Goal: Information Seeking & Learning: Understand process/instructions

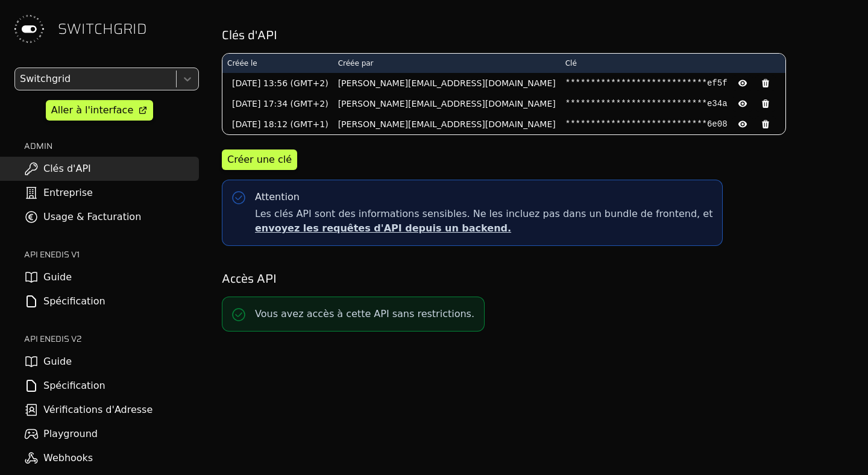
click at [96, 371] on link "Guide" at bounding box center [99, 362] width 199 height 24
click at [92, 388] on link "Spécification" at bounding box center [99, 386] width 199 height 24
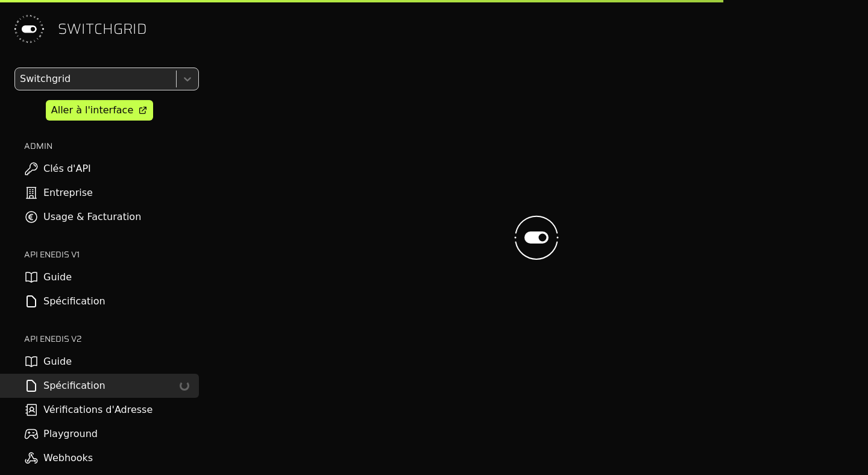
select select "**********"
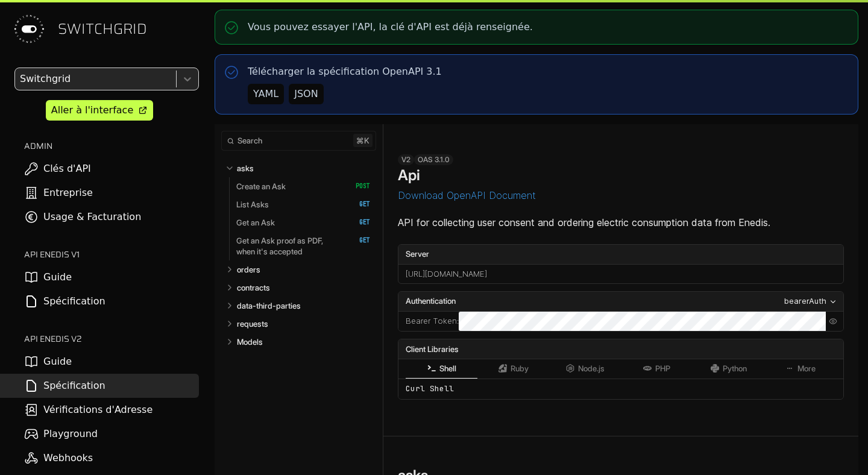
select select "**********"
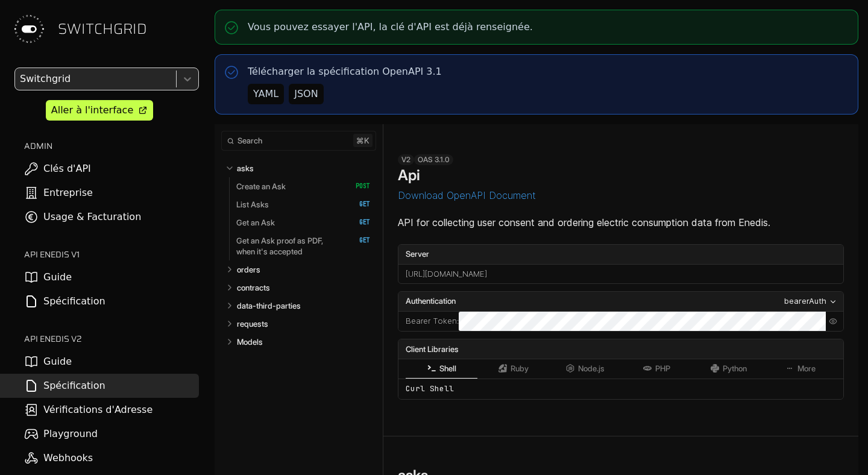
select select "**********"
click at [251, 280] on link "contracts" at bounding box center [304, 288] width 134 height 18
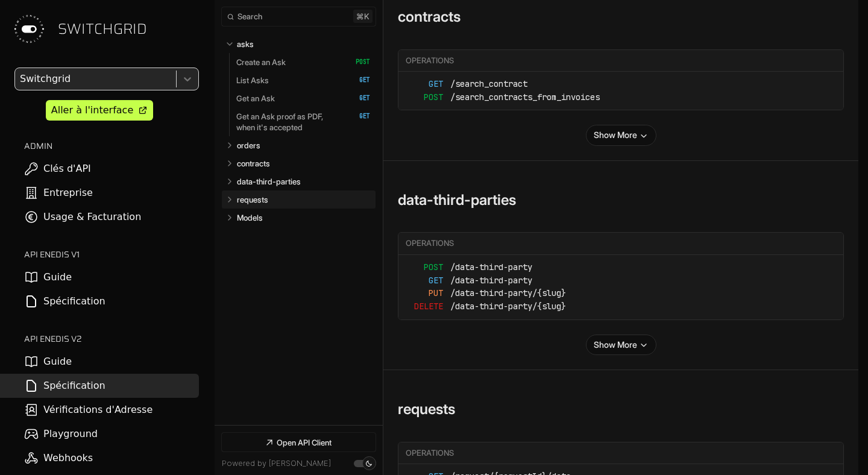
select select "**********"
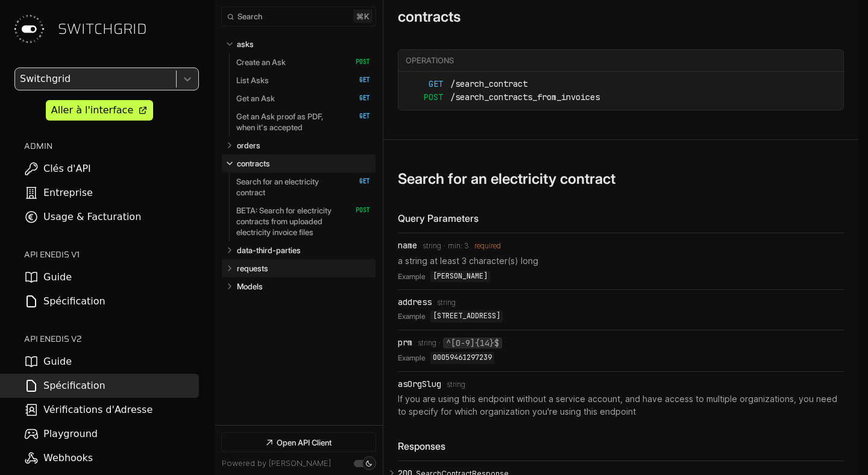
click at [250, 269] on p "requests" at bounding box center [252, 268] width 31 height 11
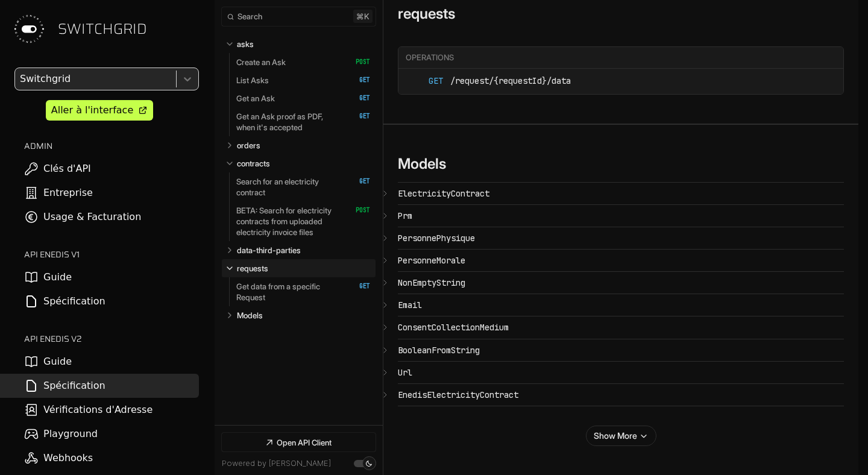
select select "**********"
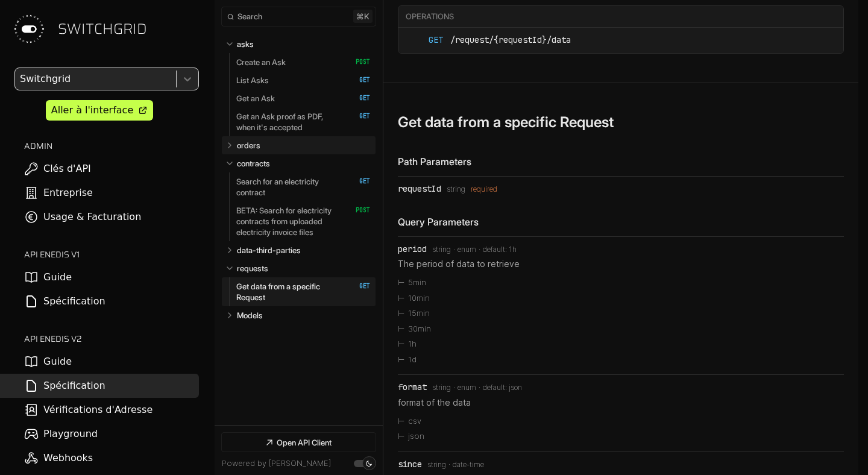
click at [253, 144] on p "orders" at bounding box center [249, 145] width 24 height 11
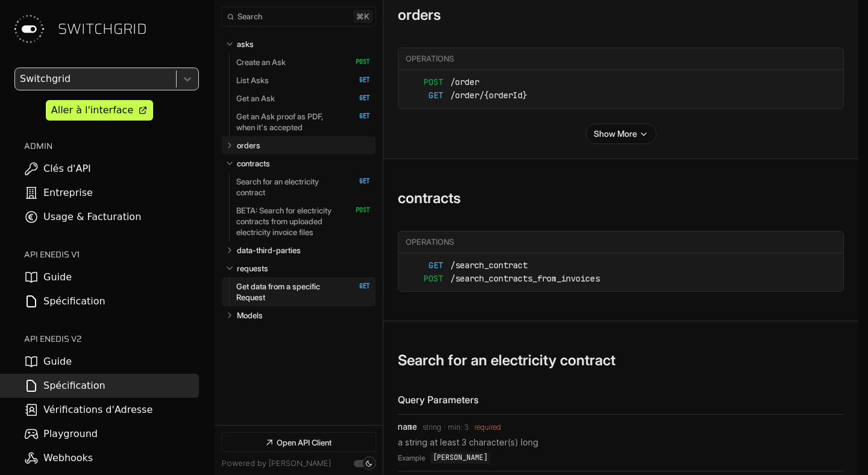
select select "**********"
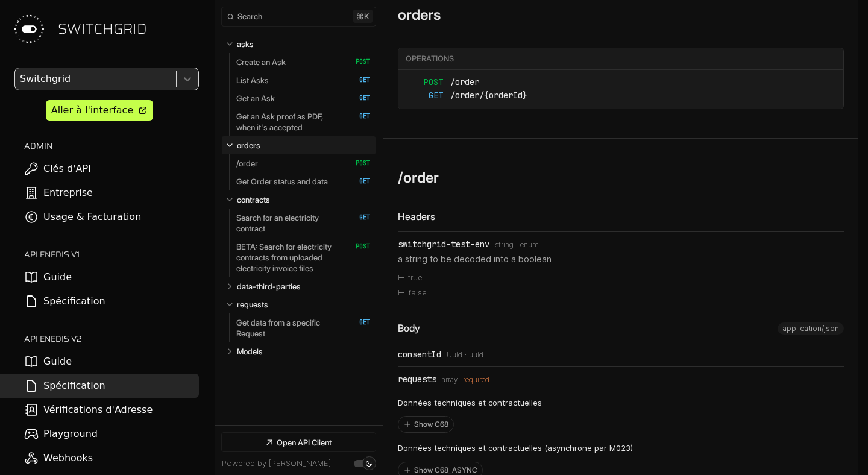
select select "**********"
click at [305, 166] on link "/order   HTTP Method: POST" at bounding box center [303, 163] width 134 height 18
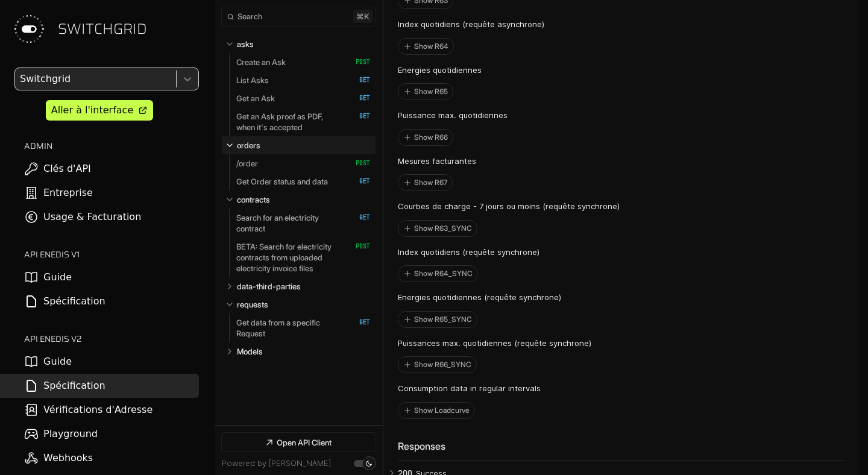
scroll to position [5305, 0]
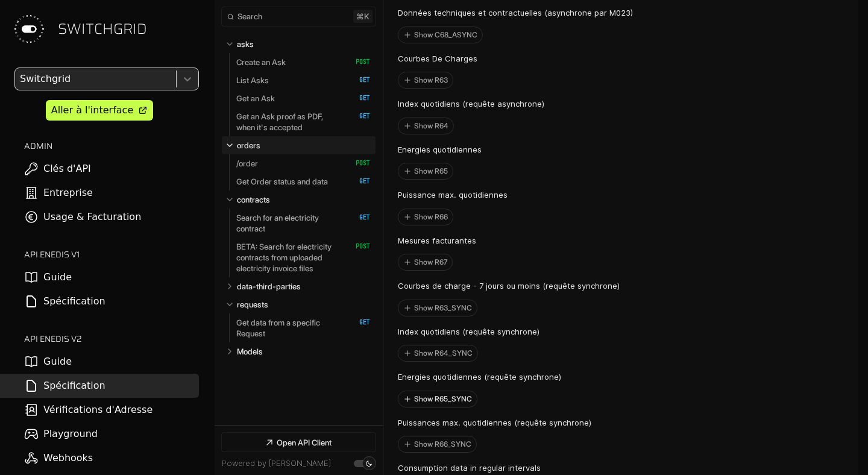
click at [452, 407] on button "Show R65_SYNC" at bounding box center [437, 399] width 78 height 16
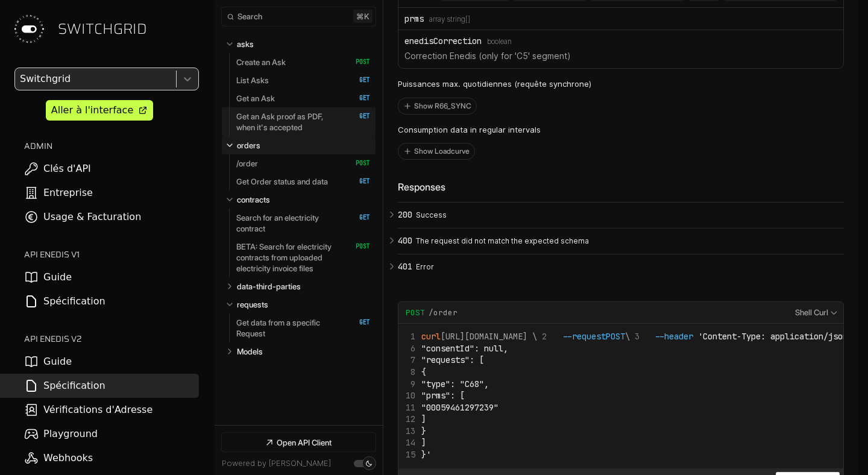
scroll to position [5920, 0]
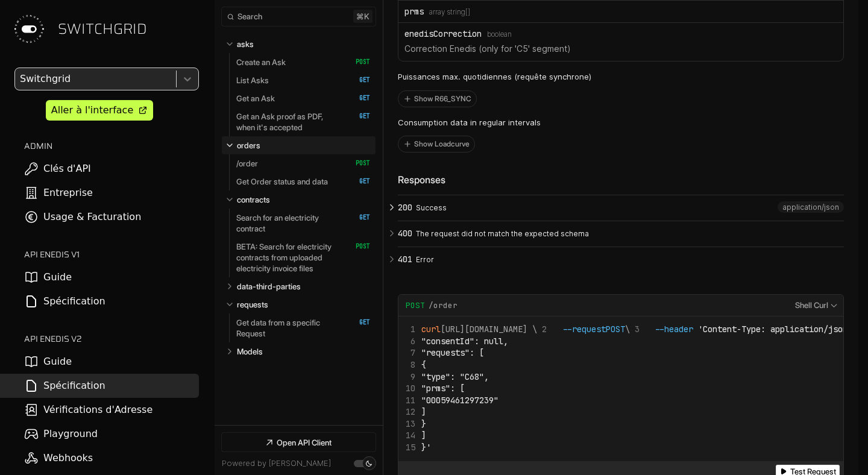
click at [453, 213] on p "Success" at bounding box center [628, 208] width 424 height 11
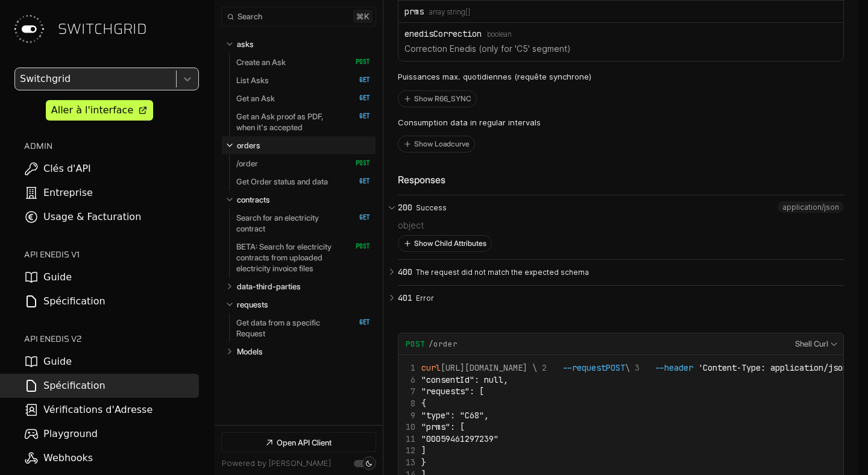
click at [472, 251] on button "Show Child Attributes" at bounding box center [444, 244] width 93 height 16
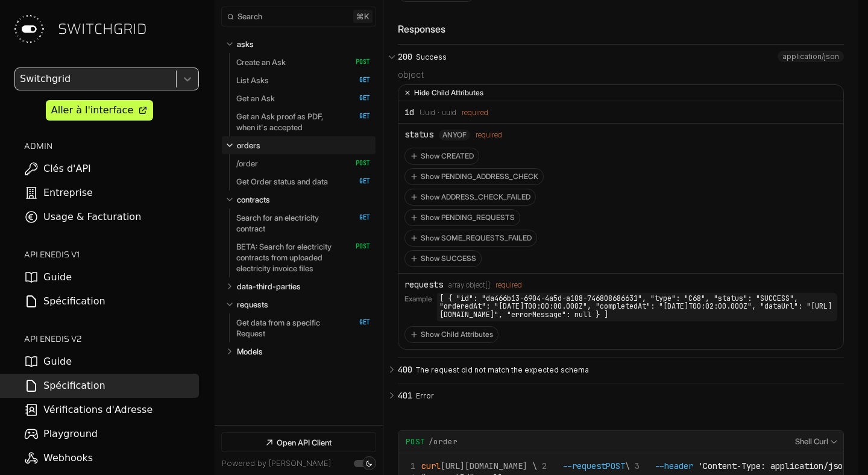
scroll to position [6072, 0]
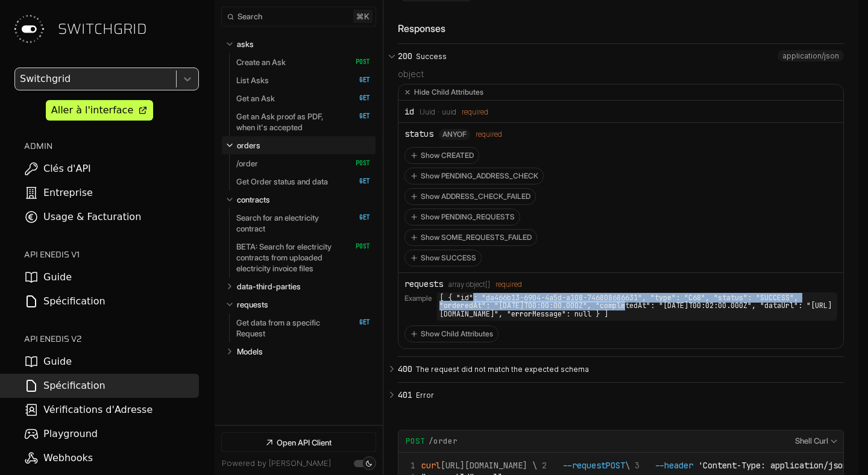
drag, startPoint x: 477, startPoint y: 324, endPoint x: 632, endPoint y: 335, distance: 155.9
click at [632, 321] on code "[ { "id": "da466b13-6904-4a5d-a108-746808686631", "type": "C68", "status": "SUC…" at bounding box center [637, 306] width 400 height 28
click at [465, 321] on code "[ { "id": "da466b13-6904-4a5d-a108-746808686631", "type": "C68", "status": "SUC…" at bounding box center [637, 306] width 400 height 28
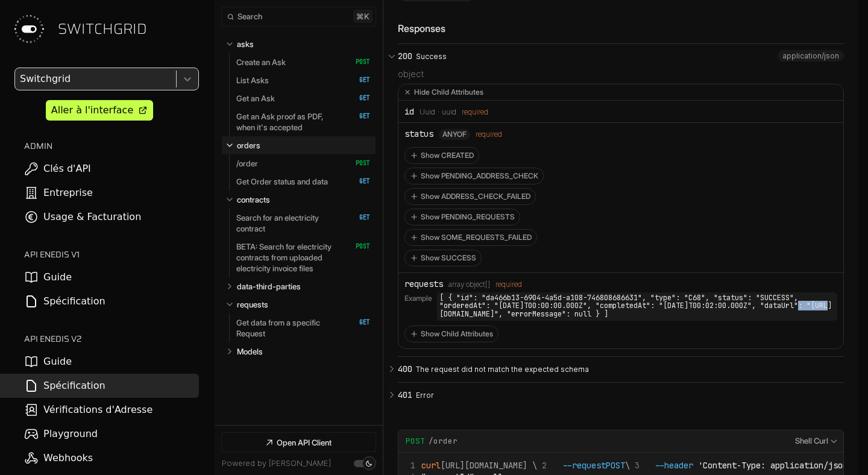
click at [465, 321] on code "[ { "id": "da466b13-6904-4a5d-a108-746808686631", "type": "C68", "status": "SUC…" at bounding box center [637, 306] width 400 height 28
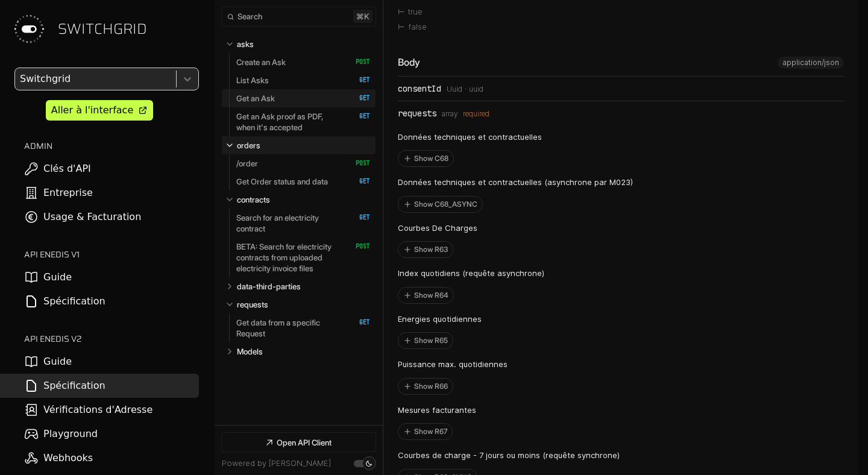
scroll to position [5142, 0]
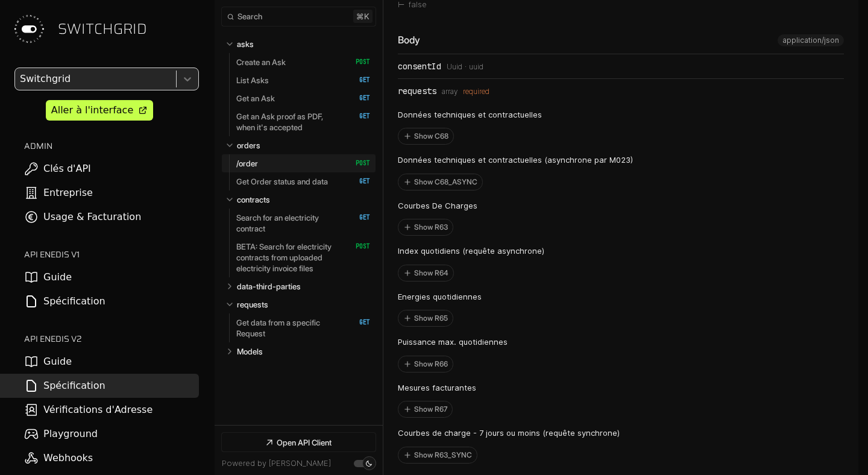
scroll to position [5158, 0]
click at [432, 143] on button "Show C68" at bounding box center [425, 136] width 55 height 16
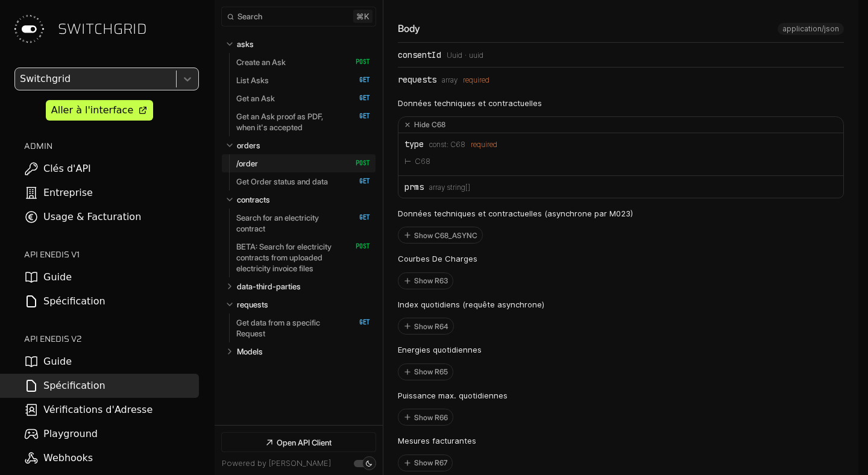
scroll to position [5161, 0]
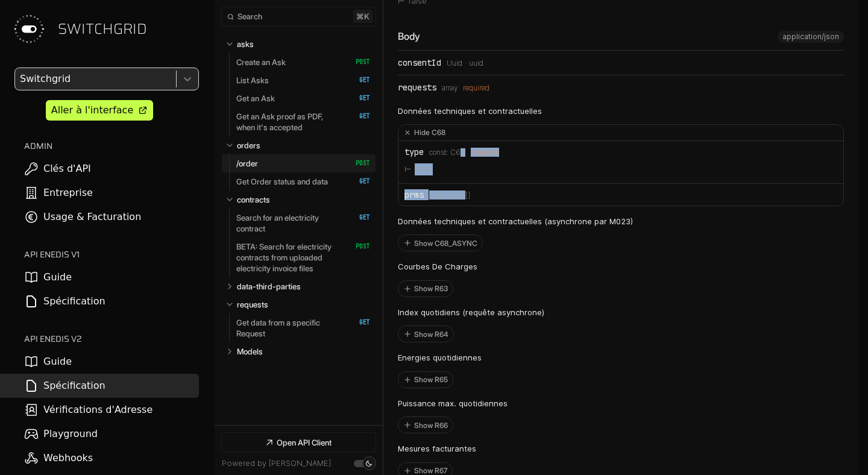
drag, startPoint x: 467, startPoint y: 216, endPoint x: 455, endPoint y: 172, distance: 46.1
click at [455, 172] on ul "type const: C68 required C68 prms Type: array string[]" at bounding box center [620, 173] width 445 height 65
click at [455, 157] on span "C68" at bounding box center [457, 152] width 15 height 8
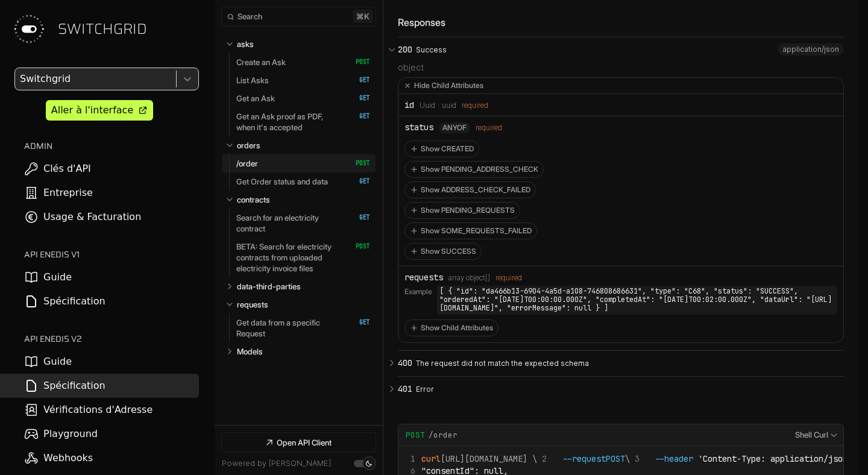
scroll to position [6144, 0]
click at [396, 54] on icon "Open API Documentation for Api" at bounding box center [391, 48] width 11 height 11
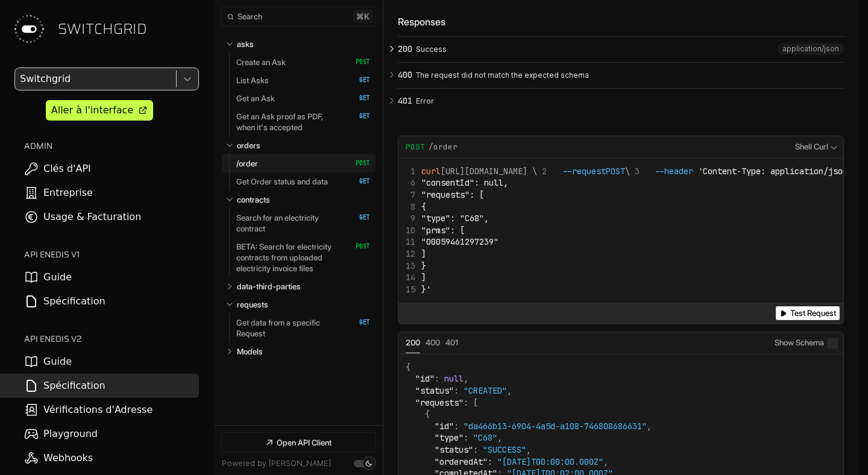
click at [420, 55] on p "Success" at bounding box center [628, 49] width 424 height 11
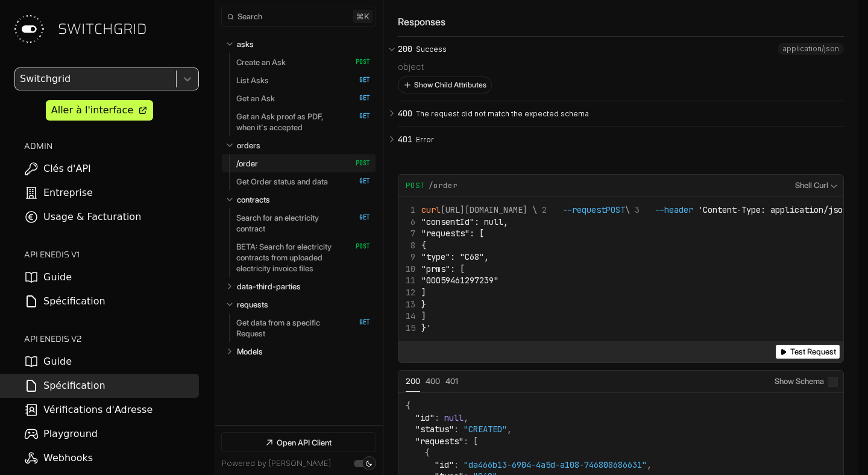
click at [419, 93] on button "Show Child Attributes" at bounding box center [444, 85] width 93 height 16
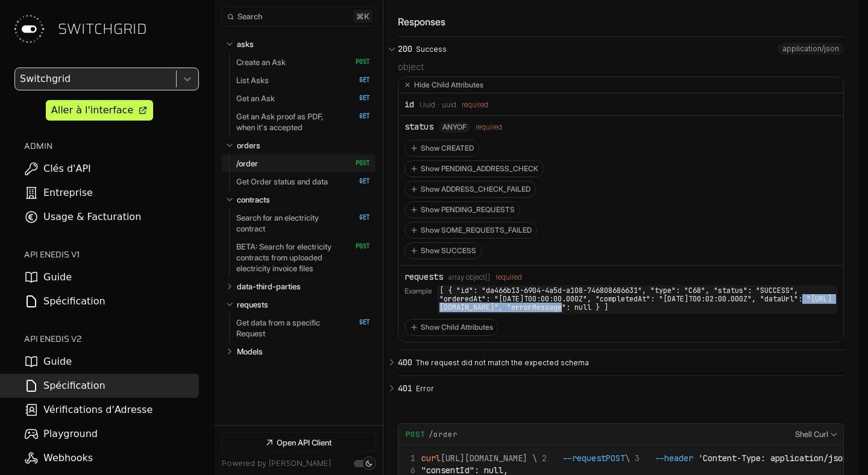
drag, startPoint x: 622, startPoint y: 332, endPoint x: 450, endPoint y: 333, distance: 171.2
click at [450, 313] on code "[ { "id": "da466b13-6904-4a5d-a108-746808686631", "type": "C68", "status": "SUC…" at bounding box center [637, 299] width 400 height 28
drag, startPoint x: 444, startPoint y: 330, endPoint x: 587, endPoint y: 334, distance: 142.3
click at [587, 313] on code "[ { "id": "da466b13-6904-4a5d-a108-746808686631", "type": "C68", "status": "SUC…" at bounding box center [637, 299] width 400 height 28
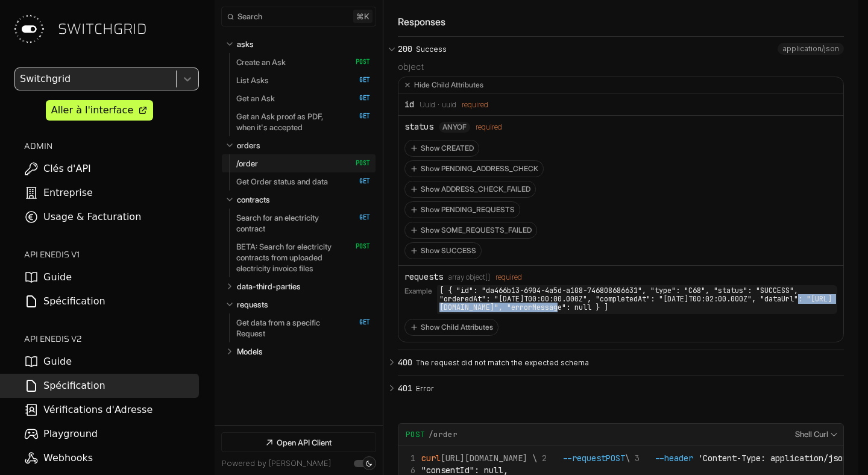
click at [622, 313] on code "[ { "id": "da466b13-6904-4a5d-a108-746808686631", "type": "C68", "status": "SUC…" at bounding box center [637, 299] width 400 height 28
drag, startPoint x: 626, startPoint y: 333, endPoint x: 443, endPoint y: 331, distance: 182.7
click at [443, 313] on code "[ { "id": "da466b13-6904-4a5d-a108-746808686631", "type": "C68", "status": "SUC…" at bounding box center [637, 299] width 400 height 28
click at [458, 313] on code "[ { "id": "da466b13-6904-4a5d-a108-746808686631", "type": "C68", "status": "SUC…" at bounding box center [637, 299] width 400 height 28
drag, startPoint x: 458, startPoint y: 333, endPoint x: 611, endPoint y: 333, distance: 152.5
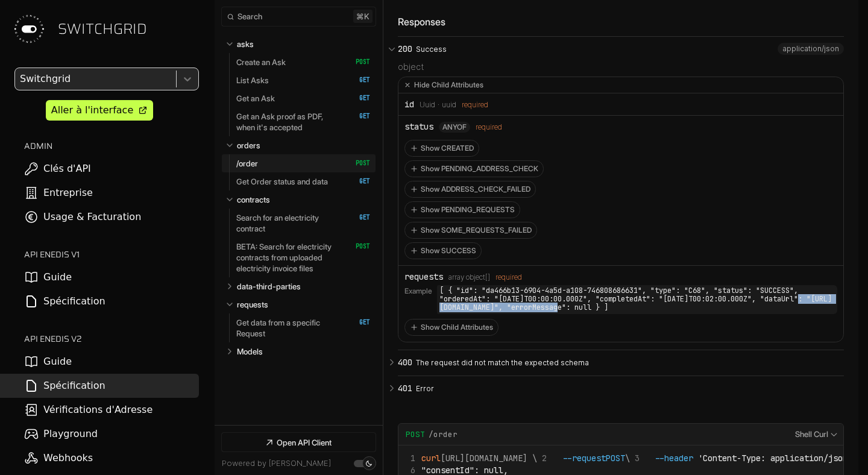
click at [611, 313] on code "[ { "id": "da466b13-6904-4a5d-a108-746808686631", "type": "C68", "status": "SUC…" at bounding box center [637, 299] width 400 height 28
click at [453, 313] on code "[ { "id": "da466b13-6904-4a5d-a108-746808686631", "type": "C68", "status": "SUC…" at bounding box center [637, 299] width 400 height 28
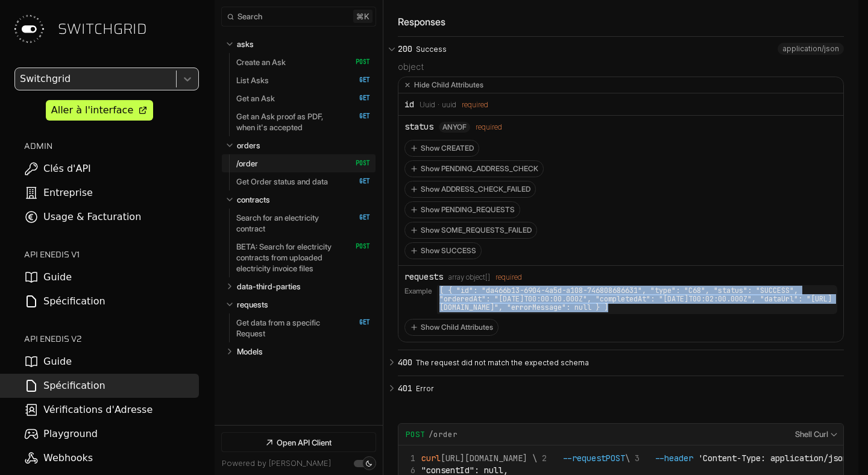
click at [453, 313] on code "[ { "id": "da466b13-6904-4a5d-a108-746808686631", "type": "C68", "status": "SUC…" at bounding box center [637, 299] width 400 height 28
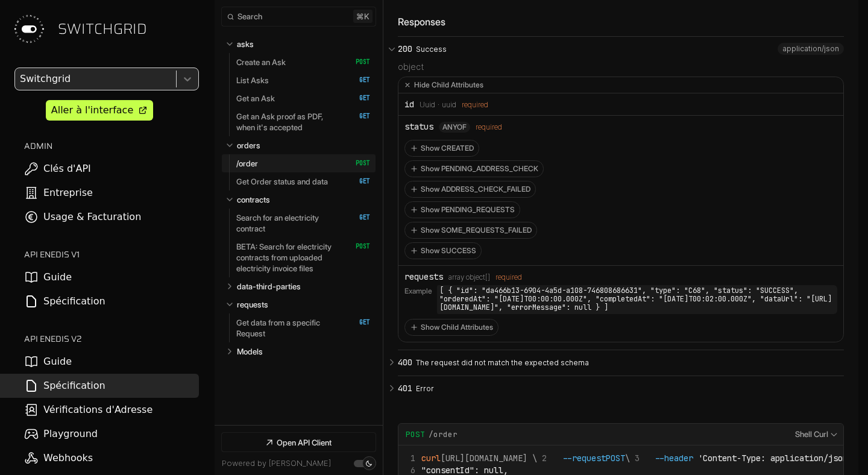
click at [453, 313] on code "[ { "id": "da466b13-6904-4a5d-a108-746808686631", "type": "C68", "status": "SUC…" at bounding box center [637, 299] width 400 height 28
drag, startPoint x: 493, startPoint y: 332, endPoint x: 615, endPoint y: 331, distance: 123.0
click at [615, 313] on code "[ { "id": "da466b13-6904-4a5d-a108-746808686631", "type": "C68", "status": "SUC…" at bounding box center [637, 299] width 400 height 28
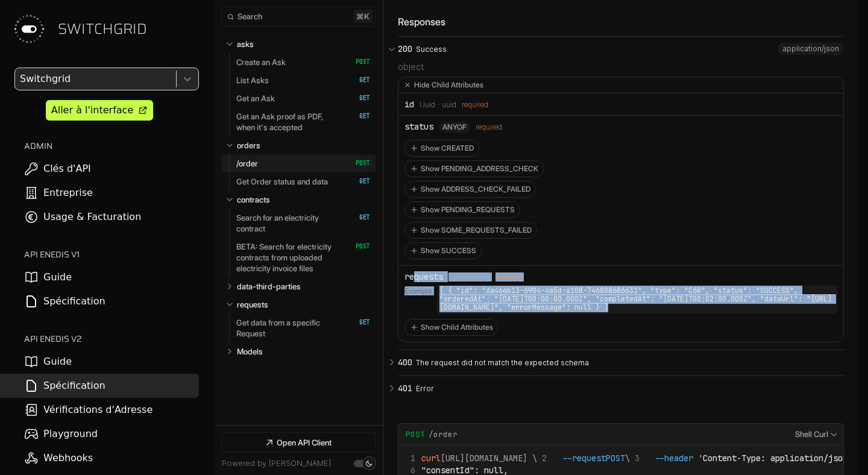
drag, startPoint x: 413, startPoint y: 300, endPoint x: 602, endPoint y: 338, distance: 192.9
click at [602, 338] on li "requests Type: array object[] required Example [ { "id": "da466b13-6904-4a5d-a1…" at bounding box center [620, 303] width 445 height 75
click at [732, 313] on code "[ { "id": "da466b13-6904-4a5d-a108-746808686631", "type": "C68", "status": "SUC…" at bounding box center [637, 299] width 400 height 28
click at [729, 313] on code "[ { "id": "da466b13-6904-4a5d-a108-746808686631", "type": "C68", "status": "SUC…" at bounding box center [637, 299] width 400 height 28
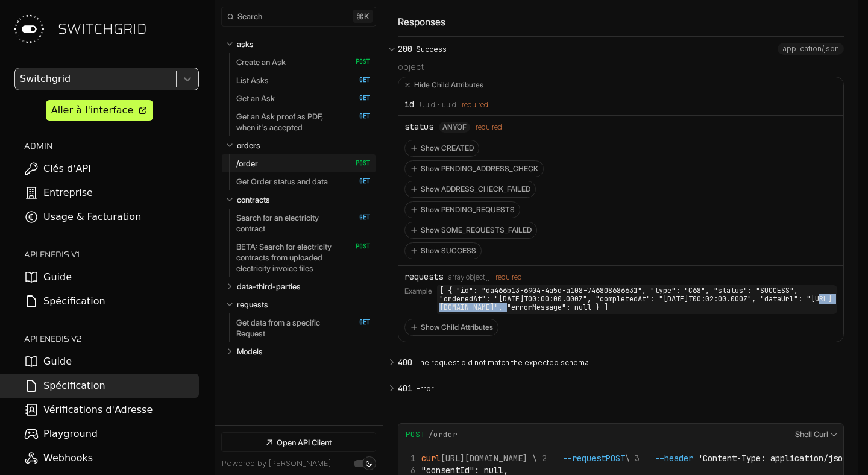
drag, startPoint x: 467, startPoint y: 333, endPoint x: 558, endPoint y: 332, distance: 91.0
click at [558, 313] on code "[ { "id": "da466b13-6904-4a5d-a108-746808686631", "type": "C68", "status": "SUC…" at bounding box center [637, 299] width 400 height 28
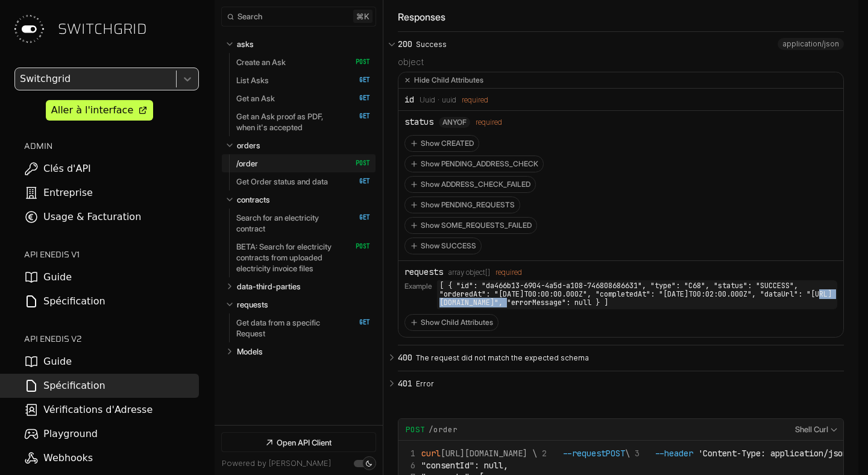
click at [534, 309] on code "[ { "id": "da466b13-6904-4a5d-a108-746808686631", "type": "C68", "status": "SUC…" at bounding box center [637, 294] width 400 height 28
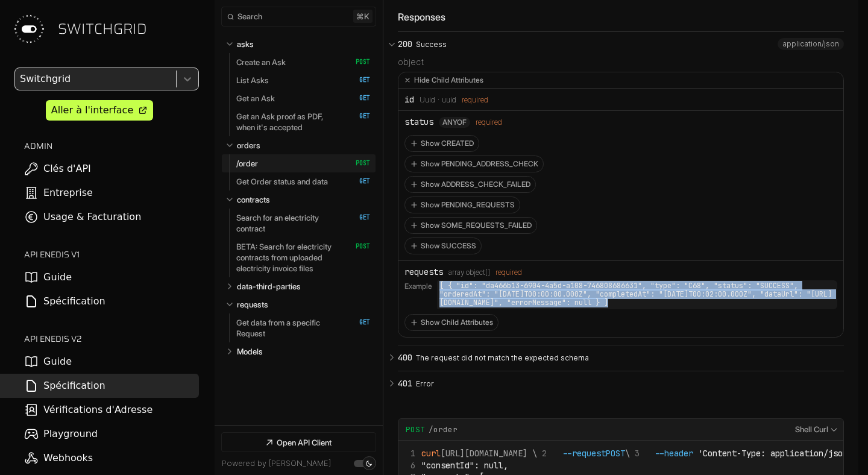
click at [444, 336] on li "requests Type: array object[] required Example [ { "id": "da466b13-6904-4a5d-a1…" at bounding box center [620, 298] width 445 height 75
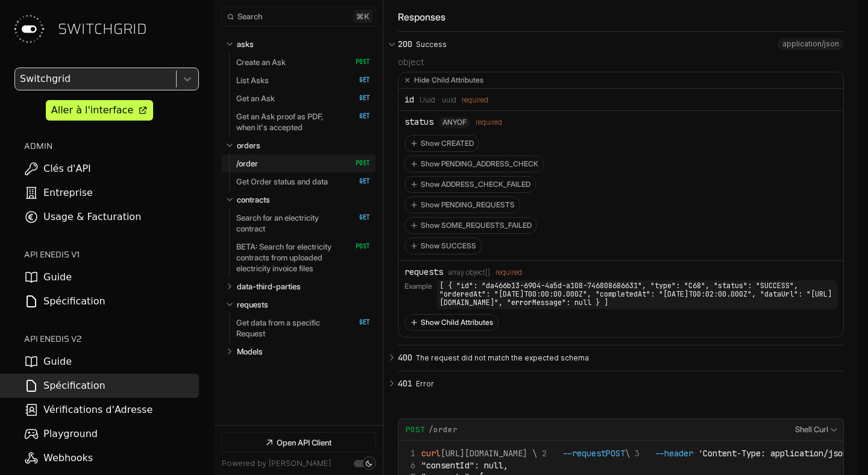
click at [450, 330] on button "Show Child Attributes" at bounding box center [451, 323] width 93 height 16
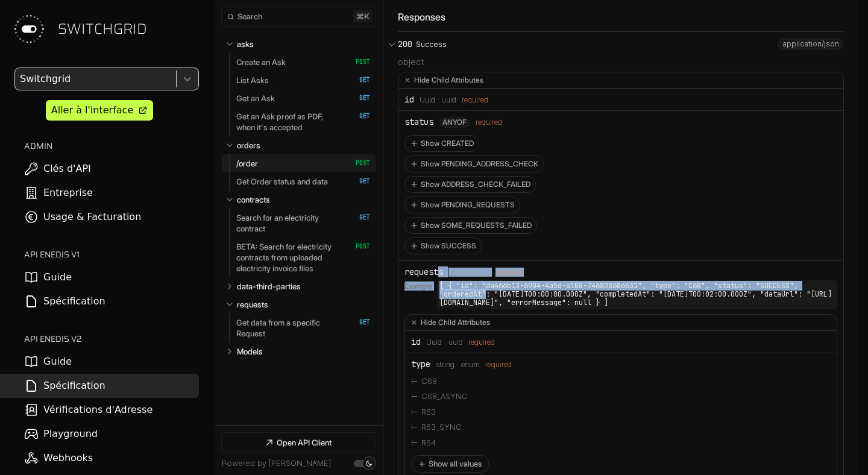
drag, startPoint x: 455, startPoint y: 298, endPoint x: 483, endPoint y: 318, distance: 35.0
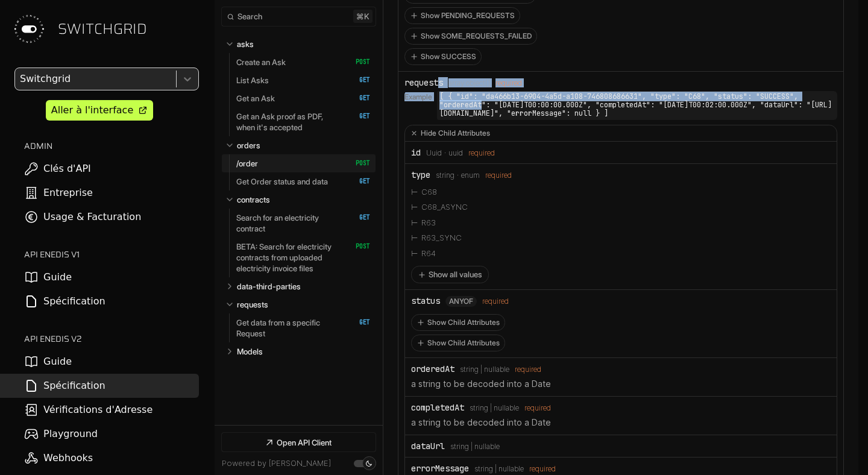
scroll to position [6338, 0]
click at [463, 283] on button "Show all values" at bounding box center [450, 273] width 78 height 17
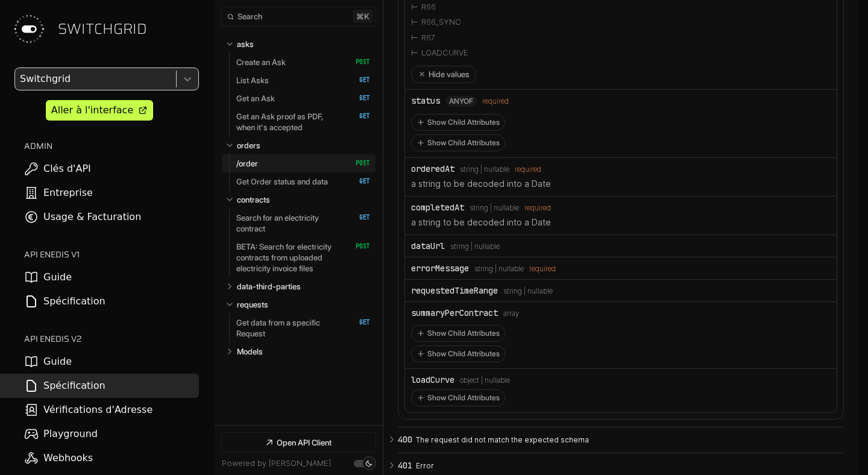
scroll to position [6649, 0]
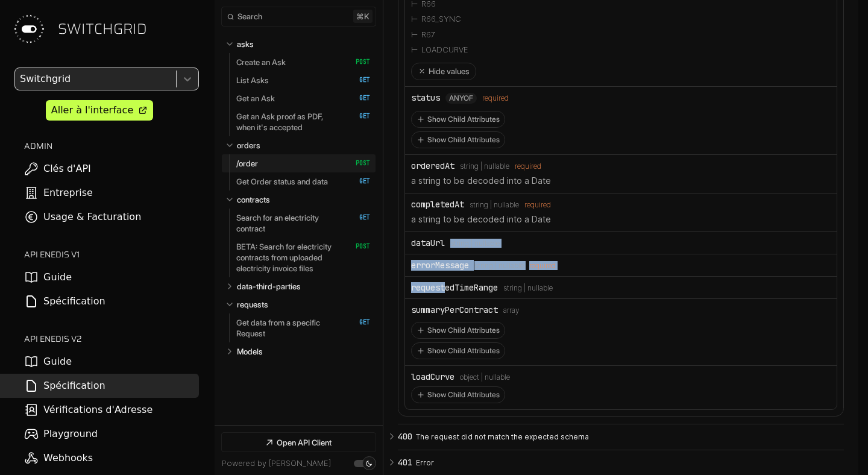
drag, startPoint x: 444, startPoint y: 304, endPoint x: 444, endPoint y: 269, distance: 35.0
click at [444, 269] on ul "id Type: Uuid Format: uuid required type Type: string enum required C68 C68_ASY…" at bounding box center [621, 120] width 432 height 579
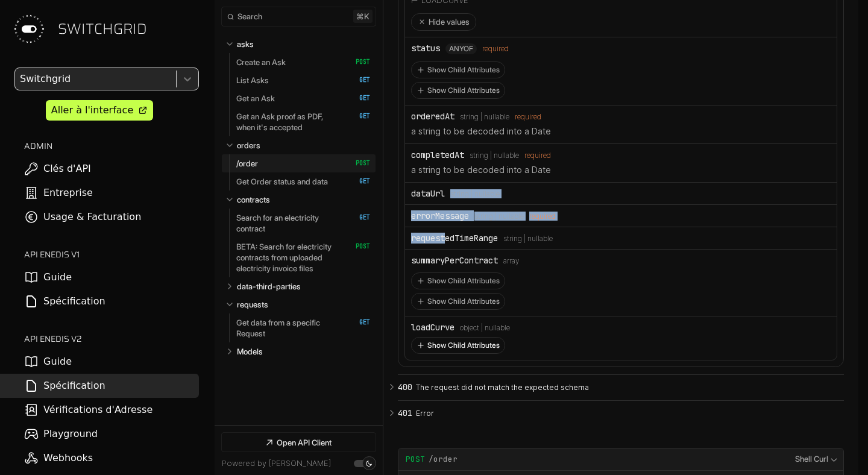
click at [455, 353] on button "Show Child Attributes" at bounding box center [458, 346] width 93 height 16
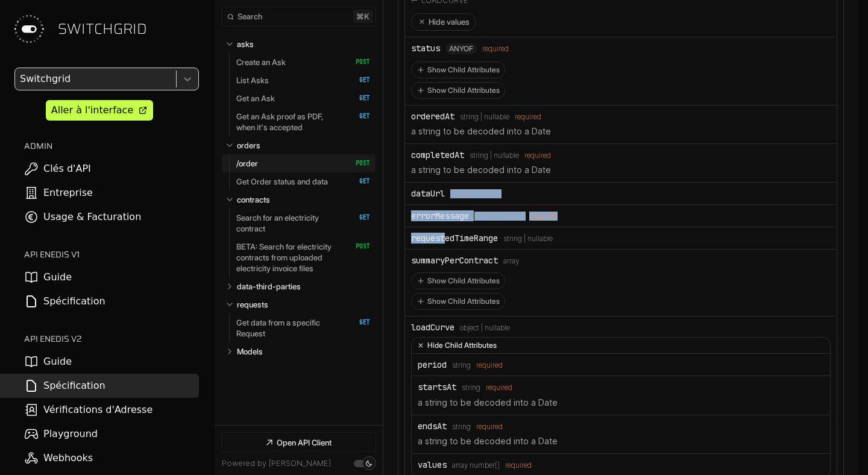
click at [455, 354] on button "Hide Child Attributes" at bounding box center [621, 346] width 418 height 16
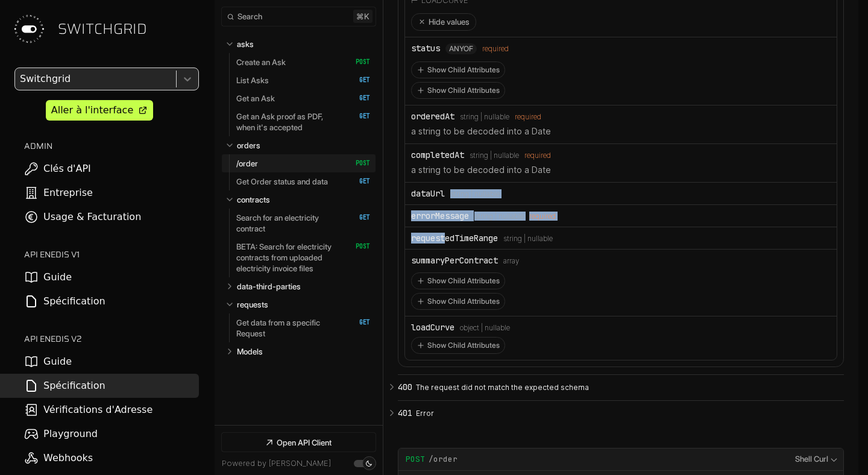
click at [568, 271] on li "summaryPerContract Type: array Show Child Attributes Show Child Attributes" at bounding box center [621, 283] width 432 height 67
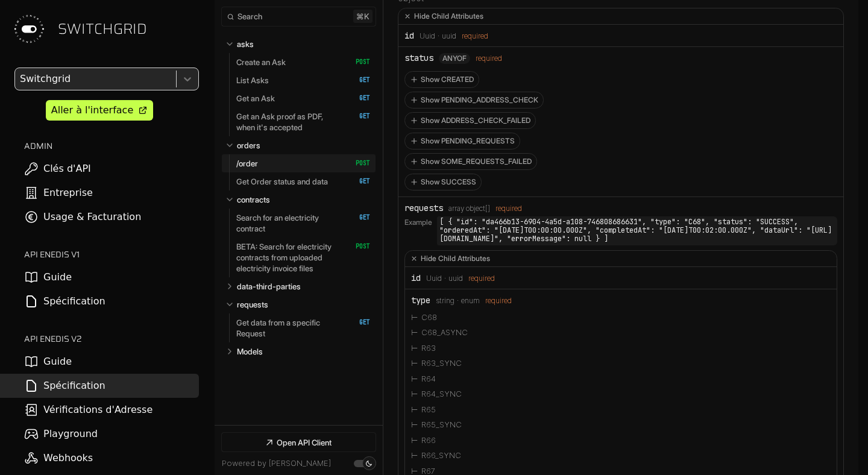
scroll to position [6142, 0]
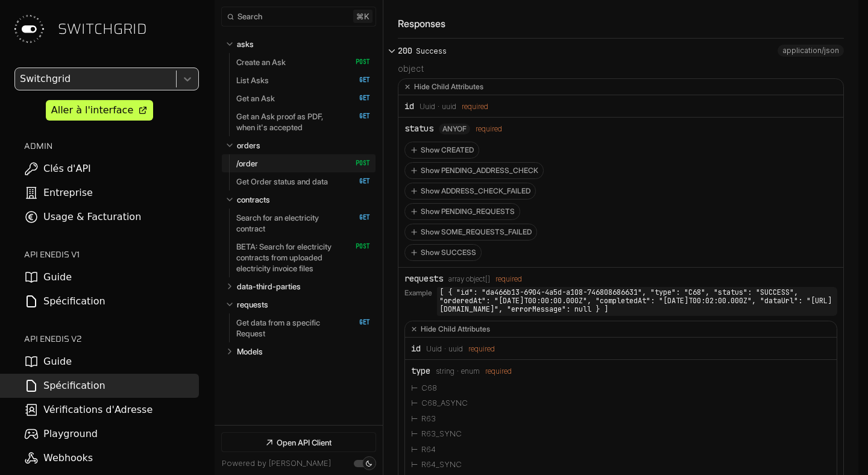
click at [394, 56] on icon "Open API Documentation for Api" at bounding box center [391, 50] width 11 height 11
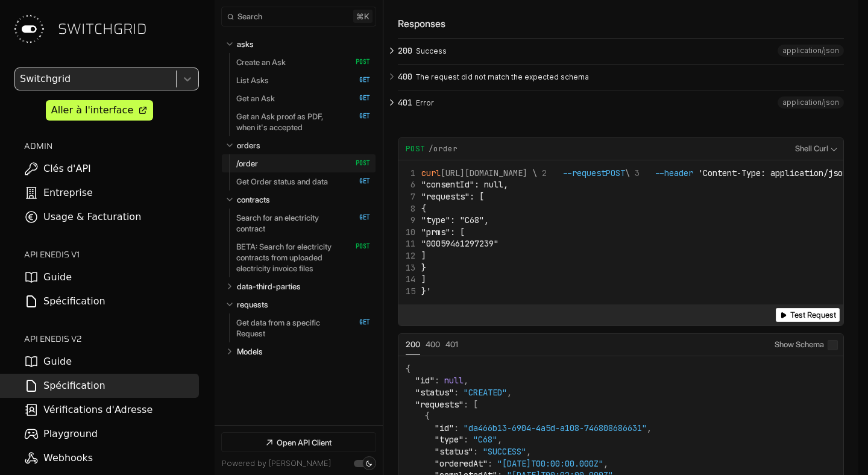
click at [417, 109] on p "Error" at bounding box center [628, 103] width 424 height 11
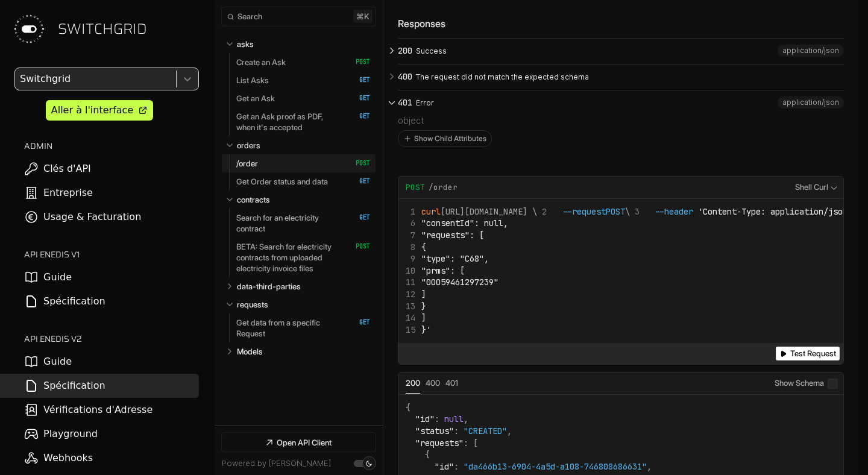
click at [417, 109] on p "Error" at bounding box center [628, 103] width 424 height 11
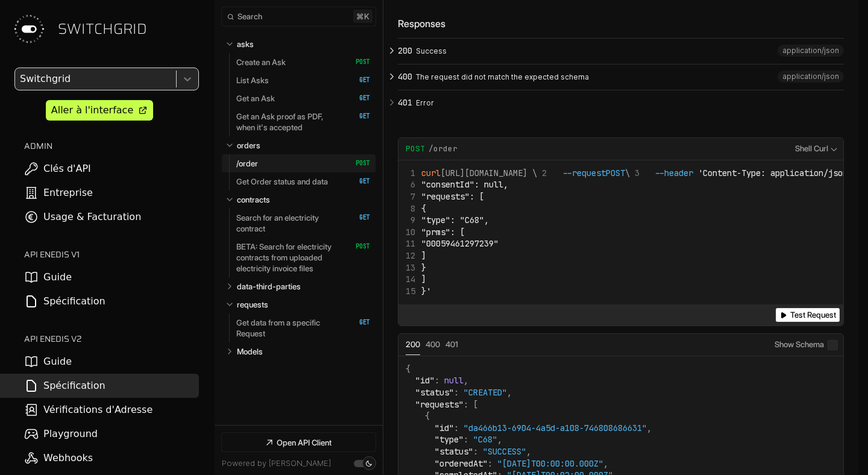
click at [421, 83] on p "The request did not match the expected schema" at bounding box center [628, 77] width 424 height 11
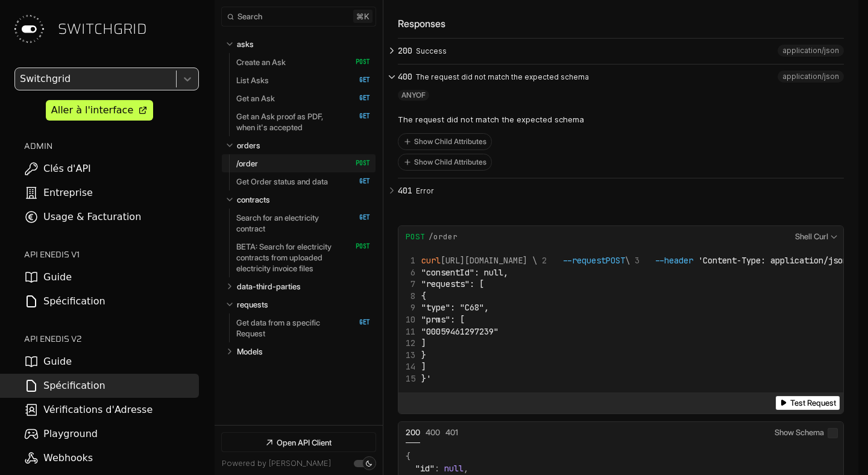
click at [421, 83] on button "400 The request did not match the expected schema" at bounding box center [621, 74] width 446 height 18
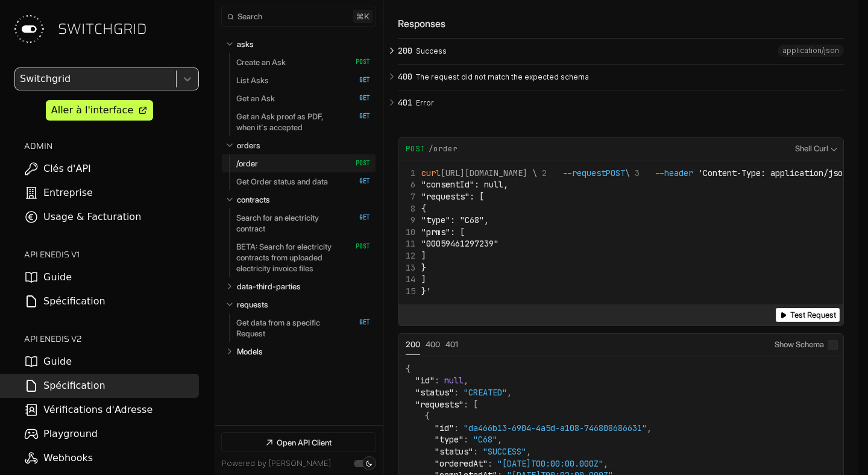
click at [406, 55] on span "200" at bounding box center [405, 51] width 14 height 10
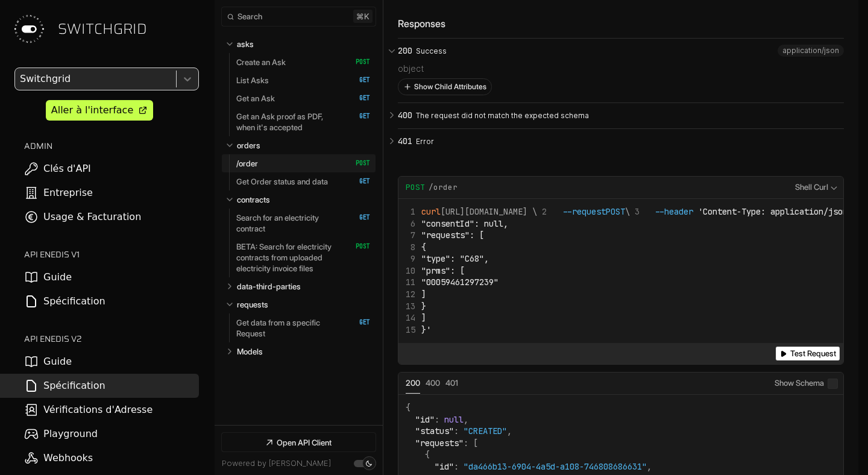
click at [429, 95] on button "Show Child Attributes" at bounding box center [444, 87] width 93 height 16
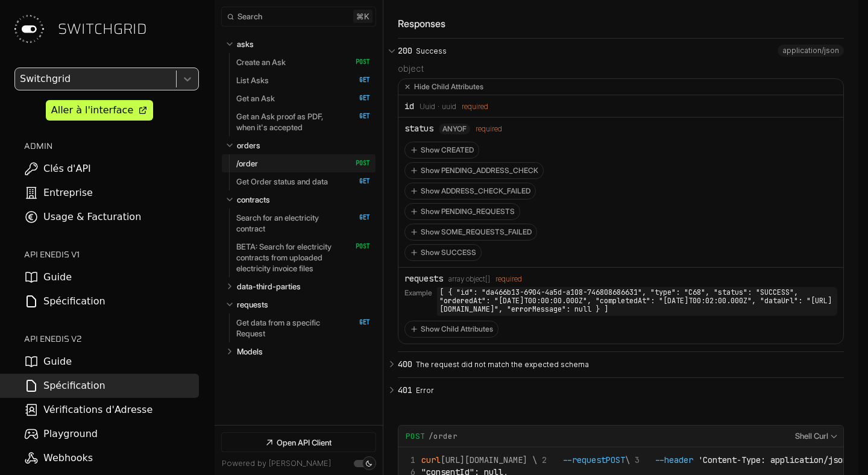
scroll to position [6213, 0]
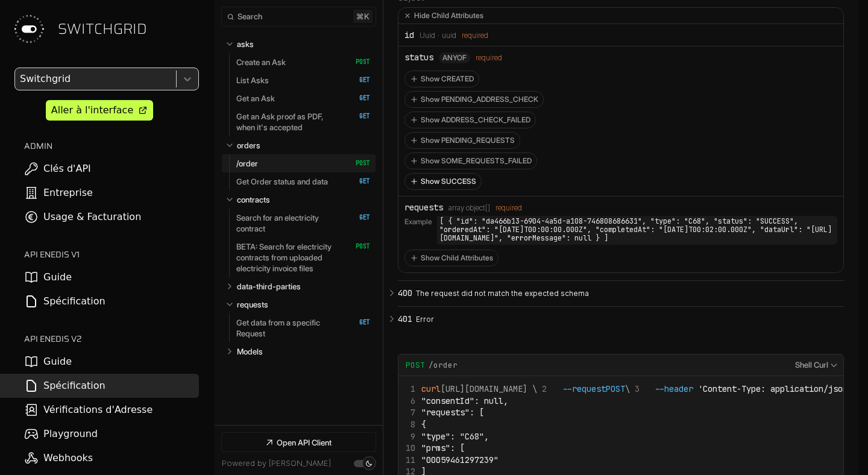
click at [426, 189] on button "Show SUCCESS" at bounding box center [443, 182] width 76 height 16
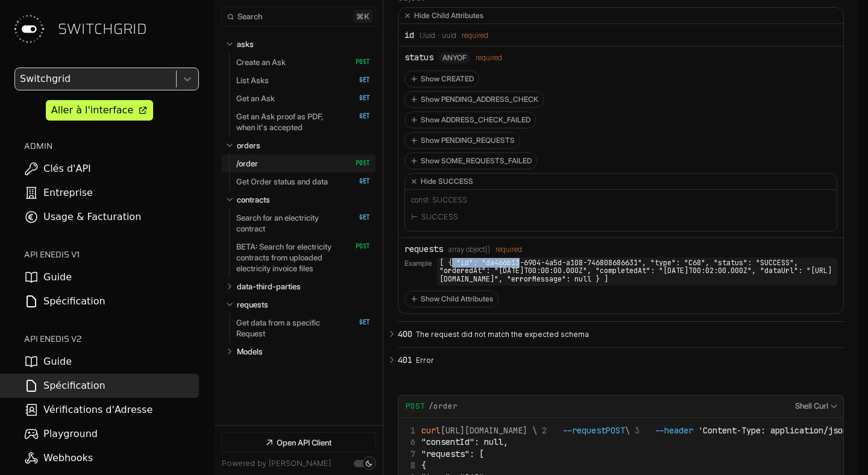
drag, startPoint x: 453, startPoint y: 289, endPoint x: 524, endPoint y: 287, distance: 70.6
click at [524, 286] on code "[ { "id": "da466b13-6904-4a5d-a108-746808686631", "type": "C68", "status": "SUC…" at bounding box center [637, 271] width 400 height 28
click at [509, 286] on code "[ { "id": "da466b13-6904-4a5d-a108-746808686631", "type": "C68", "status": "SUC…" at bounding box center [637, 271] width 400 height 28
drag, startPoint x: 509, startPoint y: 287, endPoint x: 638, endPoint y: 286, distance: 128.4
click at [638, 286] on code "[ { "id": "da466b13-6904-4a5d-a108-746808686631", "type": "C68", "status": "SUC…" at bounding box center [637, 271] width 400 height 28
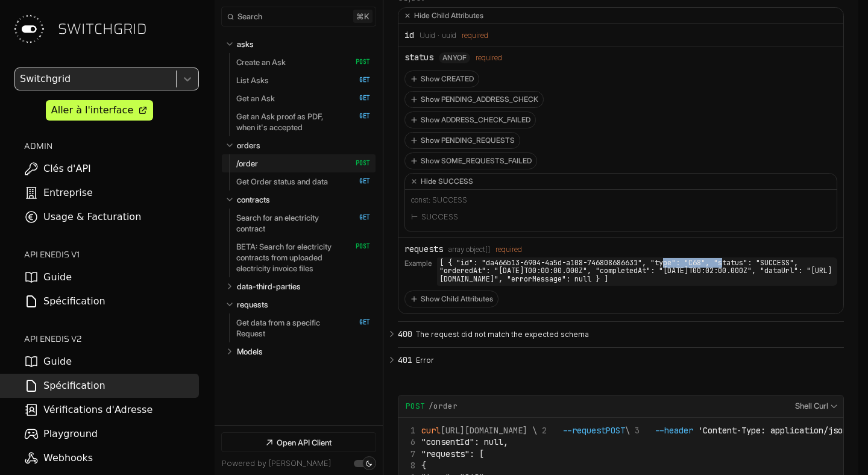
drag, startPoint x: 673, startPoint y: 288, endPoint x: 732, endPoint y: 288, distance: 59.7
click at [732, 286] on code "[ { "id": "da466b13-6904-4a5d-a108-746808686631", "type": "C68", "status": "SUC…" at bounding box center [637, 271] width 400 height 28
click at [499, 285] on code "[ { "id": "da466b13-6904-4a5d-a108-746808686631", "type": "C68", "status": "SUC…" at bounding box center [637, 271] width 400 height 28
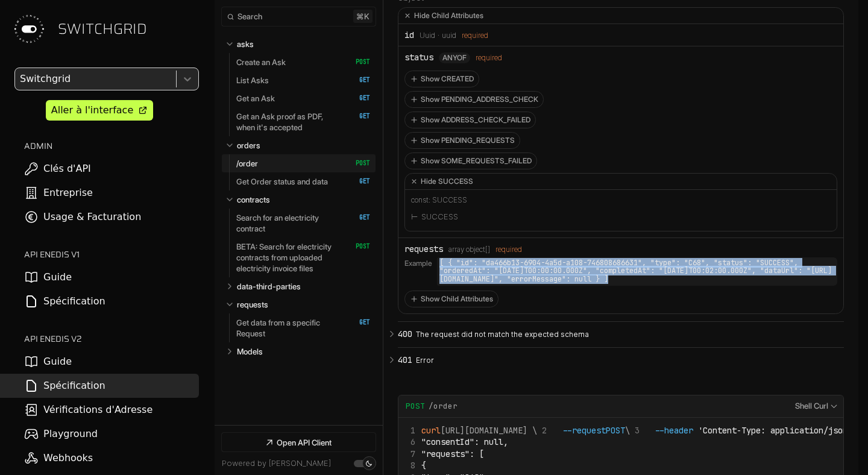
click at [499, 285] on code "[ { "id": "da466b13-6904-4a5d-a108-746808686631", "type": "C68", "status": "SUC…" at bounding box center [637, 271] width 400 height 28
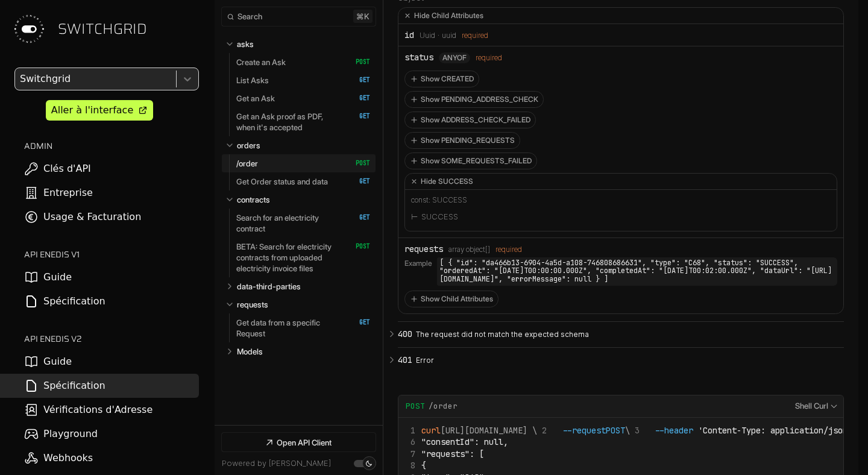
click at [455, 286] on code "[ { "id": "da466b13-6904-4a5d-a108-746808686631", "type": "C68", "status": "SUC…" at bounding box center [637, 271] width 400 height 28
drag, startPoint x: 455, startPoint y: 301, endPoint x: 538, endPoint y: 307, distance: 83.5
click at [538, 286] on code "[ { "id": "da466b13-6904-4a5d-a108-746808686631", "type": "C68", "status": "SUC…" at bounding box center [637, 271] width 400 height 28
click at [464, 307] on button "Show Child Attributes" at bounding box center [451, 299] width 93 height 16
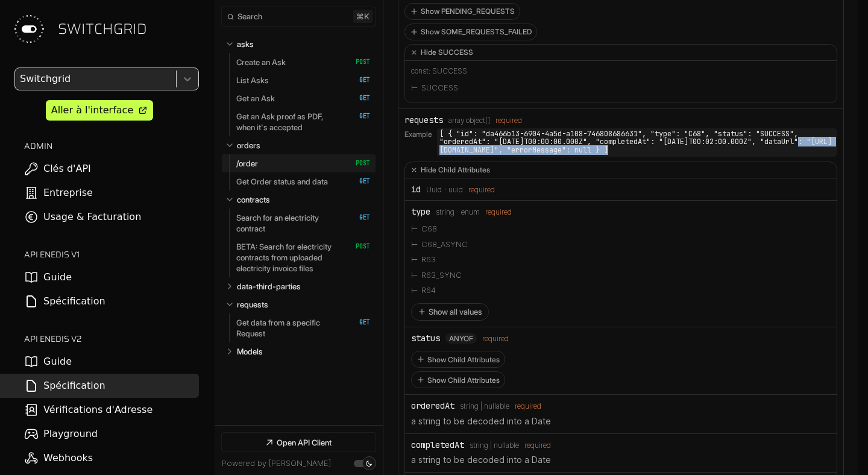
scroll to position [6358, 0]
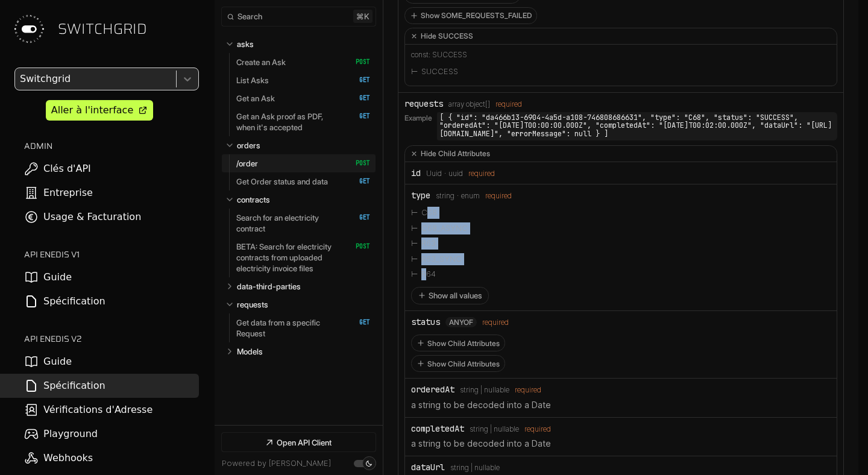
drag, startPoint x: 424, startPoint y: 238, endPoint x: 426, endPoint y: 295, distance: 57.3
click at [426, 295] on ul "C68 C68_ASYNC R63 R63_SYNC R64 Show all values" at bounding box center [621, 254] width 420 height 99
click at [457, 304] on button "Show all values" at bounding box center [450, 295] width 78 height 17
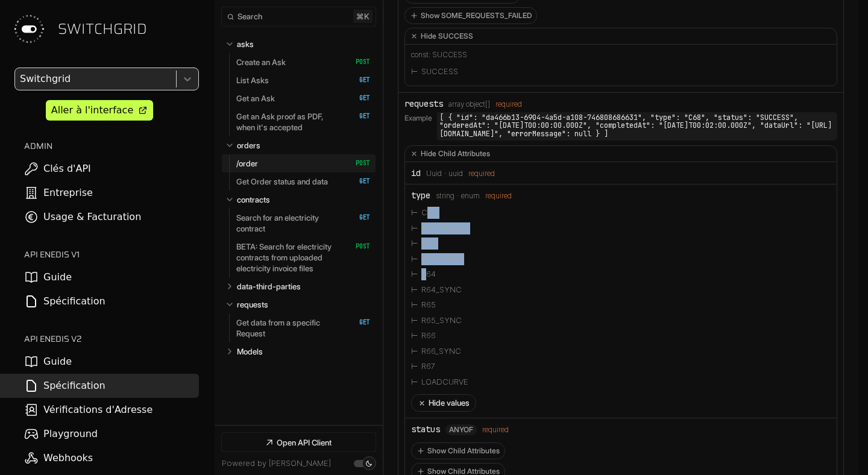
scroll to position [6388, 0]
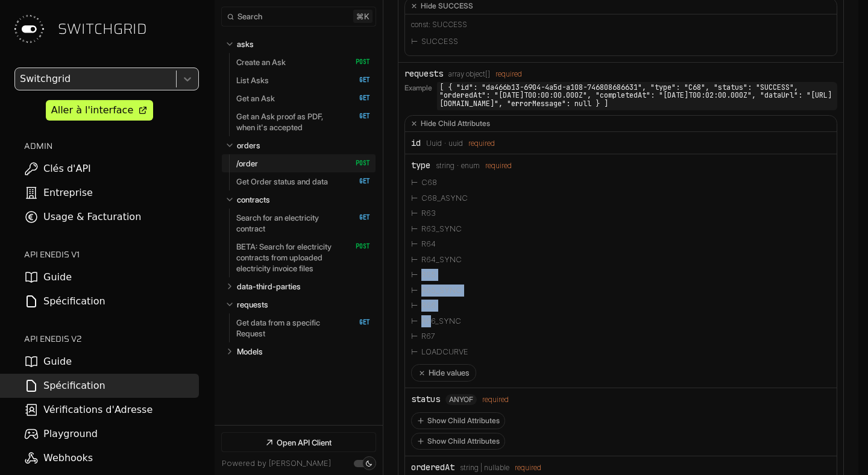
drag, startPoint x: 429, startPoint y: 348, endPoint x: 429, endPoint y: 288, distance: 59.7
click at [429, 288] on div "R64_SYNC R65 R65_SYNC R66 R66_SYNC R67 LOADCURVE" at bounding box center [621, 306] width 420 height 108
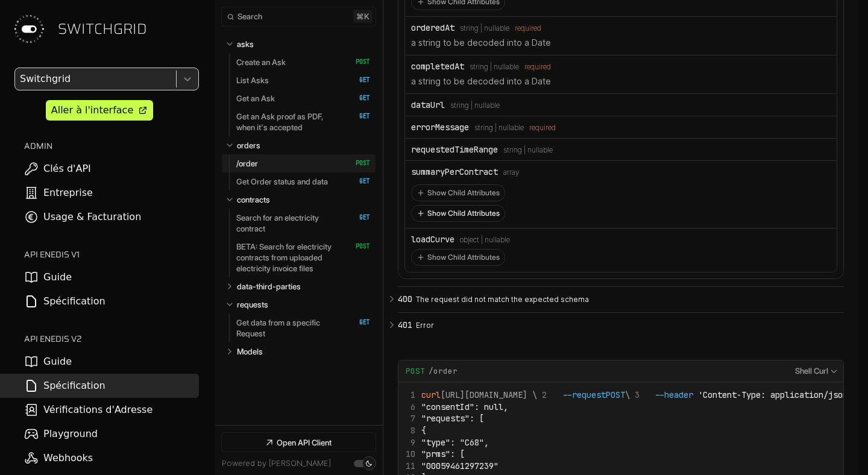
scroll to position [6847, 0]
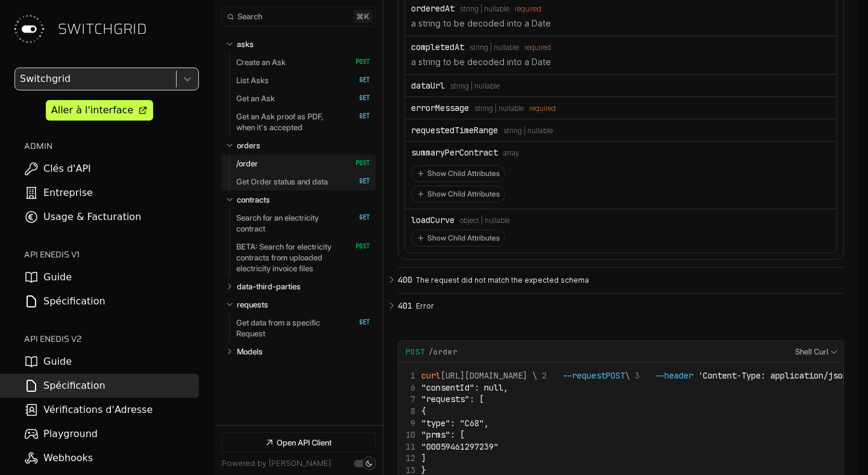
click at [255, 180] on p "Get Order status and data" at bounding box center [282, 181] width 92 height 11
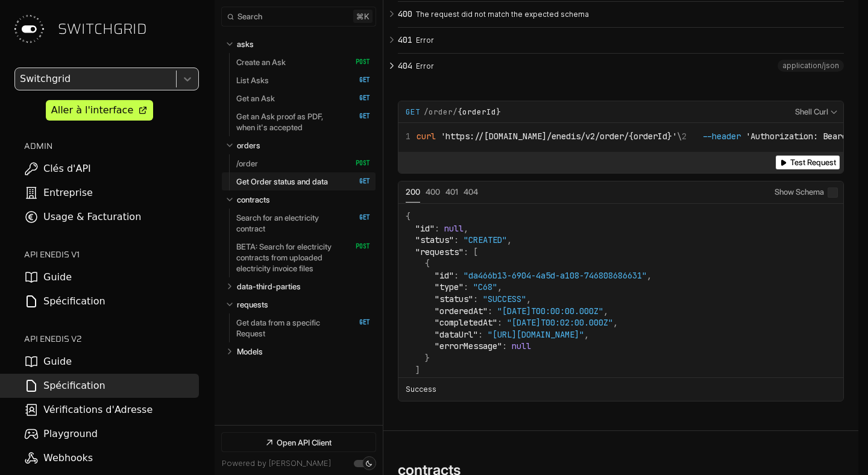
scroll to position [7744, 0]
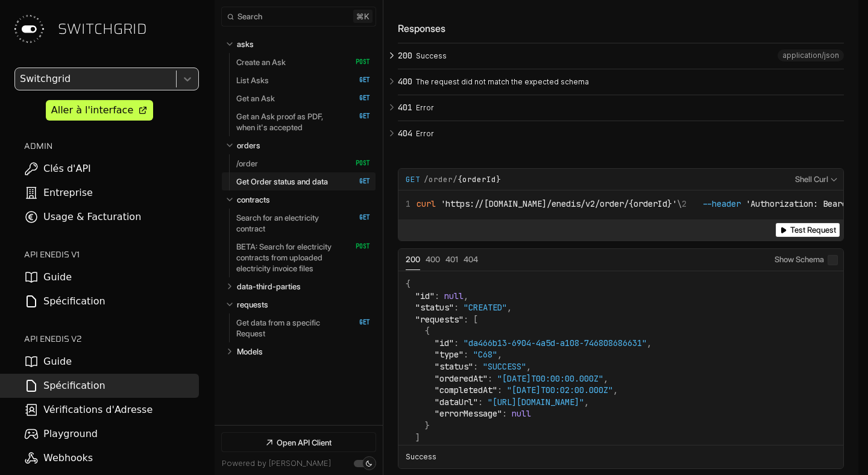
click at [438, 61] on p "Success" at bounding box center [628, 56] width 424 height 11
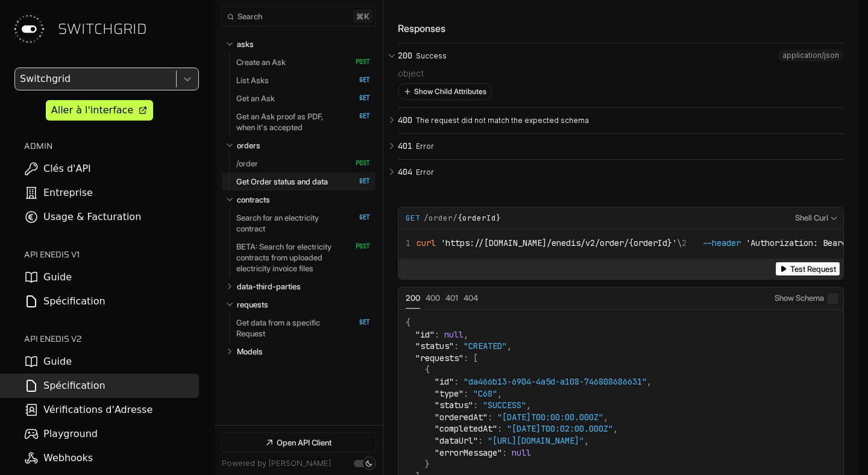
click at [439, 99] on button "Show Child Attributes" at bounding box center [444, 92] width 93 height 16
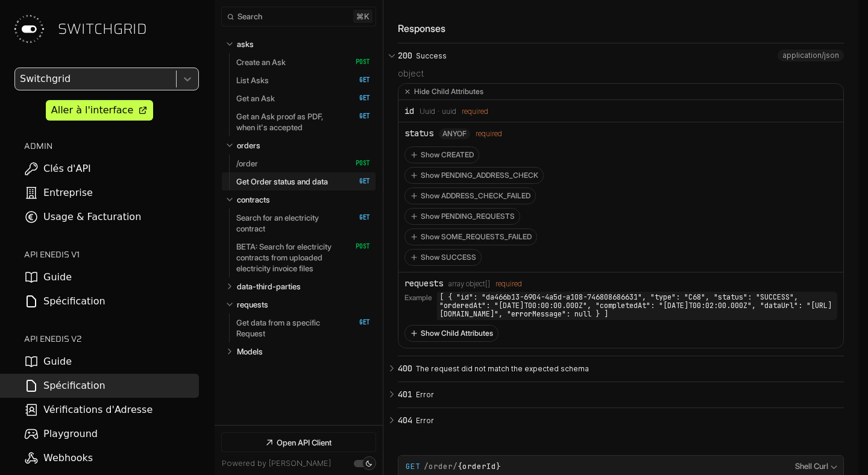
click at [423, 341] on button "Show Child Attributes" at bounding box center [451, 334] width 93 height 16
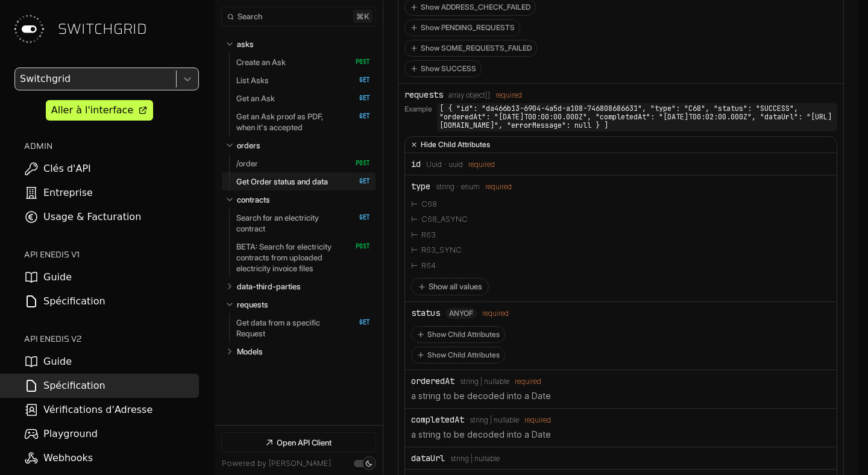
scroll to position [7933, 0]
click at [442, 295] on button "Show all values" at bounding box center [450, 285] width 78 height 17
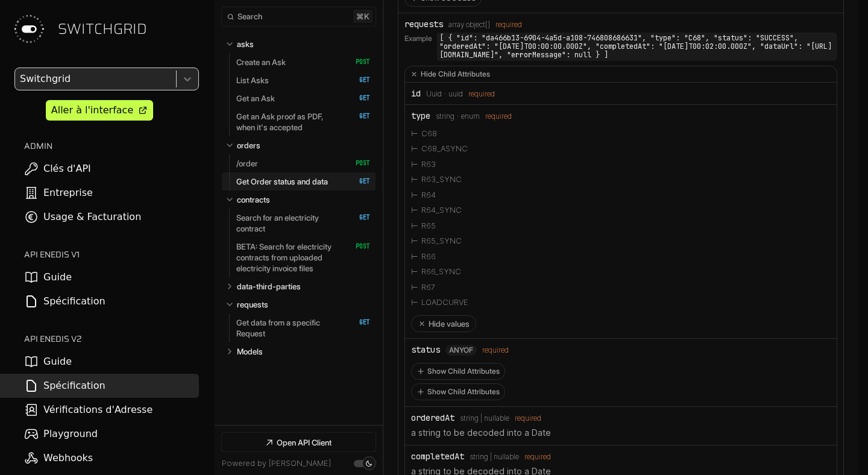
scroll to position [8002, 0]
click at [268, 166] on link "/order   HTTP Method: POST" at bounding box center [303, 163] width 134 height 18
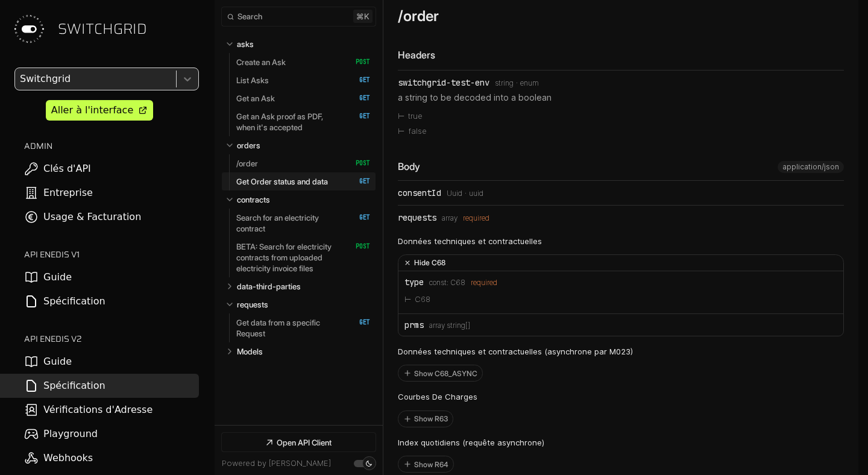
scroll to position [5359, 0]
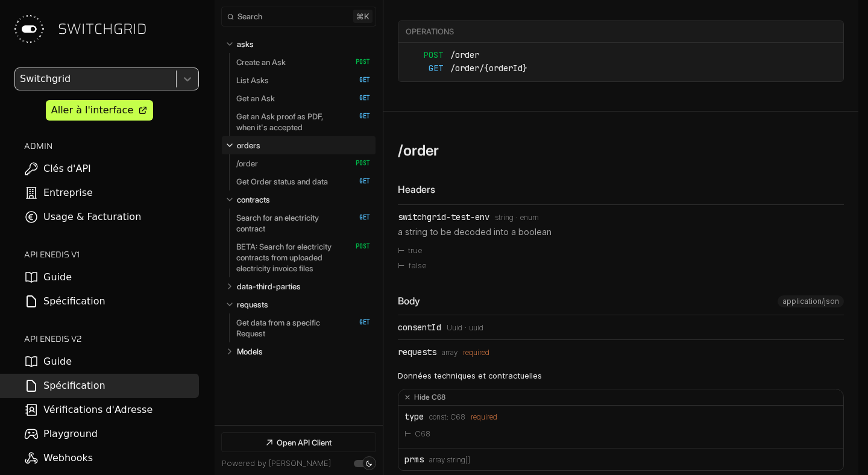
scroll to position [5092, 0]
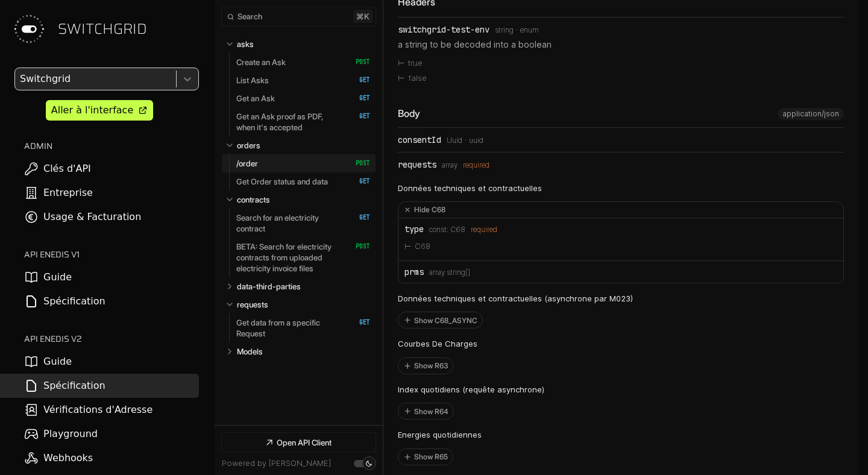
click at [262, 165] on link "/order   HTTP Method: POST" at bounding box center [303, 163] width 134 height 18
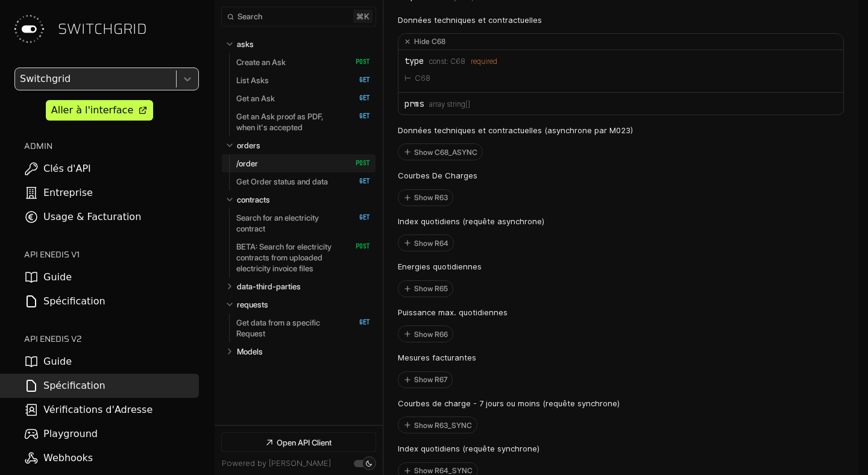
scroll to position [5107, 0]
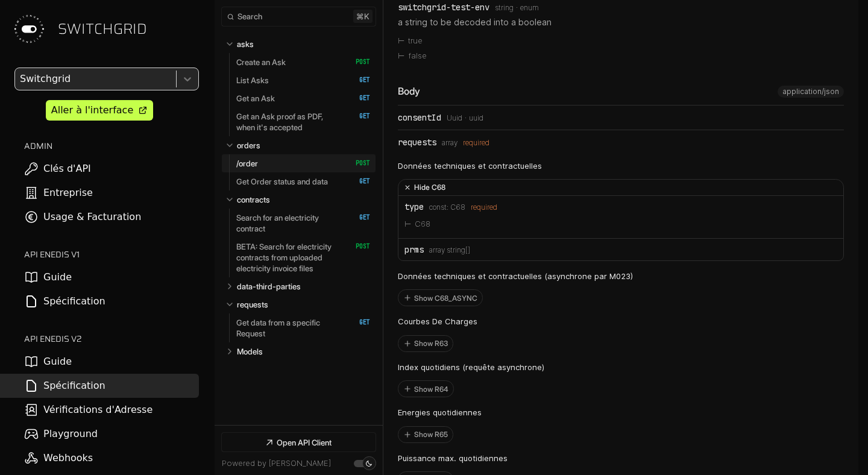
click at [404, 194] on icon "Open API Documentation for Api" at bounding box center [407, 187] width 12 height 12
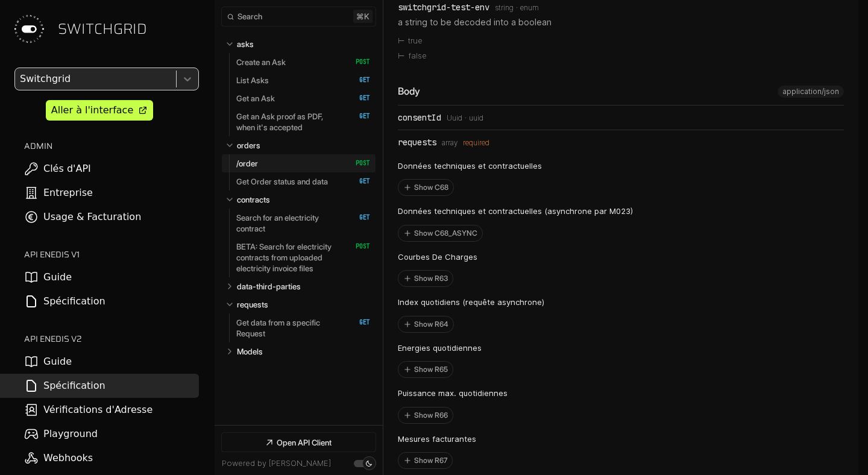
scroll to position [5149, 0]
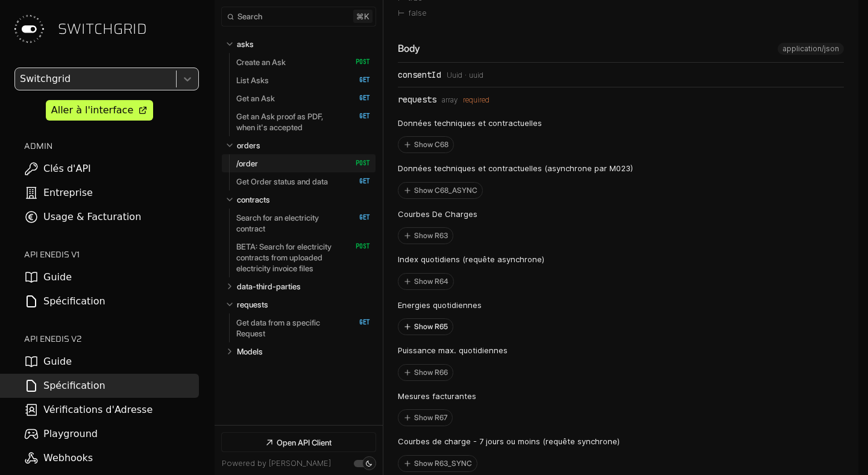
click at [426, 335] on button "Show R65" at bounding box center [425, 327] width 54 height 16
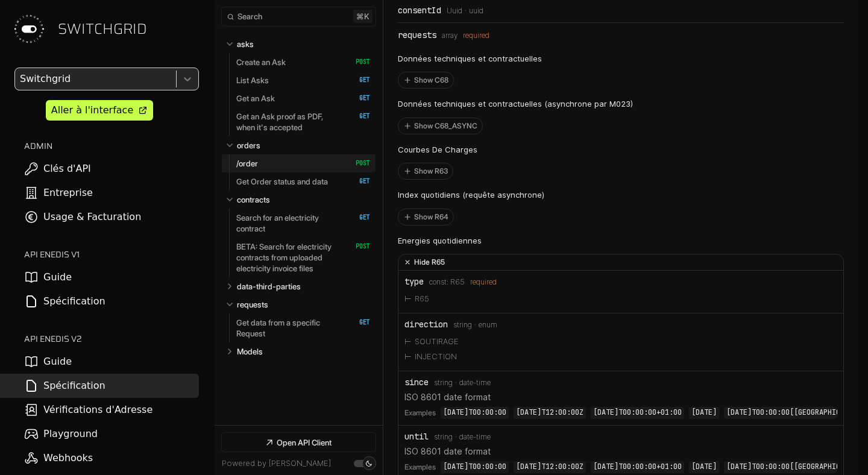
scroll to position [5249, 0]
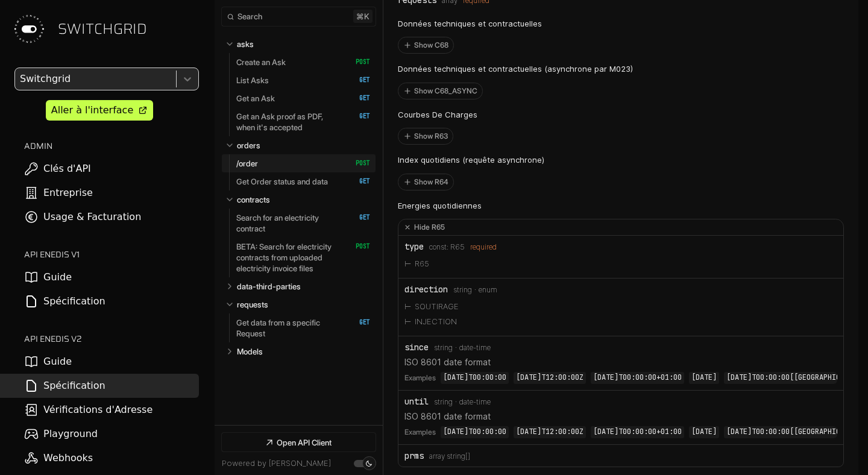
drag, startPoint x: 445, startPoint y: 396, endPoint x: 481, endPoint y: 406, distance: 36.9
click at [481, 384] on code "2024-12-10T00:00:00" at bounding box center [475, 378] width 68 height 12
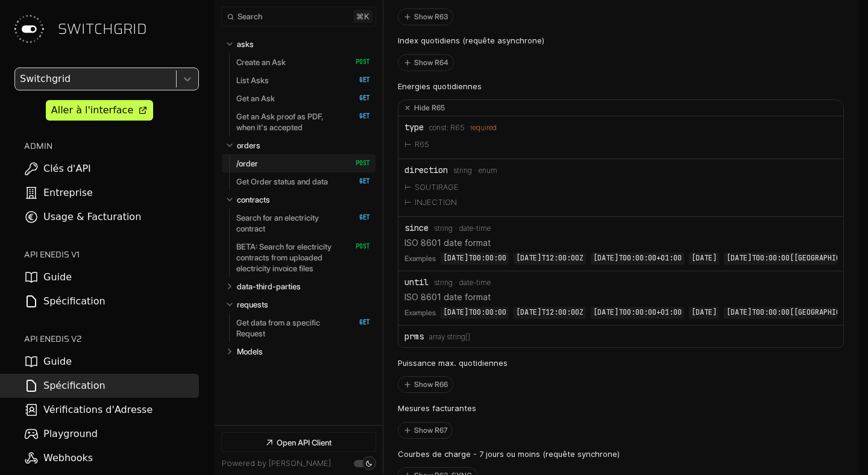
scroll to position [5371, 0]
drag, startPoint x: 492, startPoint y: 282, endPoint x: 445, endPoint y: 275, distance: 47.5
click at [445, 262] on code "2024-12-10T00:00:00" at bounding box center [475, 256] width 68 height 12
copy code "2024-12-10T00:00:00"
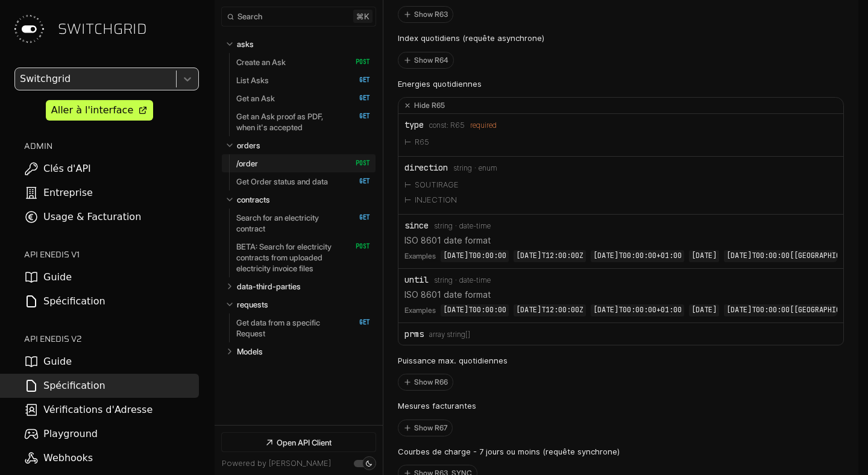
click at [461, 339] on span "Type: array string[]" at bounding box center [449, 334] width 41 height 8
click at [446, 339] on span "Type: array string[]" at bounding box center [449, 334] width 41 height 8
click at [486, 193] on li "SOUTIRAGE" at bounding box center [621, 185] width 433 height 16
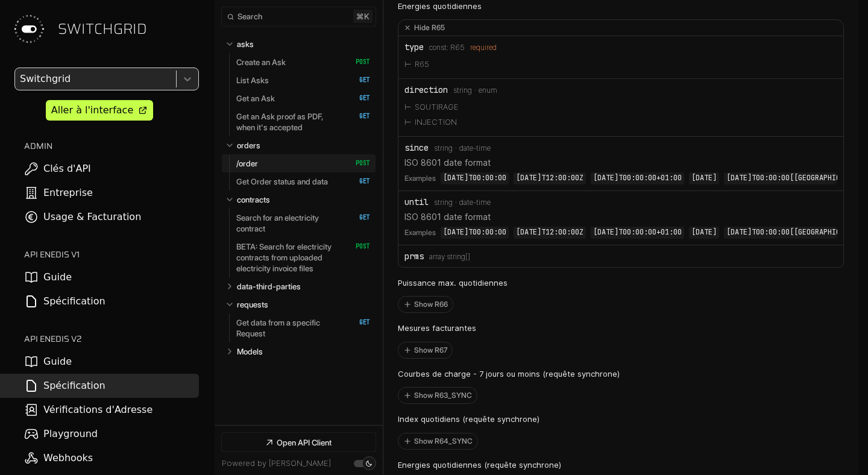
scroll to position [5443, 0]
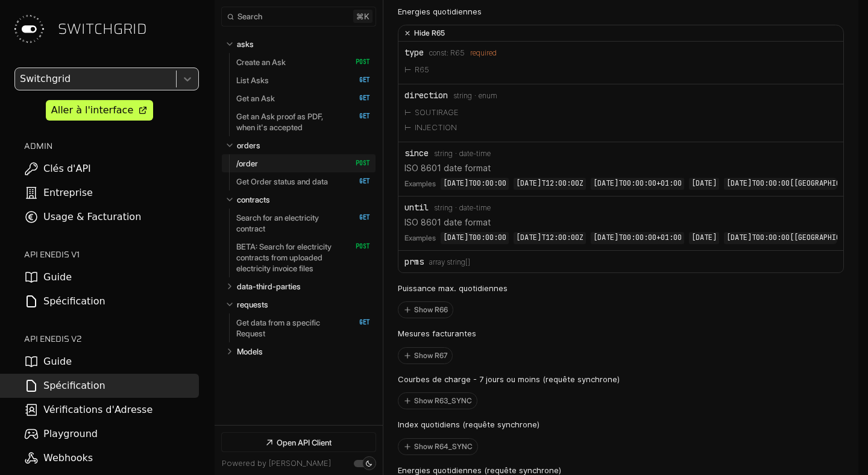
click at [403, 39] on icon "Open API Documentation for Api" at bounding box center [407, 33] width 12 height 12
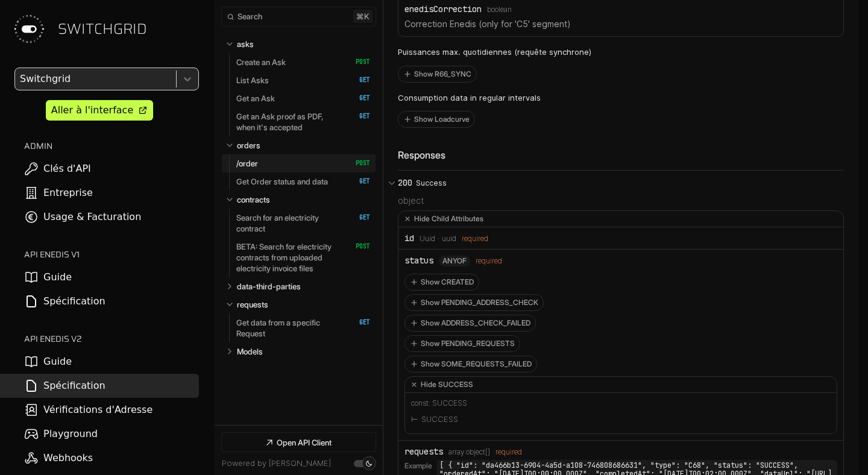
scroll to position [5966, 0]
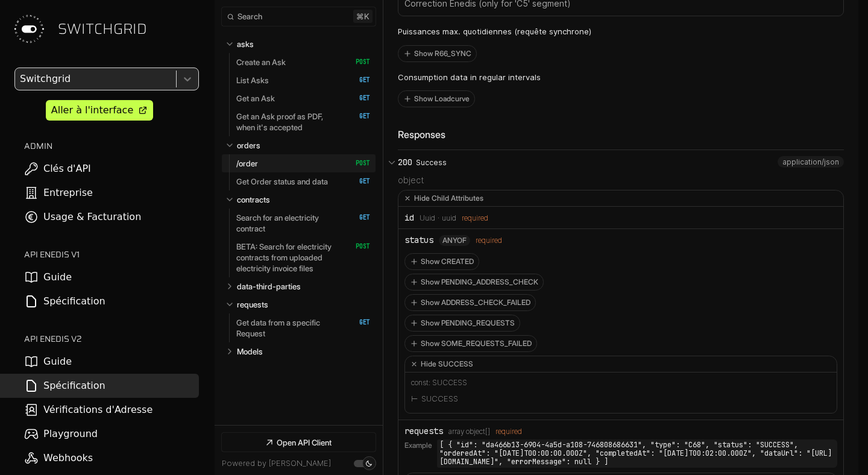
click at [411, 222] on div "id" at bounding box center [410, 218] width 10 height 10
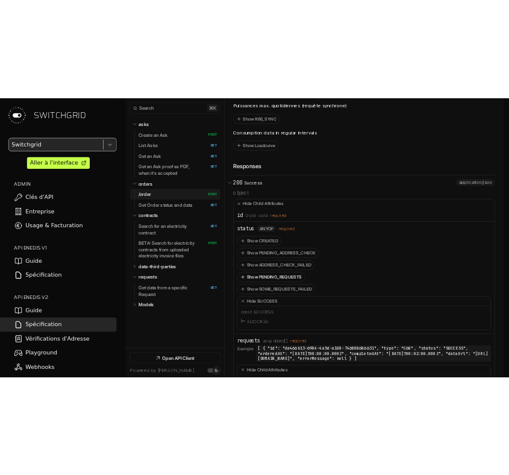
scroll to position [6035, 0]
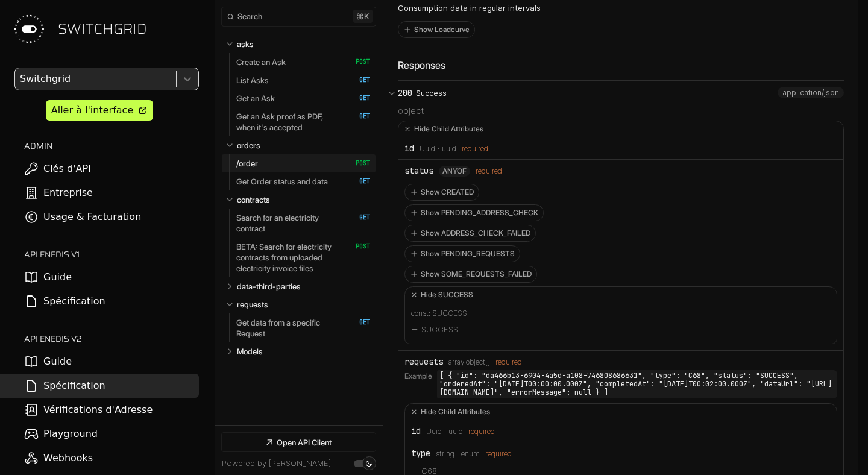
click at [505, 398] on code "[ { "id": "da466b13-6904-4a5d-a108-746808686631", "type": "C68", "status": "SUC…" at bounding box center [637, 384] width 400 height 28
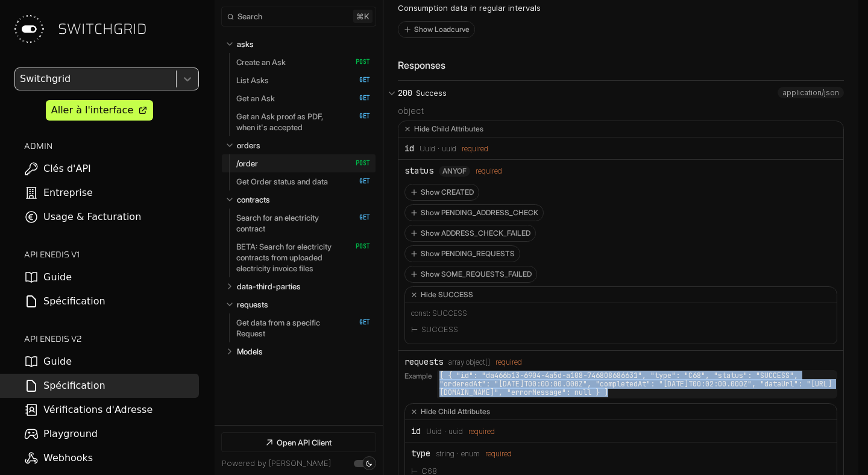
click at [505, 398] on code "[ { "id": "da466b13-6904-4a5d-a108-746808686631", "type": "C68", "status": "SUC…" at bounding box center [637, 384] width 400 height 28
click at [526, 398] on code "[ { "id": "da466b13-6904-4a5d-a108-746808686631", "type": "C68", "status": "SUC…" at bounding box center [637, 384] width 400 height 28
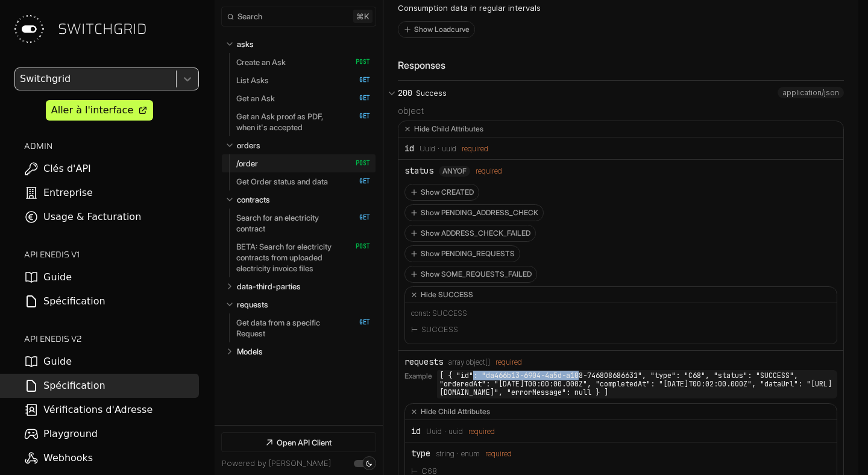
drag, startPoint x: 474, startPoint y: 399, endPoint x: 586, endPoint y: 399, distance: 112.1
click at [586, 398] on code "[ { "id": "da466b13-6904-4a5d-a108-746808686631", "type": "C68", "status": "SUC…" at bounding box center [637, 384] width 400 height 28
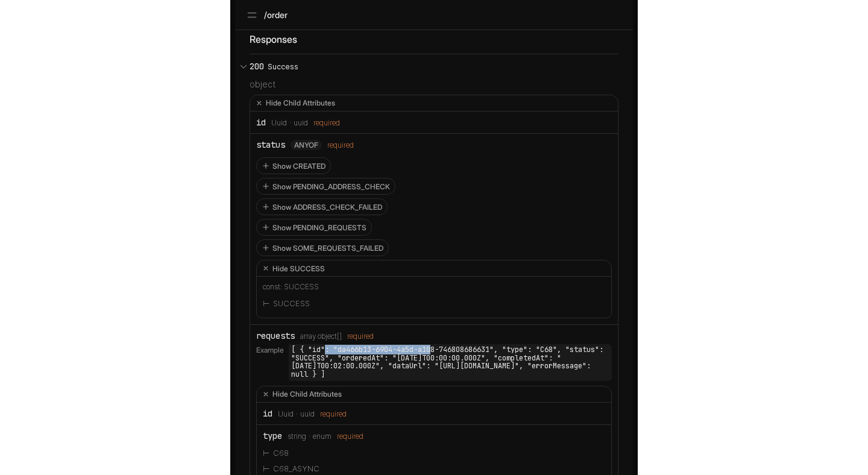
scroll to position [6085, 0]
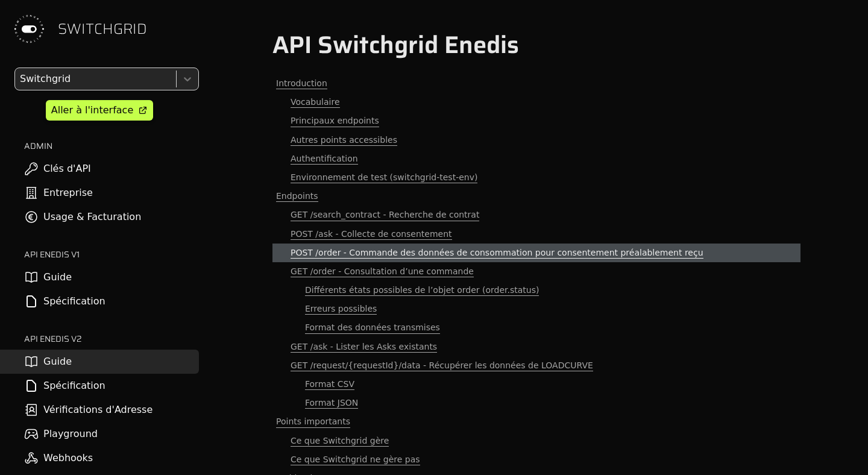
click at [367, 243] on link "POST /ask - Collecte de consentement" at bounding box center [536, 234] width 528 height 19
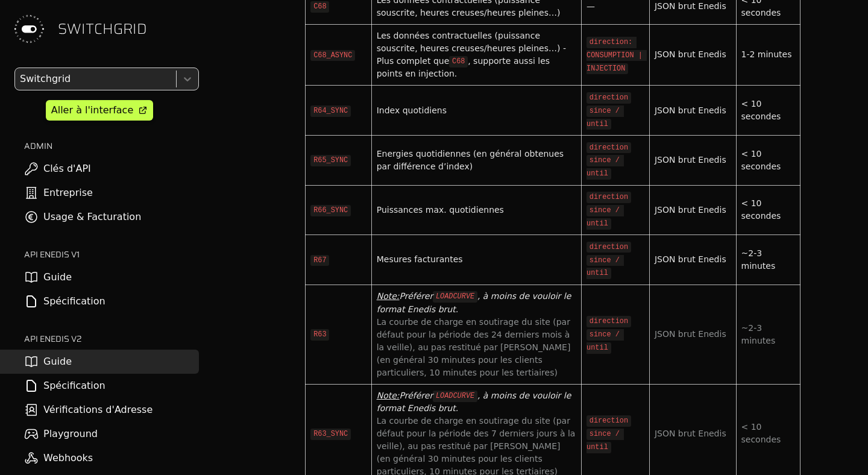
scroll to position [4671, 0]
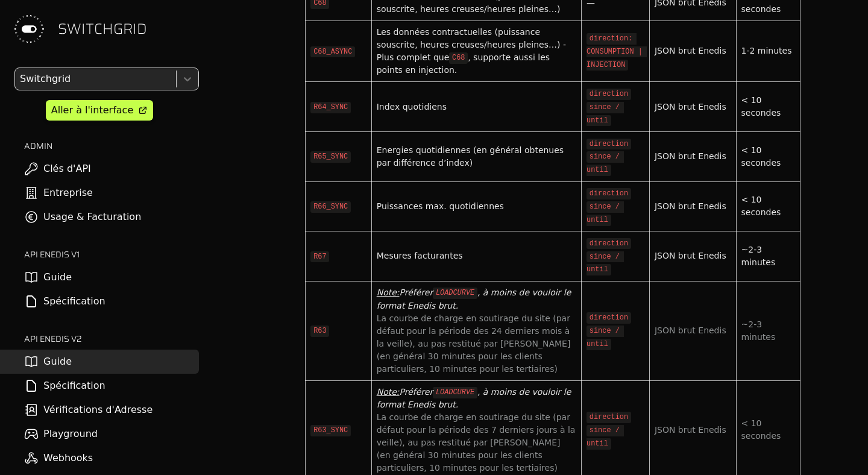
drag, startPoint x: 426, startPoint y: 423, endPoint x: 423, endPoint y: 400, distance: 23.6
drag, startPoint x: 310, startPoint y: 416, endPoint x: 478, endPoint y: 413, distance: 167.6
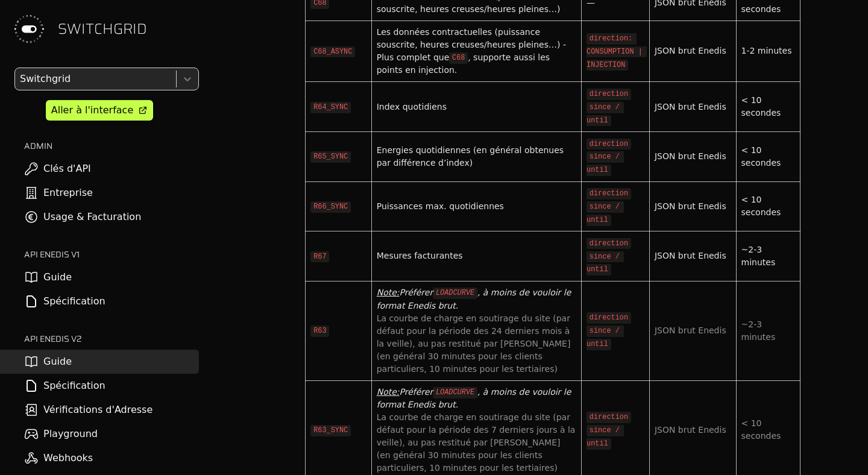
drag, startPoint x: 455, startPoint y: 421, endPoint x: 486, endPoint y: 420, distance: 31.4
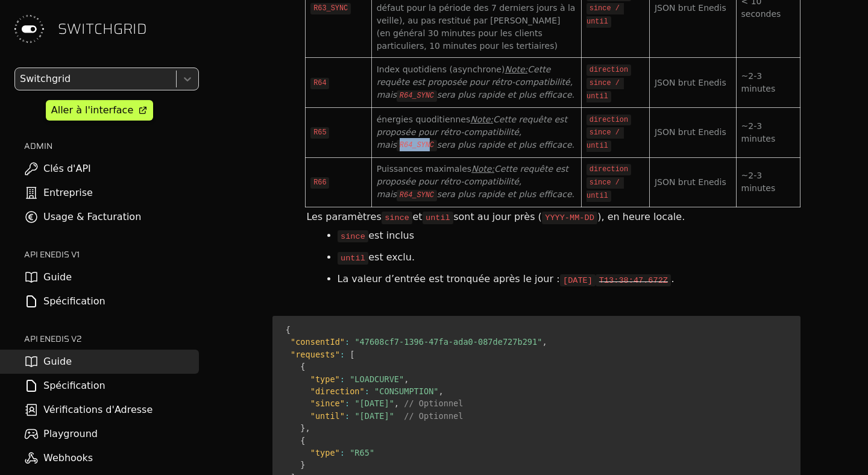
scroll to position [5123, 0]
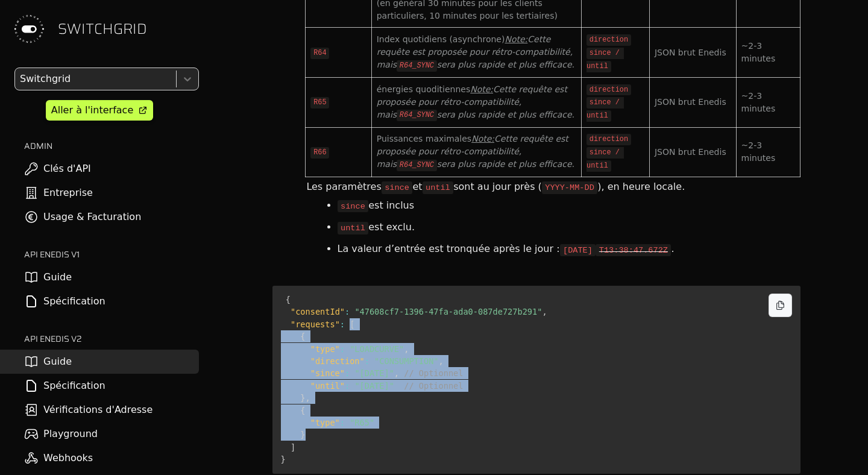
drag, startPoint x: 350, startPoint y: 201, endPoint x: 350, endPoint y: 308, distance: 107.3
click at [350, 307] on pre "{ "consentId" : "47608cf7-1396-47fa-ada0-087de727b291" , "requests" : [ { "type…" at bounding box center [536, 380] width 528 height 189
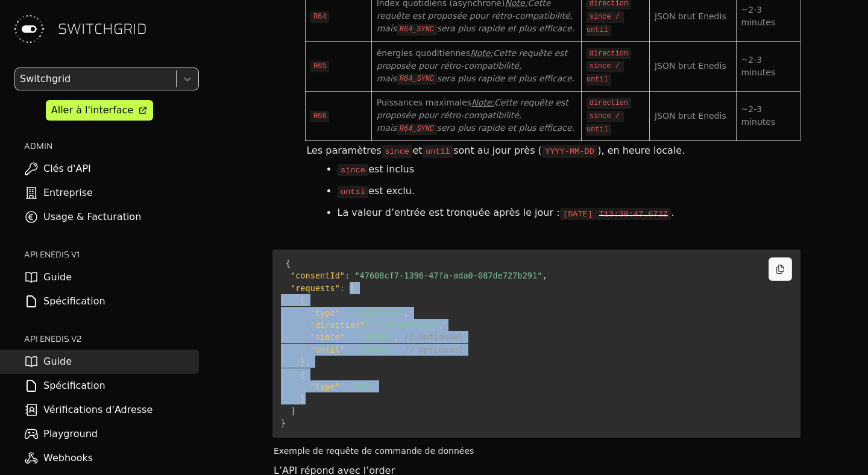
scroll to position [5175, 0]
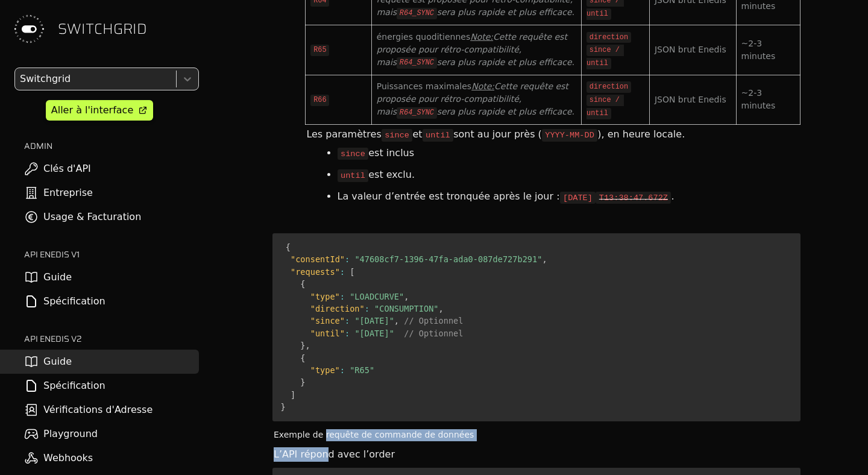
drag, startPoint x: 320, startPoint y: 313, endPoint x: 320, endPoint y: 330, distance: 16.9
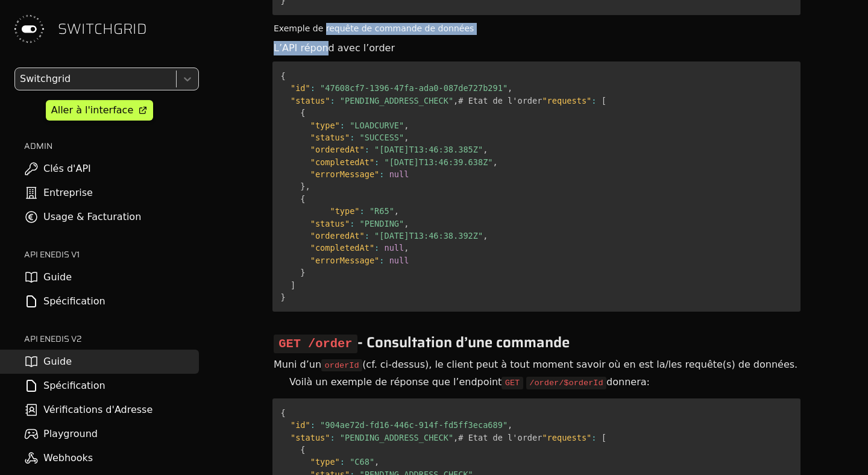
scroll to position [5622, 0]
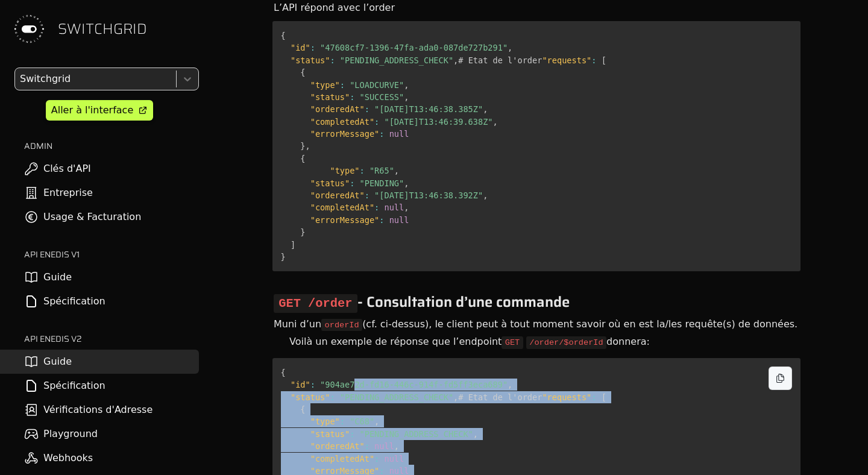
drag, startPoint x: 356, startPoint y: 276, endPoint x: 354, endPoint y: 385, distance: 108.5
click at [354, 385] on pre "{ "id" : "904ae72d-fd16-446c-914f-fd5ff3eca689" , "status" : "PENDING_ADDRESS_C…" at bounding box center [536, 483] width 528 height 250
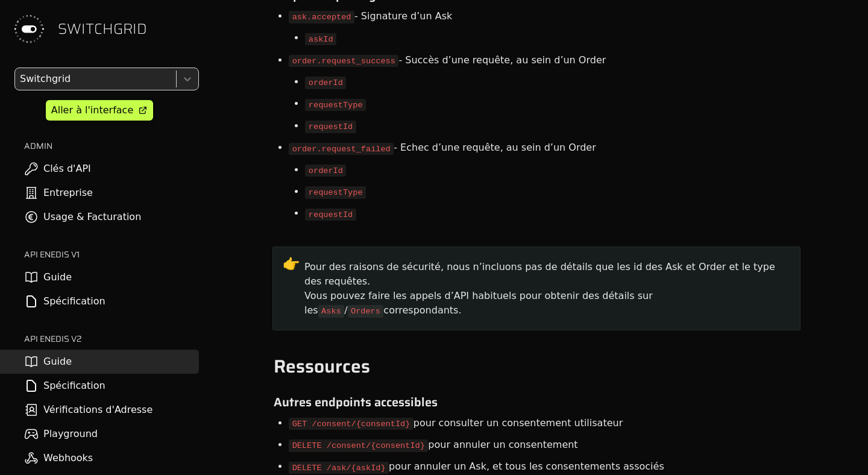
scroll to position [9093, 0]
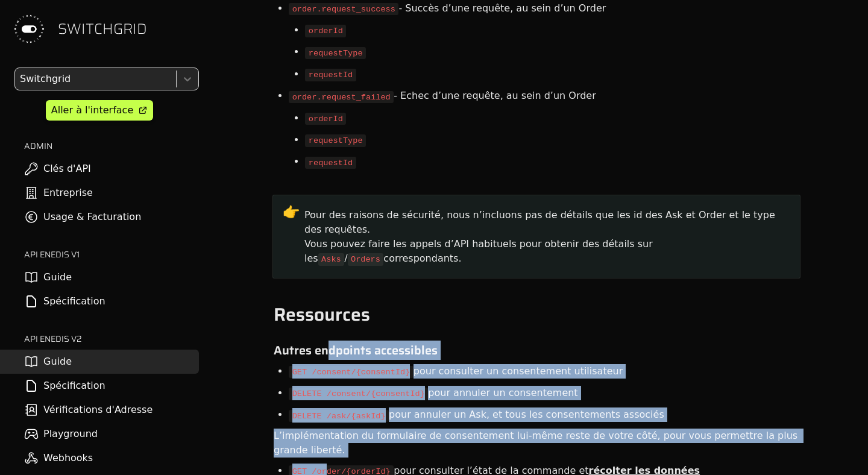
drag, startPoint x: 329, startPoint y: 200, endPoint x: 329, endPoint y: 303, distance: 102.5
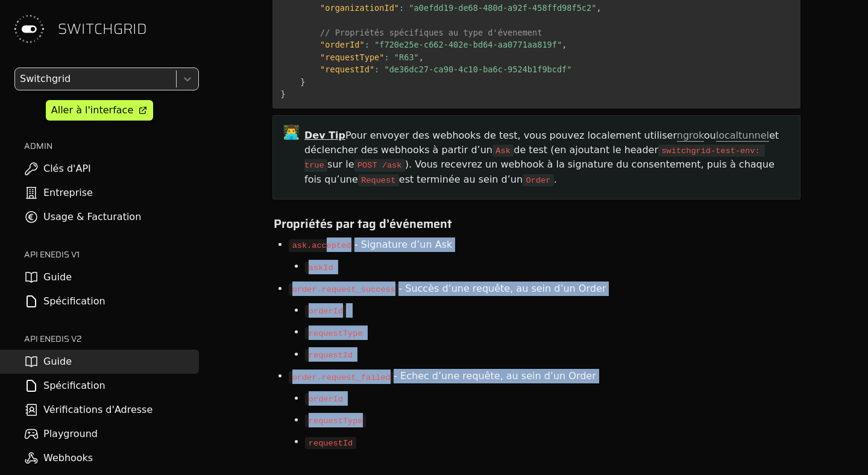
drag, startPoint x: 329, startPoint y: 302, endPoint x: 329, endPoint y: 124, distance: 177.8
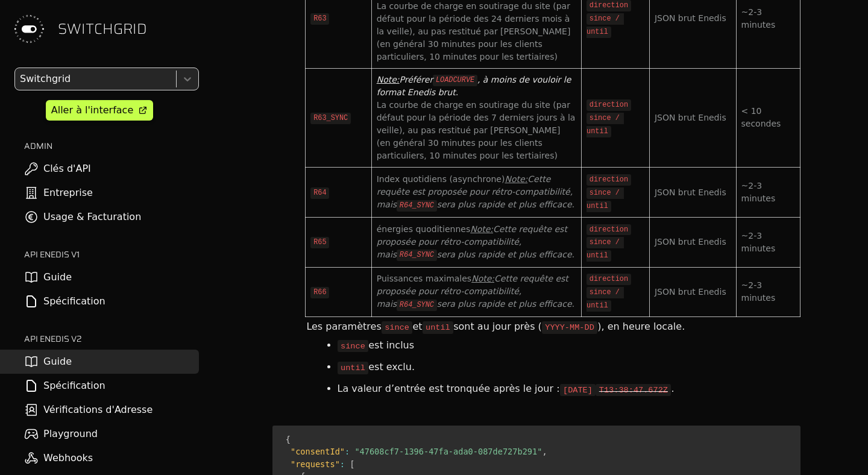
scroll to position [4838, 0]
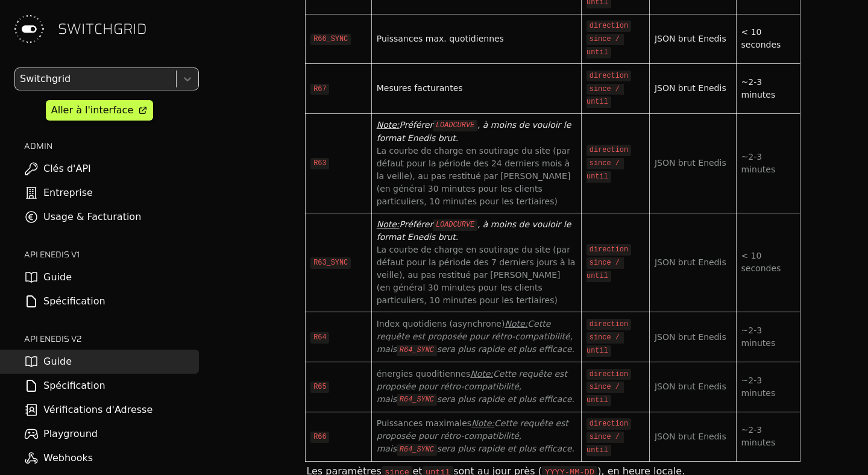
click at [437, 394] on code "R64_SYNC" at bounding box center [417, 399] width 40 height 11
drag, startPoint x: 453, startPoint y: 251, endPoint x: 477, endPoint y: 251, distance: 24.1
click at [437, 394] on code "R64_SYNC" at bounding box center [417, 399] width 40 height 11
copy code "R64_SYNC"
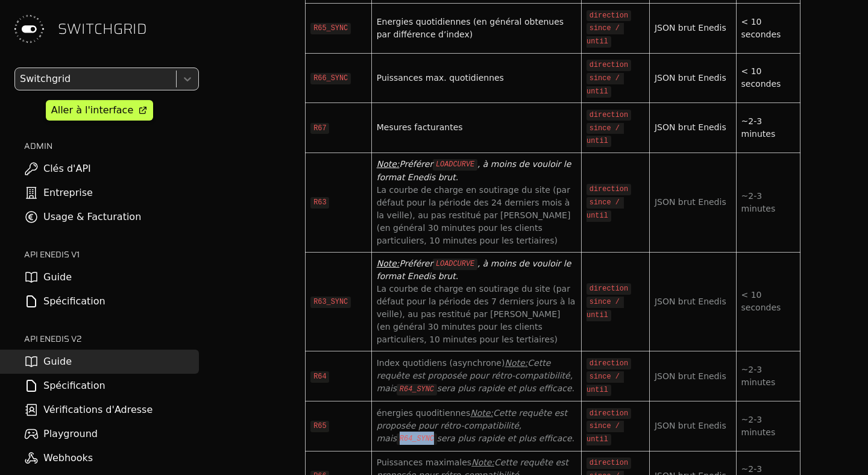
drag, startPoint x: 438, startPoint y: 66, endPoint x: 438, endPoint y: 243, distance: 177.2
click at [438, 243] on tbody "Code Description args Format Latence médiane LOADCURVE Courbe de charge en inje…" at bounding box center [553, 105] width 495 height 792
click at [438, 357] on div "Index quotidiens (asynchrone) Note: Cette requête est proposée pour rétro-compa…" at bounding box center [477, 376] width 200 height 39
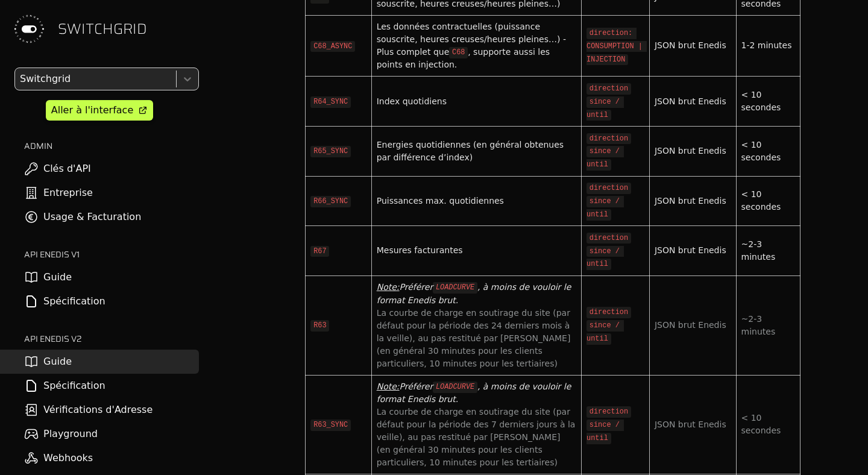
scroll to position [4673, 0]
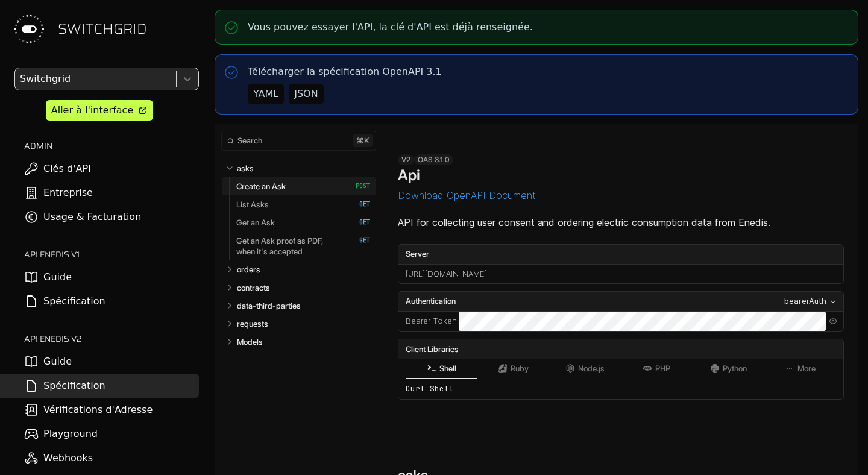
select select "**********"
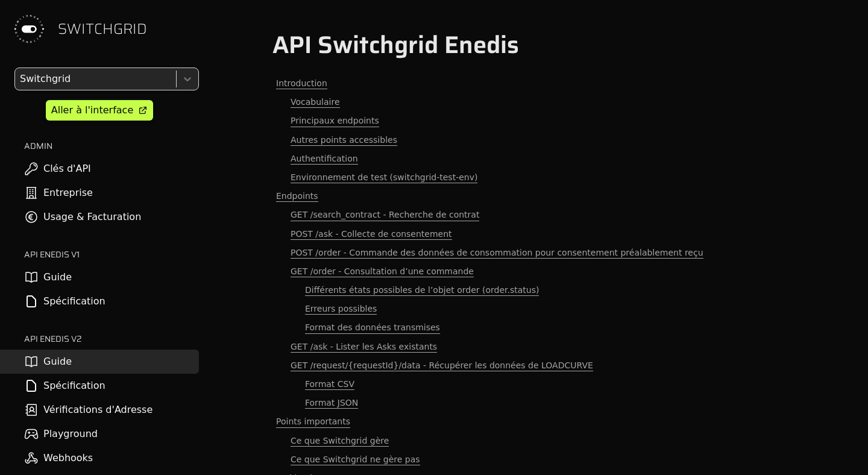
scroll to position [4673, 0]
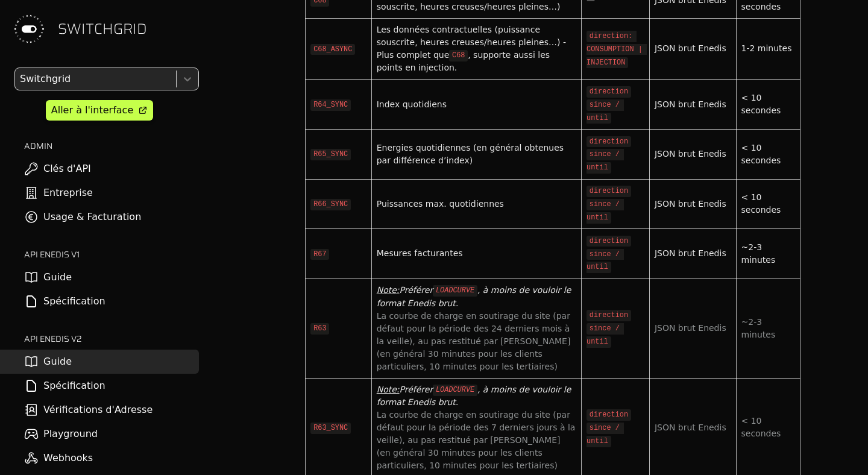
click at [90, 391] on link "Spécification" at bounding box center [99, 386] width 199 height 24
click at [393, 142] on div "Energies quotidiennes (en général obtenues par différence d’index)" at bounding box center [477, 154] width 200 height 25
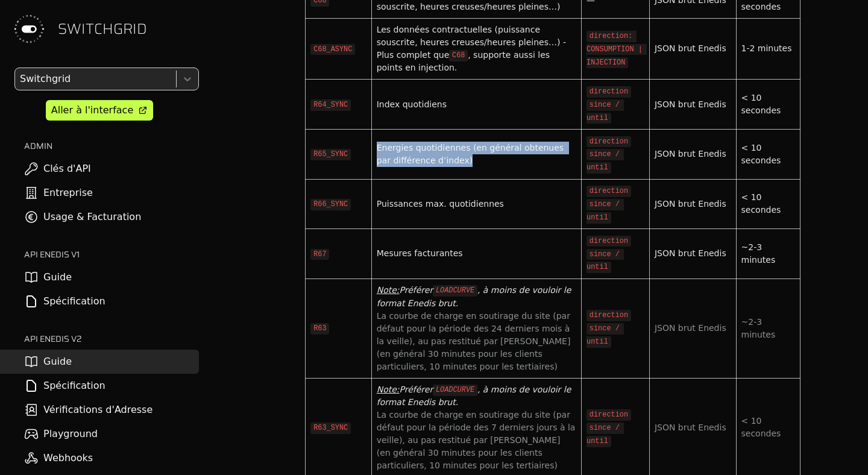
click at [393, 142] on div "Energies quotidiennes (en général obtenues par différence d’index)" at bounding box center [477, 154] width 200 height 25
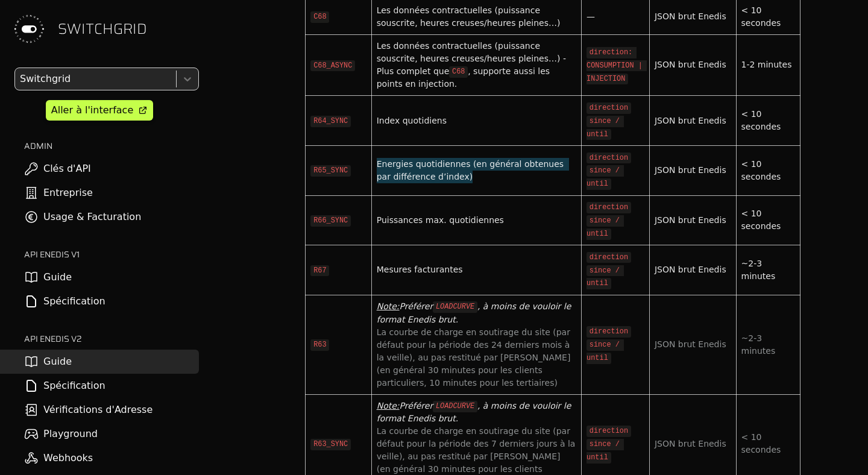
scroll to position [4523, 0]
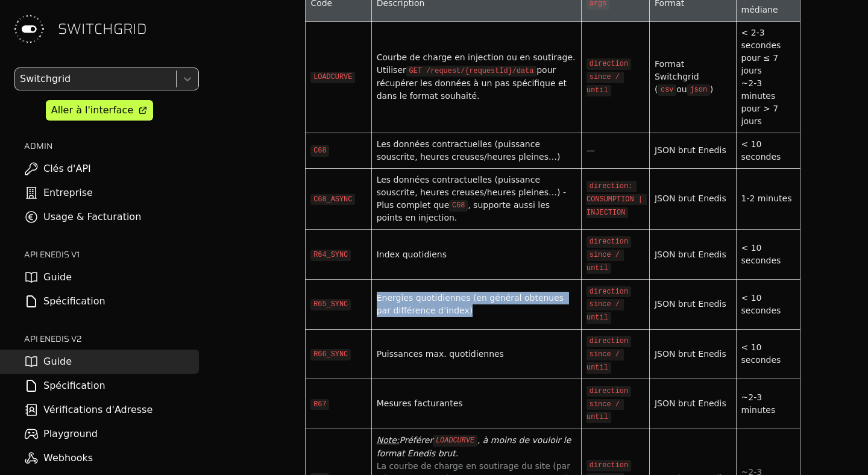
click at [87, 386] on link "Spécification" at bounding box center [99, 386] width 199 height 24
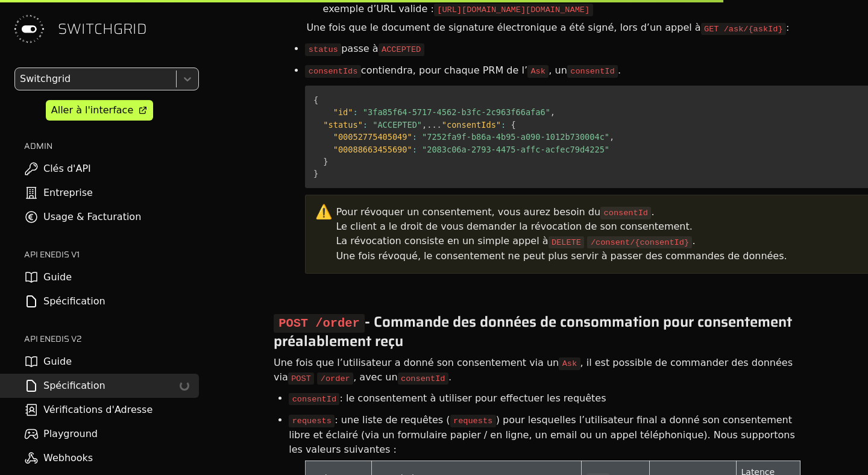
scroll to position [4998, 0]
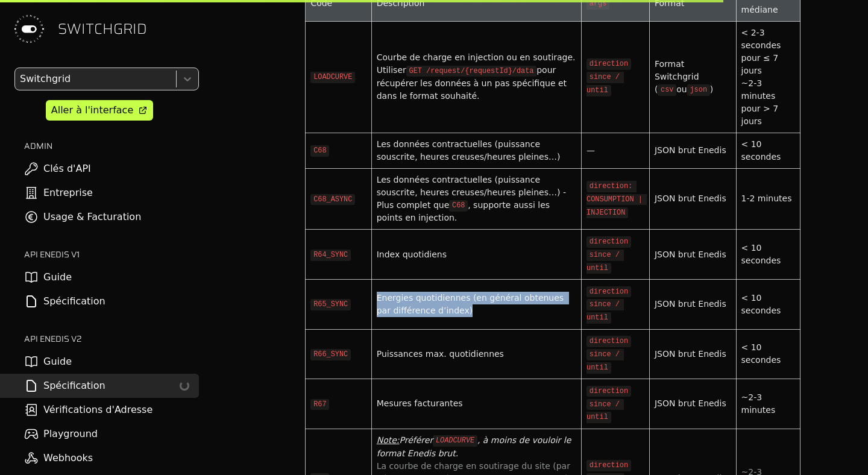
select select "**********"
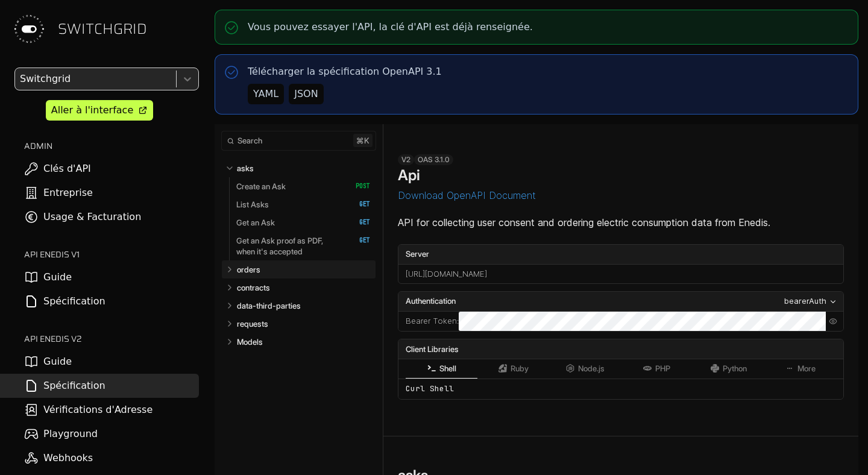
select select "**********"
click at [303, 276] on link "orders" at bounding box center [304, 269] width 134 height 18
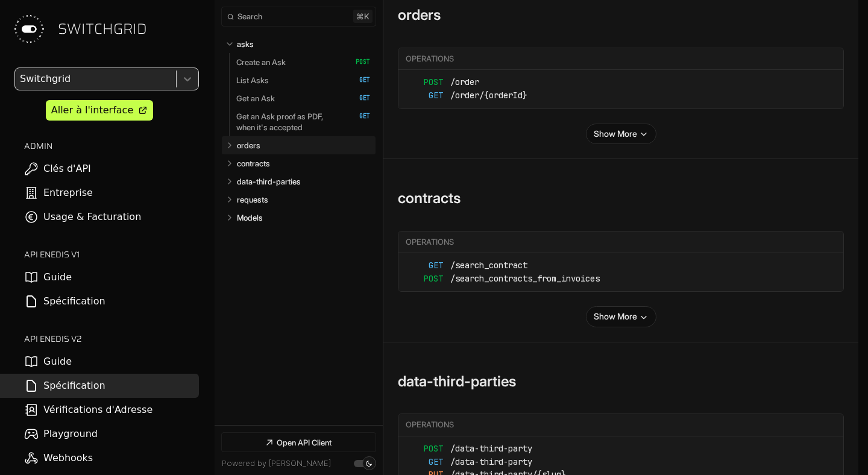
select select "**********"
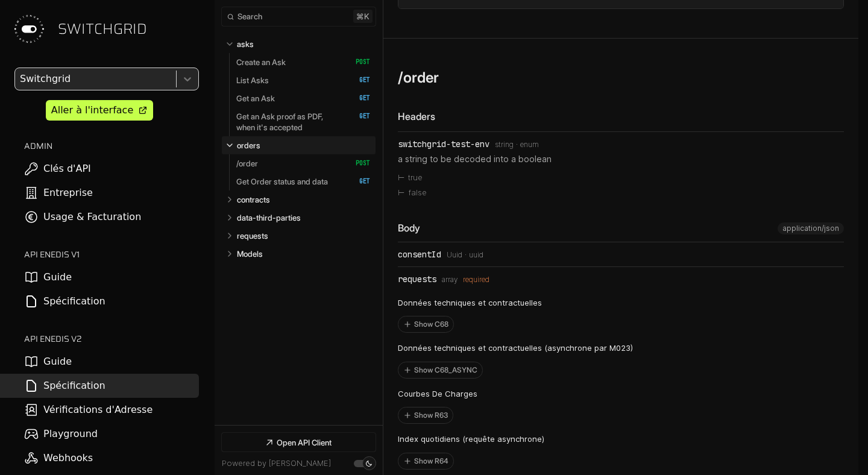
scroll to position [4815, 0]
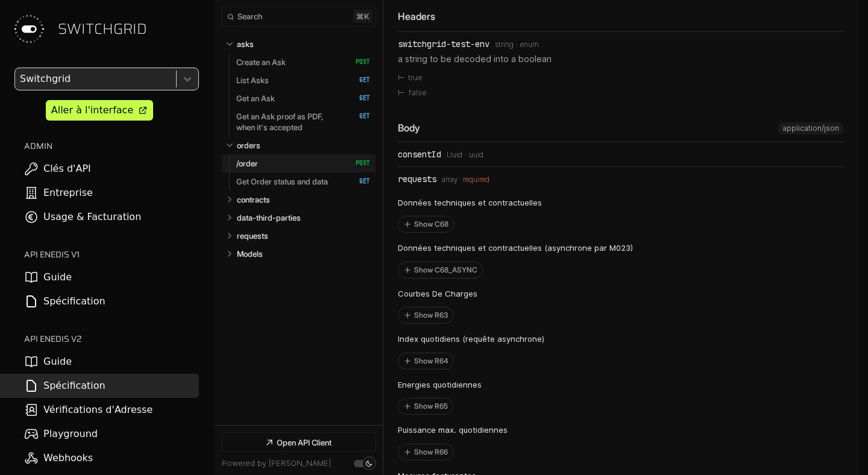
scroll to position [5085, 0]
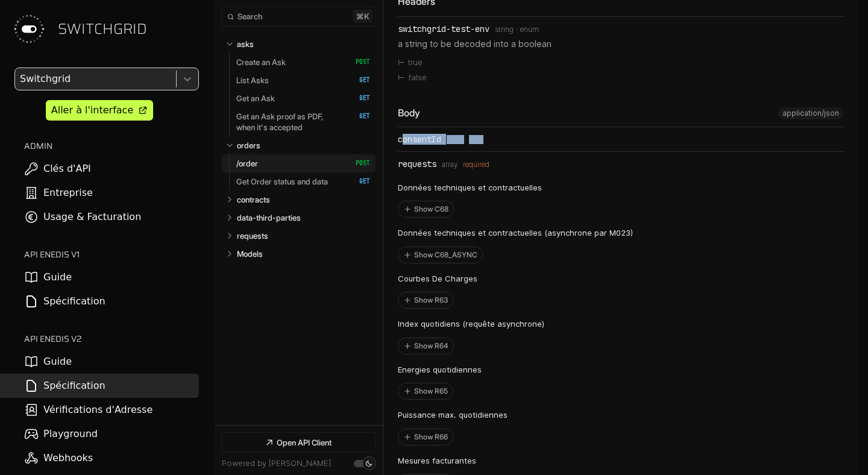
drag, startPoint x: 401, startPoint y: 161, endPoint x: 482, endPoint y: 163, distance: 80.2
click at [482, 144] on div "consentId Type: Uuid Format: uuid" at bounding box center [621, 139] width 446 height 10
drag, startPoint x: 415, startPoint y: 189, endPoint x: 484, endPoint y: 188, distance: 69.3
click at [484, 169] on div "requests Type: array required" at bounding box center [621, 164] width 446 height 10
click at [517, 169] on div "requests Type: array required" at bounding box center [621, 164] width 446 height 10
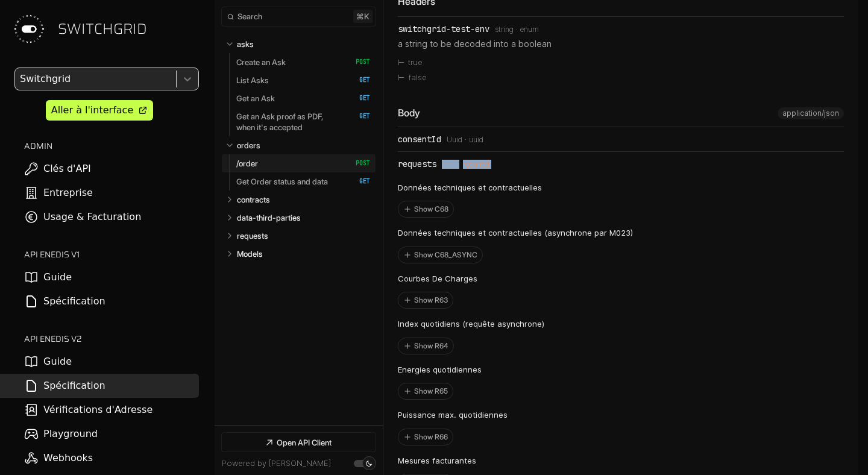
drag, startPoint x: 517, startPoint y: 187, endPoint x: 442, endPoint y: 186, distance: 74.8
click at [442, 169] on div "requests Type: array required" at bounding box center [621, 164] width 446 height 10
drag, startPoint x: 400, startPoint y: 162, endPoint x: 450, endPoint y: 162, distance: 49.4
click at [450, 144] on div "consentId Type: Uuid Format: uuid" at bounding box center [621, 139] width 446 height 10
drag, startPoint x: 401, startPoint y: 187, endPoint x: 518, endPoint y: 192, distance: 116.5
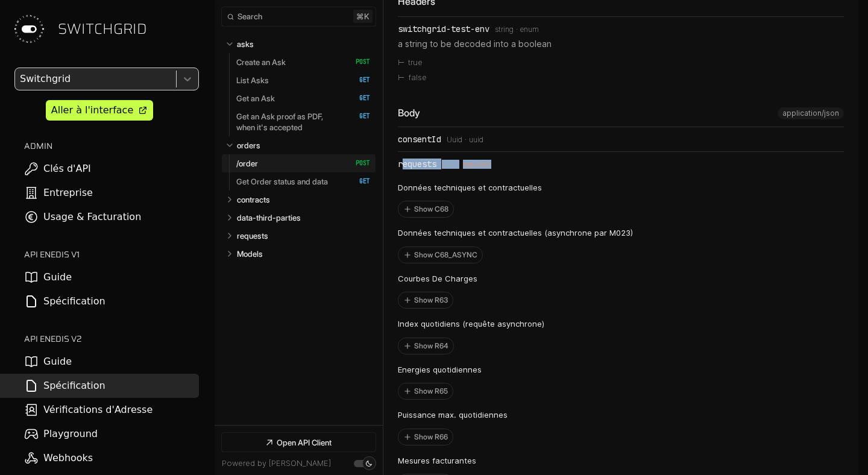
click at [518, 192] on li "requests Type: array required Données techniques et contractuelles Show C68 Don…" at bounding box center [621, 438] width 446 height 573
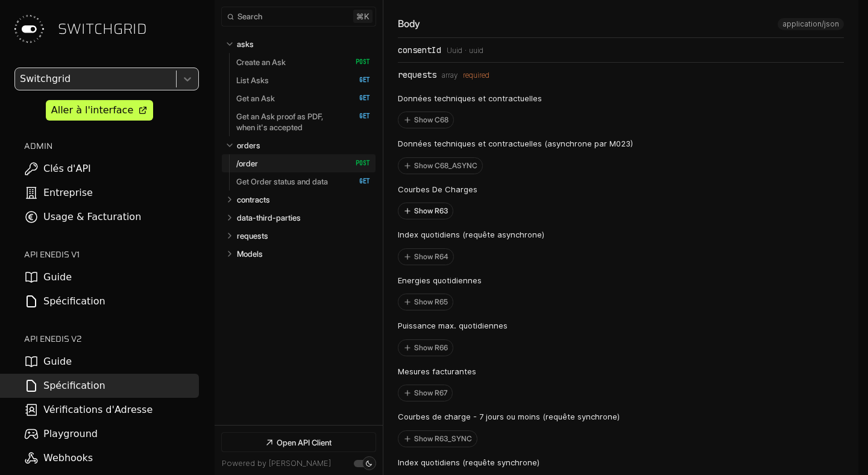
scroll to position [5178, 0]
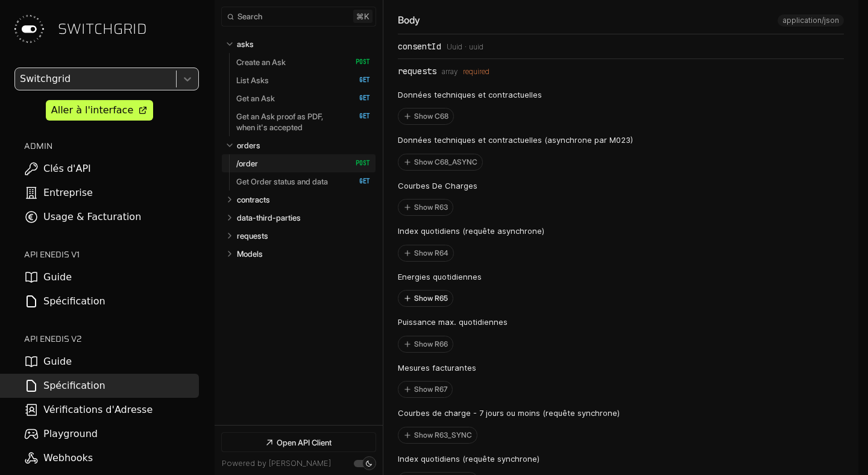
click at [428, 306] on button "Show R65" at bounding box center [425, 299] width 54 height 16
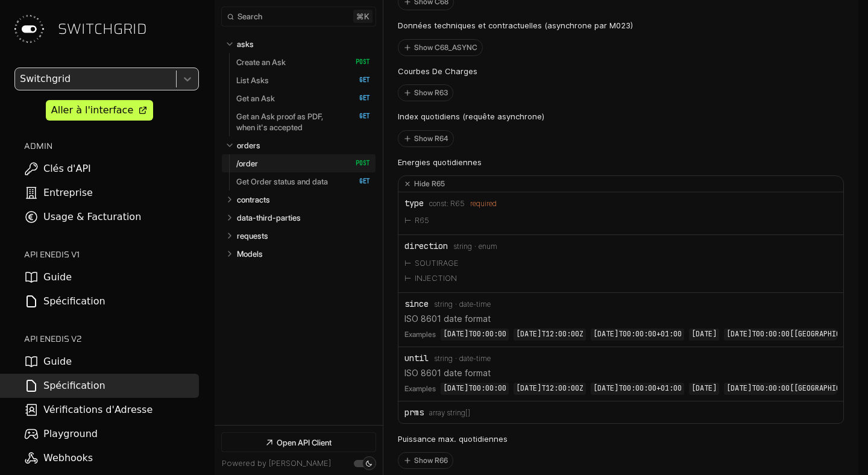
scroll to position [5293, 0]
drag, startPoint x: 511, startPoint y: 224, endPoint x: 459, endPoint y: 224, distance: 51.8
click at [459, 207] on div "type const: R65 required" at bounding box center [621, 203] width 433 height 10
click at [480, 207] on div "required" at bounding box center [483, 203] width 27 height 8
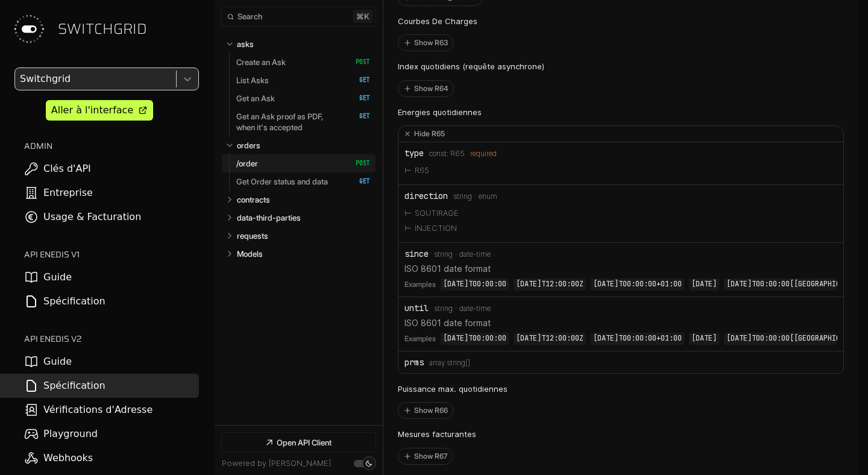
scroll to position [5342, 0]
click at [415, 201] on div "direction" at bounding box center [426, 197] width 43 height 10
click at [441, 222] on li "SOUTIRAGE" at bounding box center [621, 214] width 433 height 16
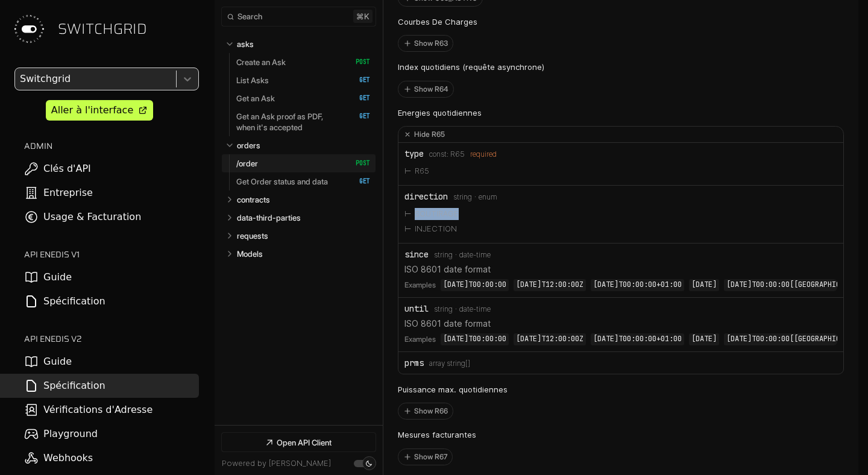
click at [505, 222] on li "SOUTIRAGE" at bounding box center [621, 214] width 433 height 16
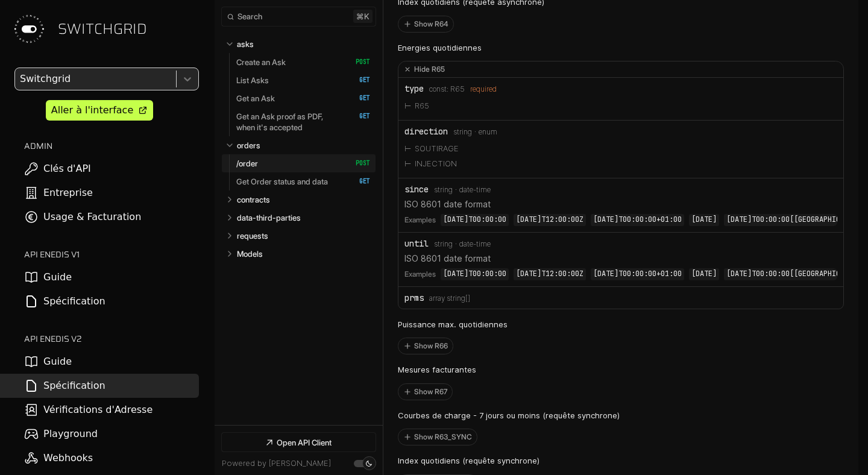
scroll to position [5406, 0]
drag, startPoint x: 455, startPoint y: 242, endPoint x: 496, endPoint y: 259, distance: 43.8
click at [496, 234] on li "since Type: string Format: date-time ISO 8601 date format Examples 2024-12-10T0…" at bounding box center [620, 207] width 445 height 54
drag, startPoint x: 403, startPoint y: 225, endPoint x: 488, endPoint y: 229, distance: 85.1
click at [489, 228] on li "since Type: string Format: date-time ISO 8601 date format Examples 2024-12-10T0…" at bounding box center [620, 207] width 445 height 54
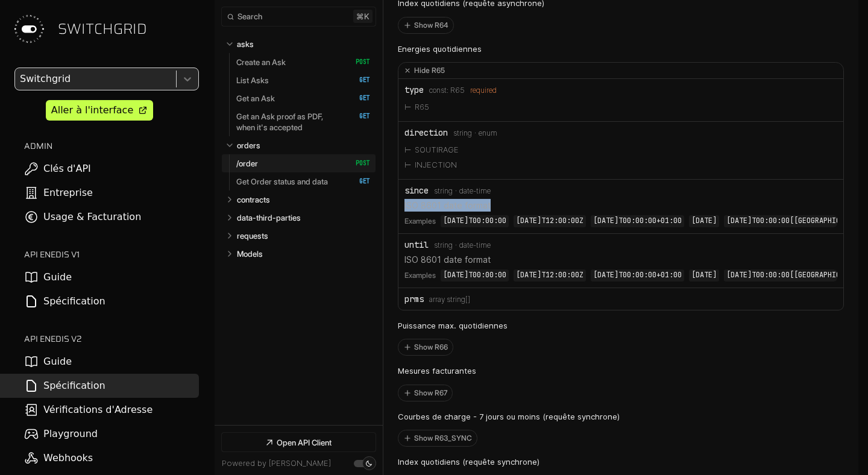
click at [515, 212] on p "ISO 8601 date format" at bounding box center [621, 205] width 433 height 13
click at [418, 250] on div "until" at bounding box center [417, 245] width 24 height 10
click at [414, 266] on p "ISO 8601 date format" at bounding box center [621, 259] width 433 height 13
drag, startPoint x: 414, startPoint y: 287, endPoint x: 465, endPoint y: 286, distance: 51.3
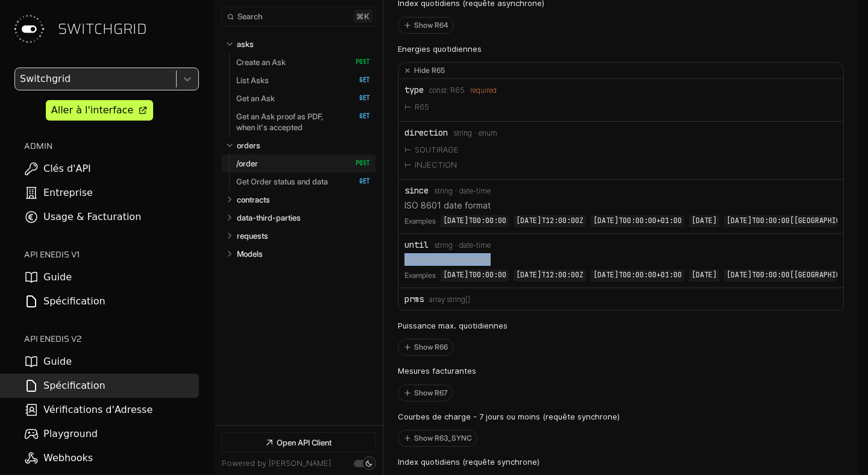
click at [465, 266] on p "ISO 8601 date format" at bounding box center [621, 259] width 433 height 13
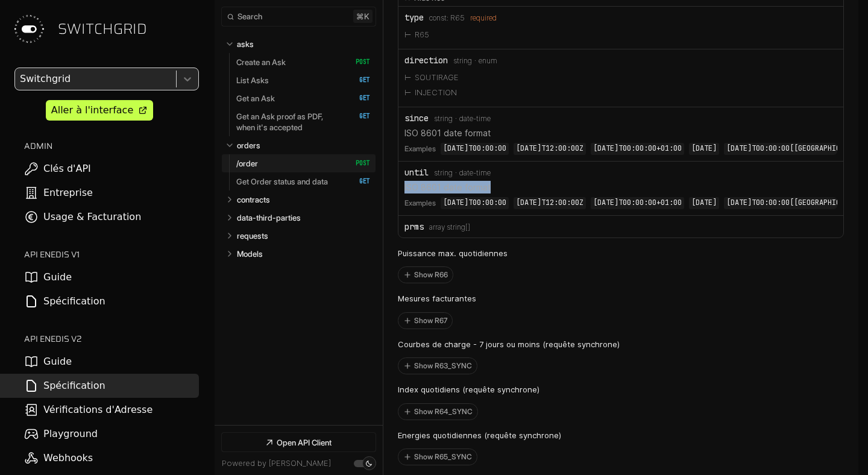
scroll to position [5472, 0]
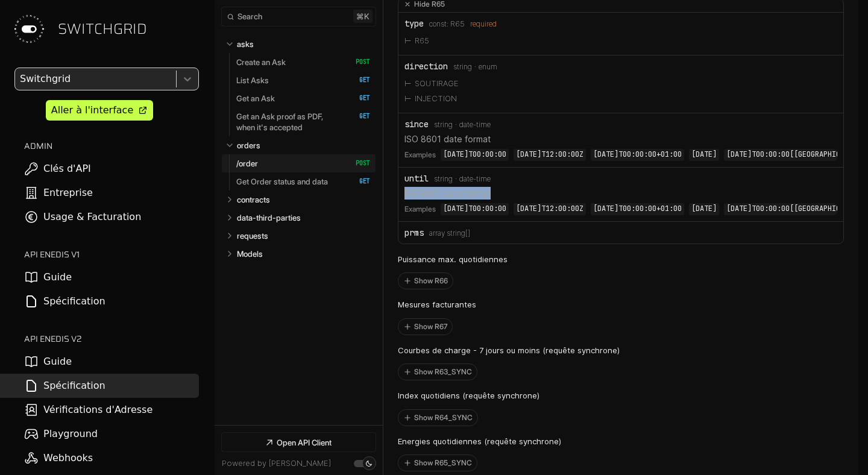
click at [530, 200] on p "ISO 8601 date format" at bounding box center [621, 193] width 433 height 13
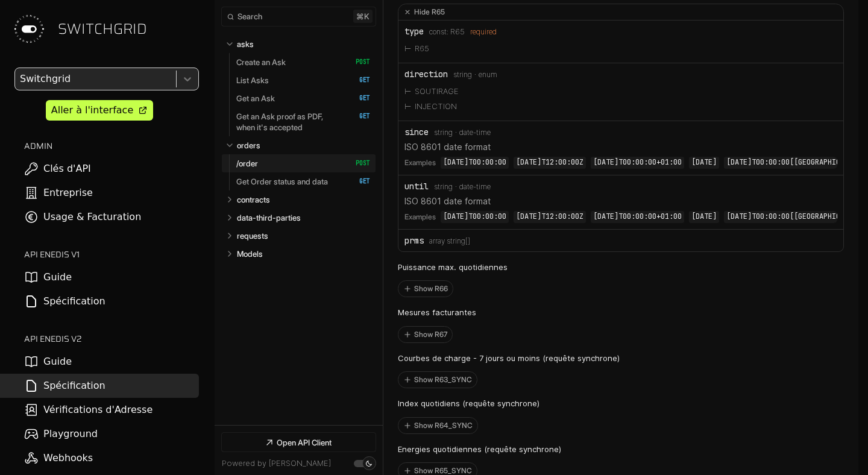
click at [410, 153] on p "ISO 8601 date format" at bounding box center [621, 146] width 433 height 13
drag, startPoint x: 410, startPoint y: 169, endPoint x: 479, endPoint y: 169, distance: 69.3
click at [479, 153] on p "ISO 8601 date format" at bounding box center [621, 146] width 433 height 13
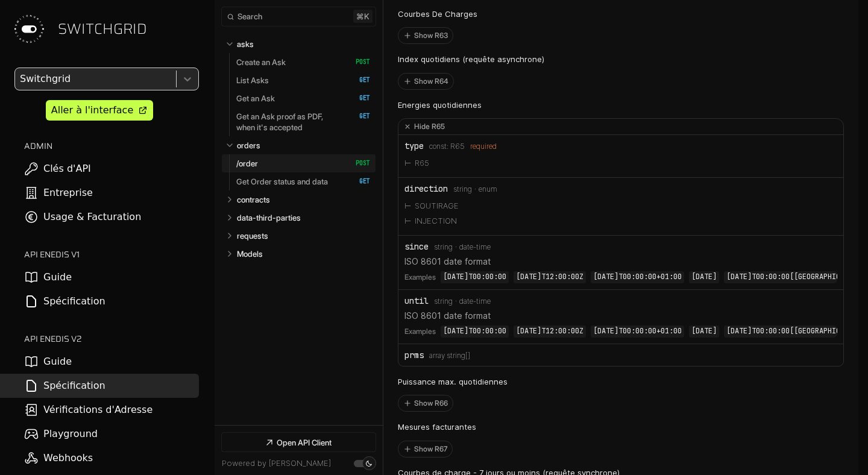
scroll to position [5350, 0]
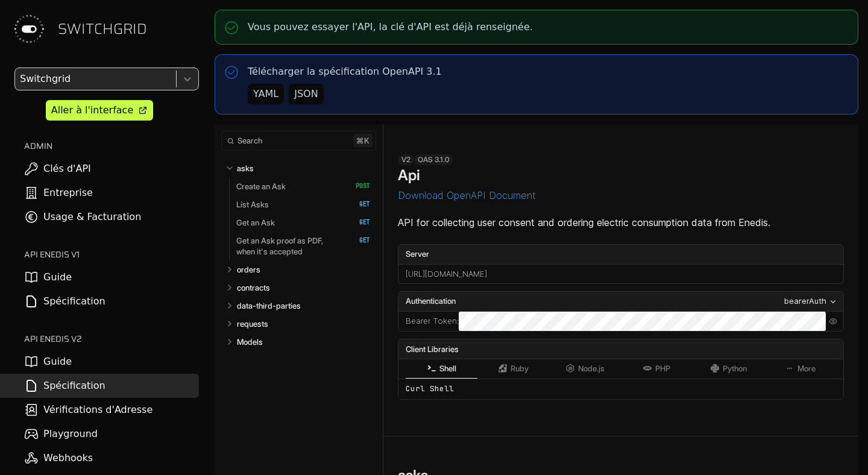
select select "**********"
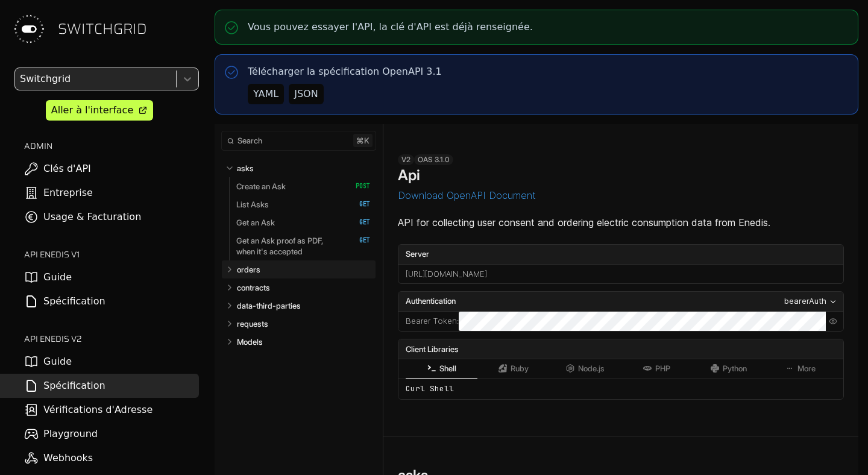
click at [237, 275] on link "orders" at bounding box center [304, 269] width 134 height 18
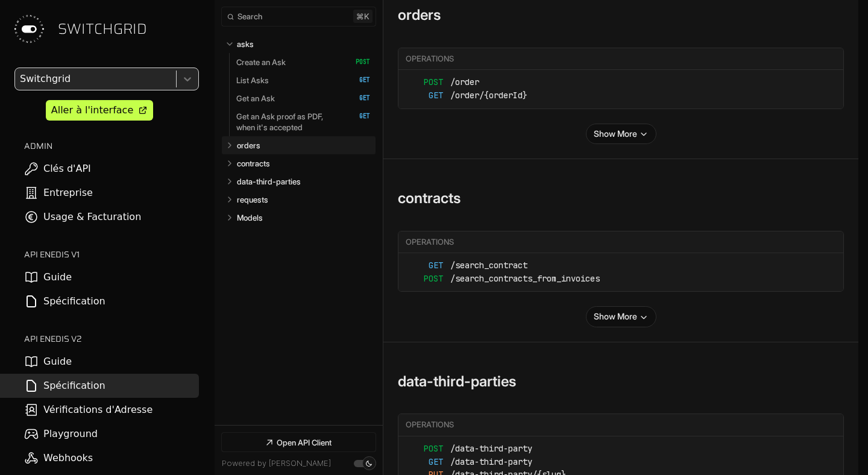
select select "**********"
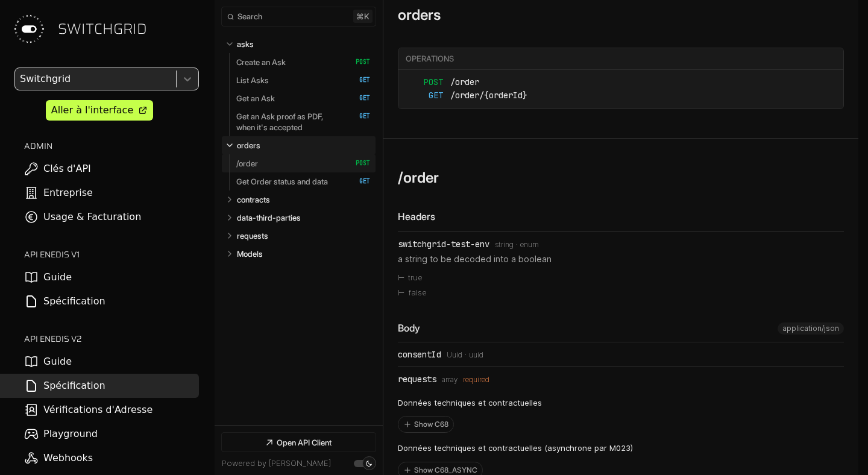
click at [269, 163] on link "/order   HTTP Method: POST" at bounding box center [303, 163] width 134 height 18
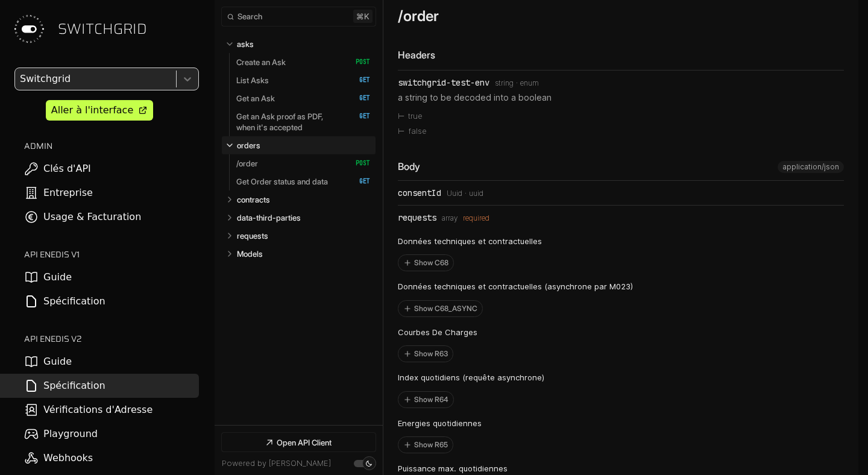
drag, startPoint x: 449, startPoint y: 46, endPoint x: 388, endPoint y: 46, distance: 60.9
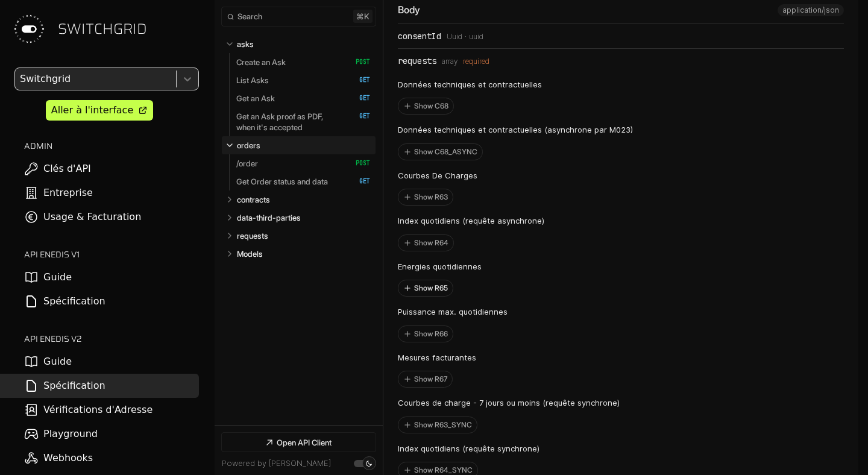
click at [442, 296] on button "Show R65" at bounding box center [425, 288] width 54 height 16
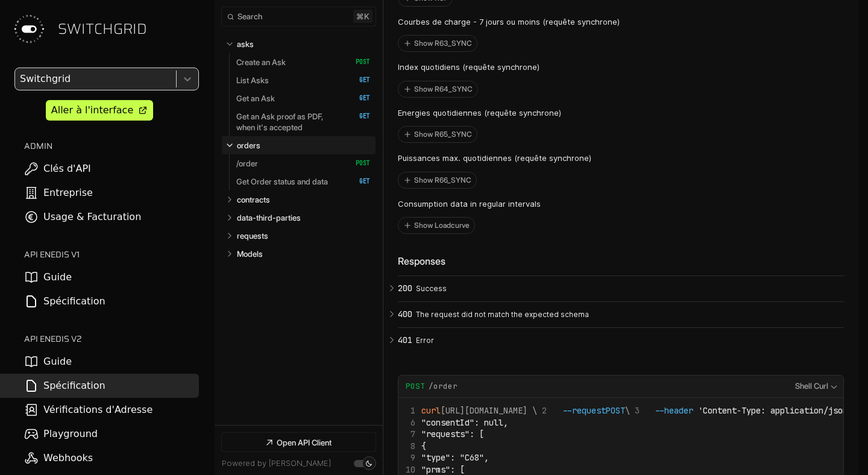
scroll to position [6055, 0]
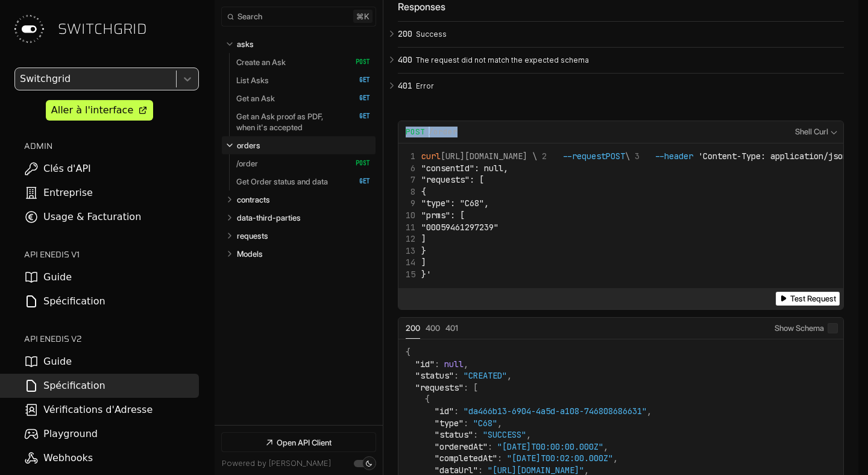
drag, startPoint x: 468, startPoint y: 163, endPoint x: 406, endPoint y: 163, distance: 62.7
click at [406, 137] on div "Request Example for POST /order" at bounding box center [597, 132] width 382 height 11
copy div "POST /order"
click at [324, 305] on nav "Collapse asks   asks Create an Ask   HTTP Method: POST List Asks   HTTP Method:…" at bounding box center [299, 227] width 168 height 395
drag, startPoint x: 664, startPoint y: 186, endPoint x: 448, endPoint y: 184, distance: 215.8
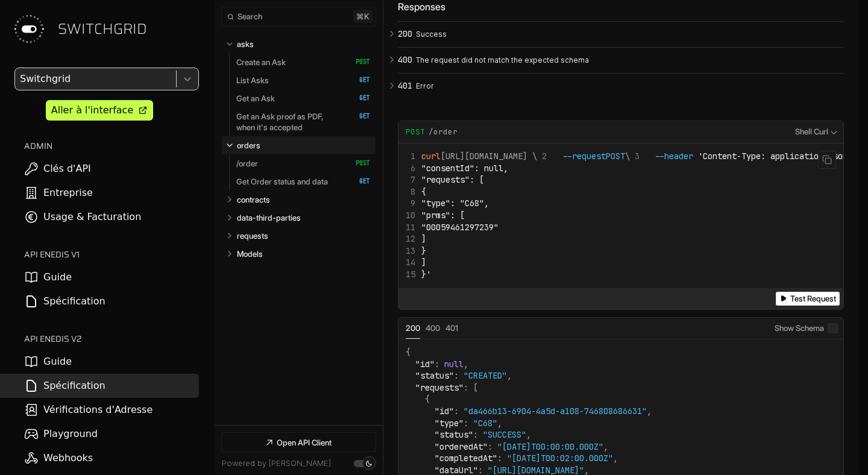
click at [448, 162] on span "curl [URL][DOMAIN_NAME] \" at bounding box center [471, 156] width 131 height 11
copy span "[URL][DOMAIN_NAME]"
click at [655, 162] on span "--header" at bounding box center [674, 156] width 39 height 11
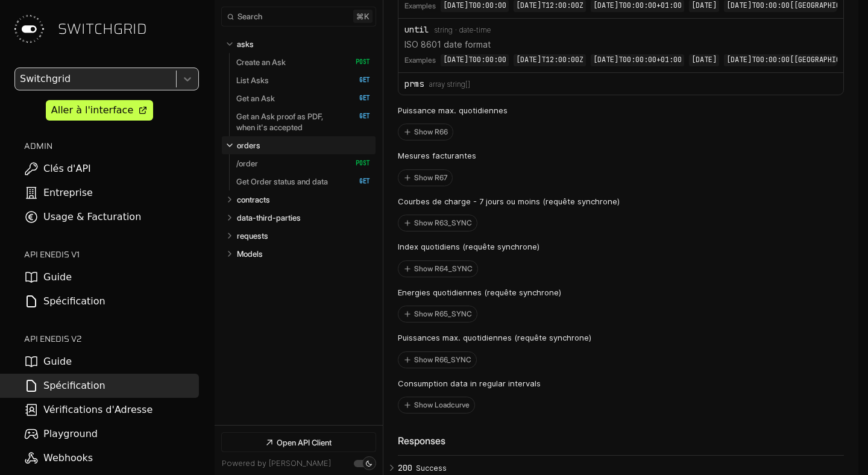
scroll to position [5417, 0]
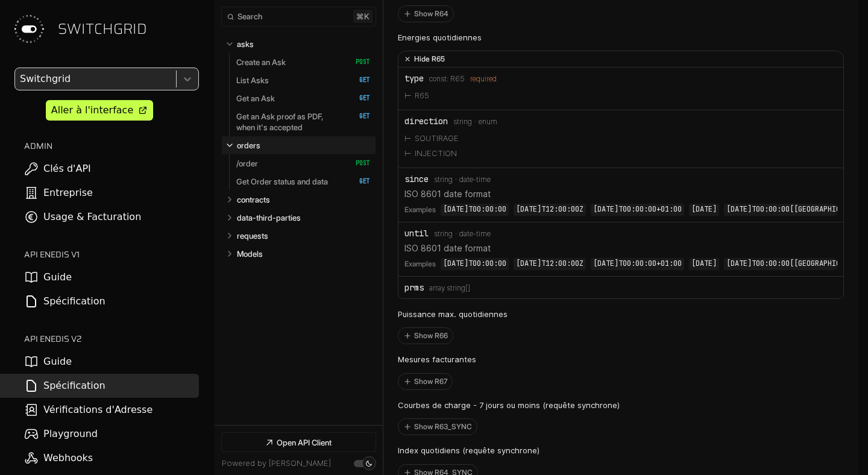
click at [405, 65] on icon "Open API Documentation for Api" at bounding box center [407, 59] width 12 height 12
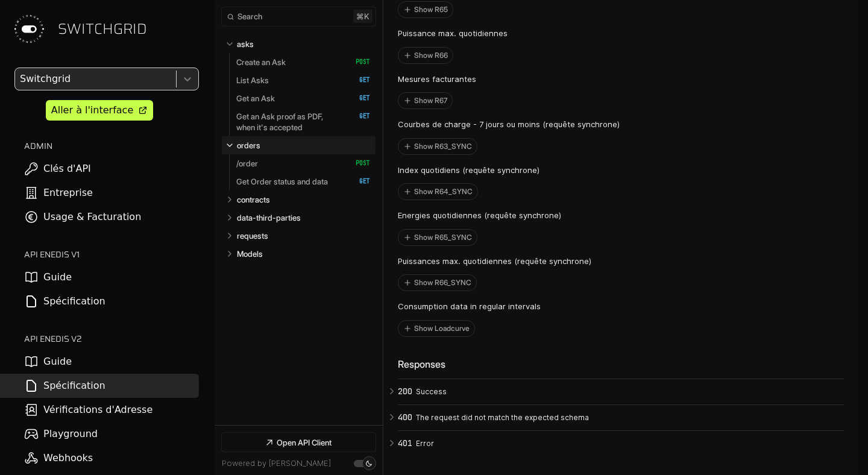
scroll to position [5392, 0]
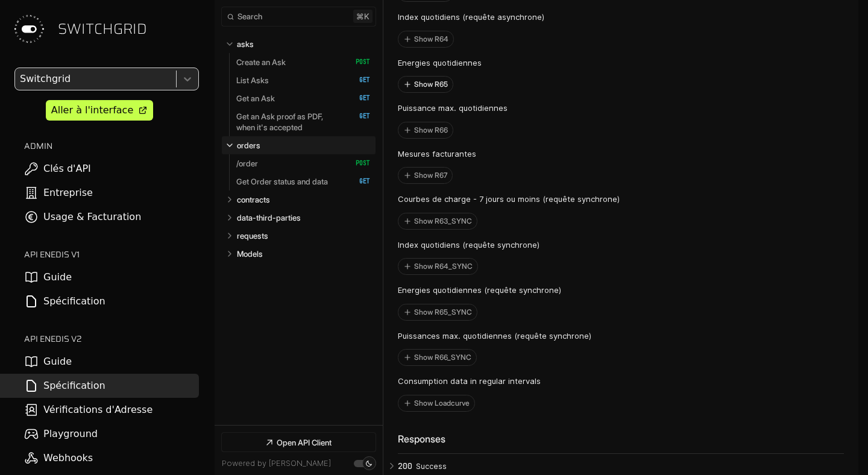
click at [430, 92] on button "Show R65" at bounding box center [425, 85] width 54 height 16
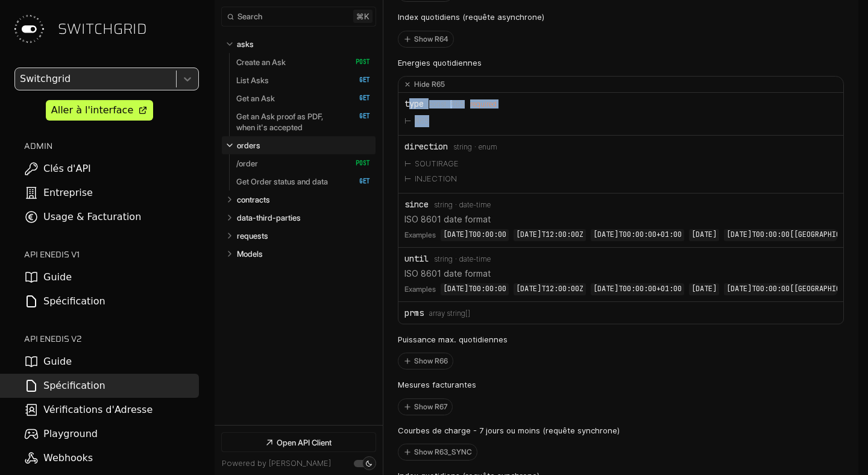
drag, startPoint x: 408, startPoint y: 122, endPoint x: 496, endPoint y: 141, distance: 89.5
click at [496, 136] on li "type const: R65 required R65" at bounding box center [620, 114] width 445 height 43
click at [546, 129] on li "R65" at bounding box center [621, 121] width 433 height 16
drag, startPoint x: 432, startPoint y: 139, endPoint x: 411, endPoint y: 139, distance: 21.1
click at [411, 129] on li "R65" at bounding box center [621, 121] width 433 height 16
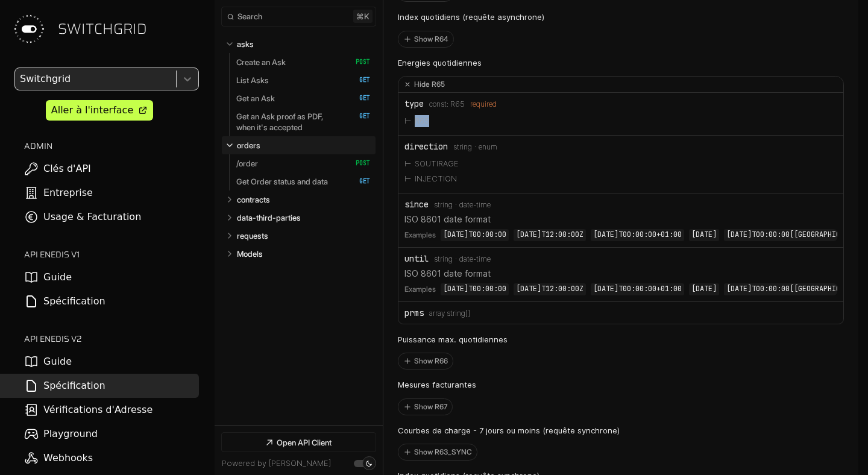
copy li "R65"
click at [429, 151] on div "direction" at bounding box center [426, 147] width 43 height 10
click at [550, 172] on li "SOUTIRAGE" at bounding box center [621, 164] width 433 height 16
click at [418, 151] on div "direction" at bounding box center [426, 147] width 43 height 10
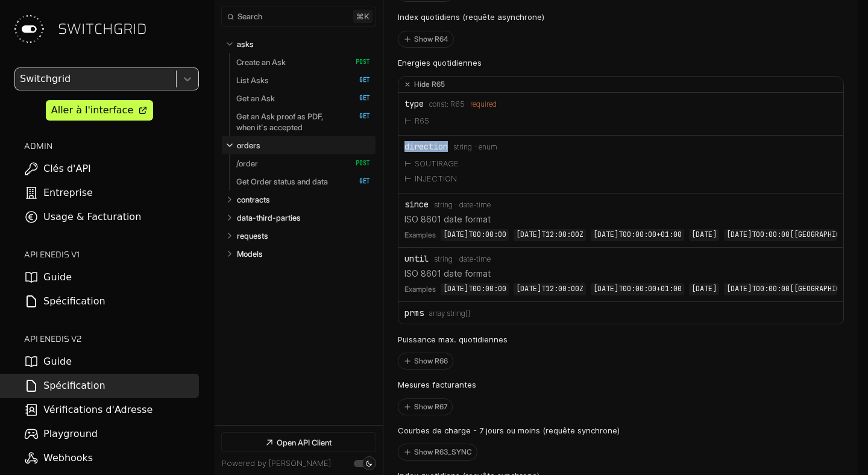
click at [418, 151] on div "direction" at bounding box center [426, 147] width 43 height 10
drag, startPoint x: 501, startPoint y: 171, endPoint x: 442, endPoint y: 170, distance: 58.5
click at [442, 171] on li "direction Type: string enum SOUTIRAGE INJECTION" at bounding box center [620, 165] width 445 height 58
click at [432, 172] on li "SOUTIRAGE" at bounding box center [621, 164] width 433 height 16
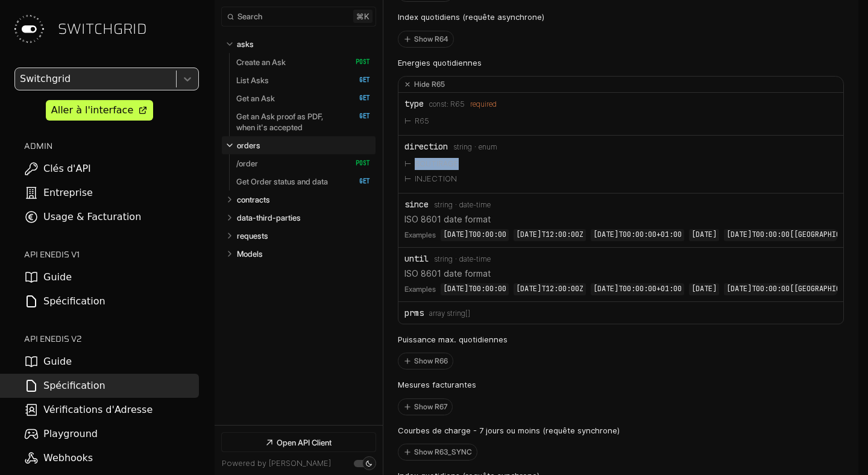
copy li "SOUTIRAGE"
click at [429, 151] on div "direction" at bounding box center [426, 147] width 43 height 10
copy div "direction"
click at [403, 93] on button "Hide R65" at bounding box center [620, 85] width 445 height 16
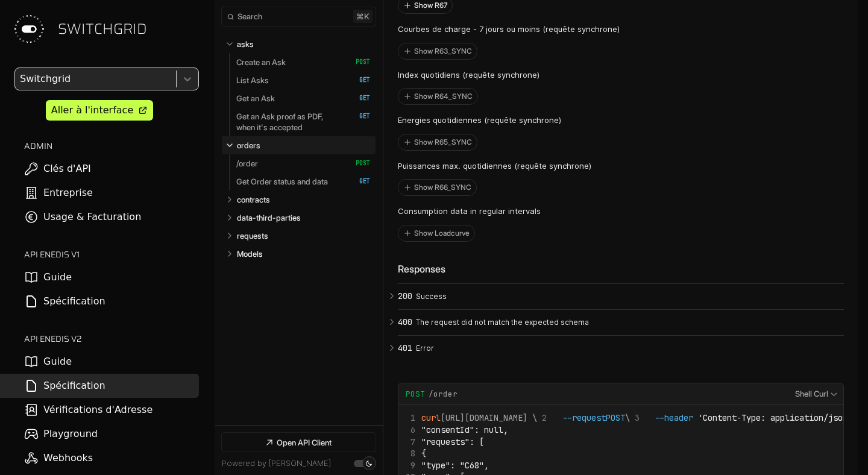
scroll to position [5821, 0]
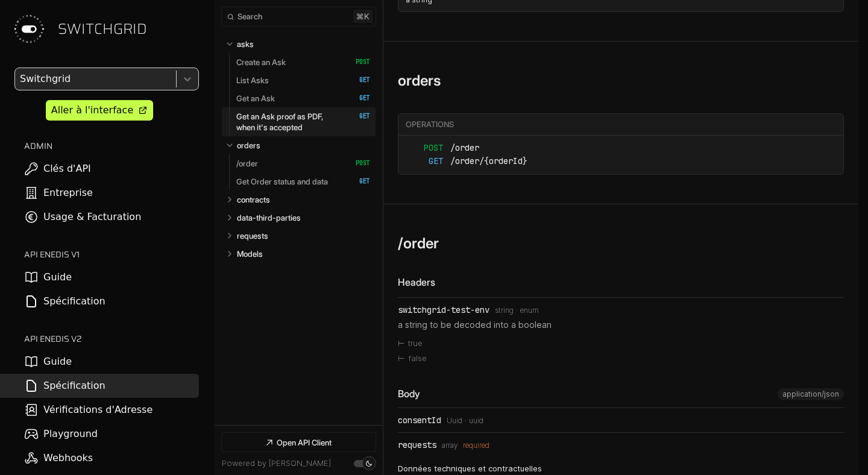
scroll to position [5003, 0]
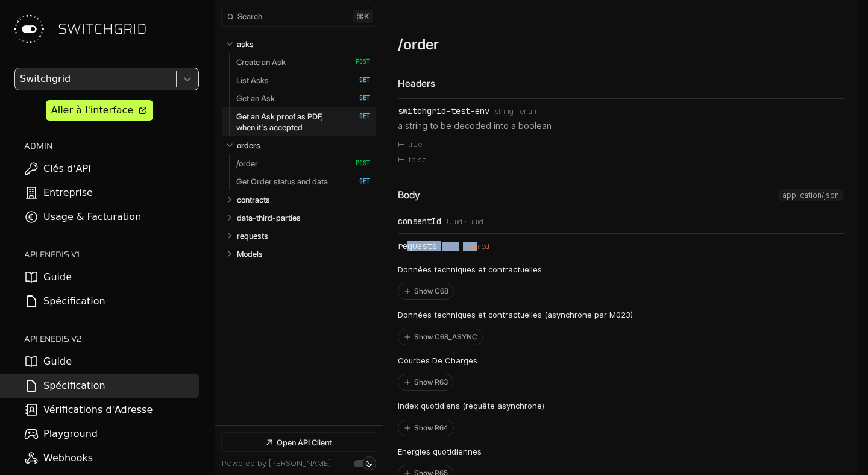
drag, startPoint x: 406, startPoint y: 272, endPoint x: 475, endPoint y: 272, distance: 69.3
drag, startPoint x: 409, startPoint y: 242, endPoint x: 526, endPoint y: 241, distance: 117.0
click at [526, 226] on div "consentId Type: Uuid Format: uuid" at bounding box center [621, 221] width 446 height 10
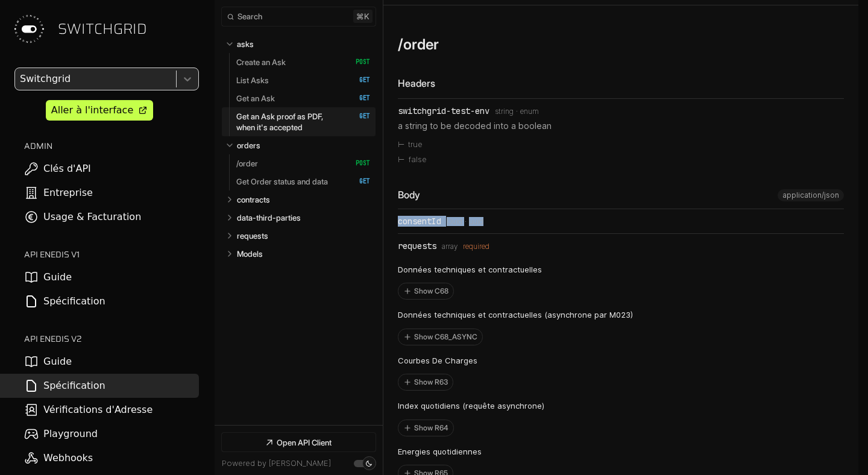
drag, startPoint x: 482, startPoint y: 244, endPoint x: 397, endPoint y: 244, distance: 85.6
drag, startPoint x: 415, startPoint y: 271, endPoint x: 486, endPoint y: 271, distance: 71.7
click at [486, 251] on div "requests Type: array required" at bounding box center [621, 246] width 446 height 10
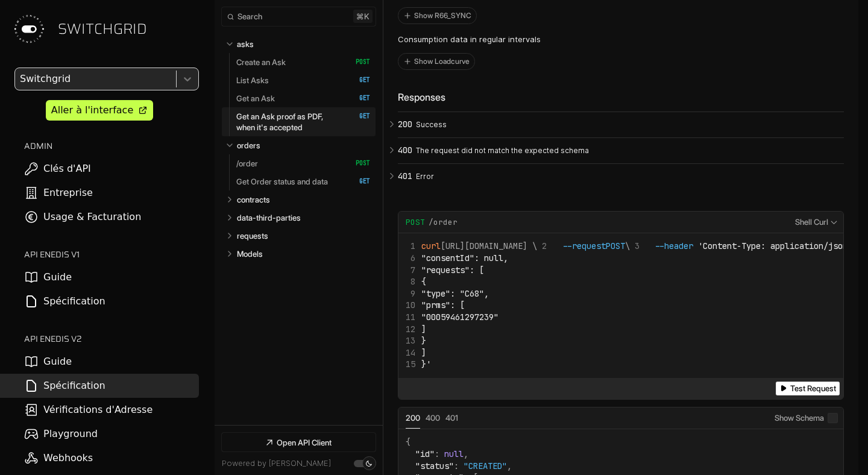
scroll to position [5602, 0]
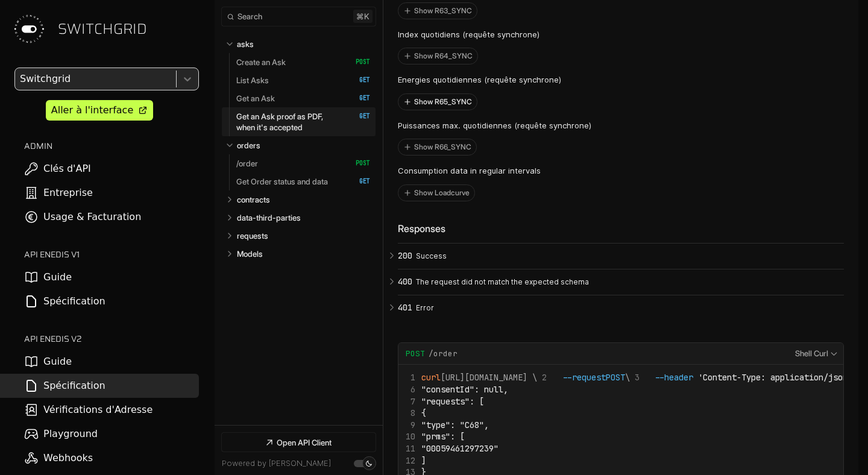
click at [428, 110] on button "Show R65_SYNC" at bounding box center [437, 102] width 78 height 16
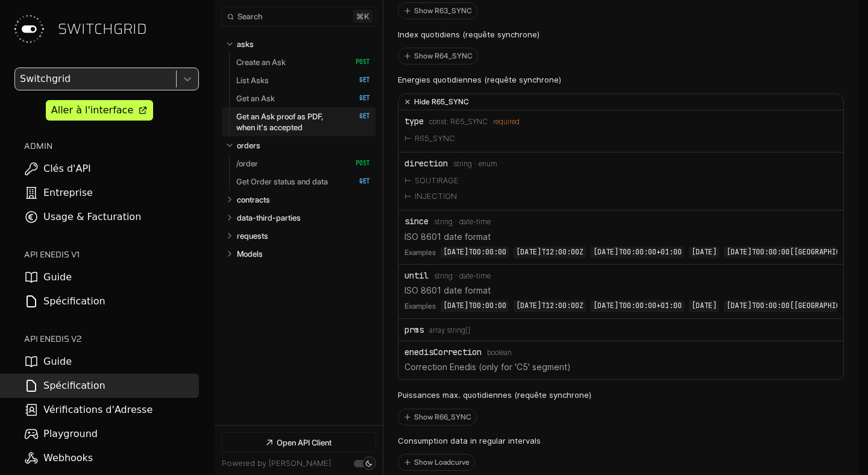
drag, startPoint x: 491, startPoint y: 117, endPoint x: 438, endPoint y: 116, distance: 53.1
click at [438, 110] on button "Hide R65_SYNC" at bounding box center [620, 102] width 445 height 16
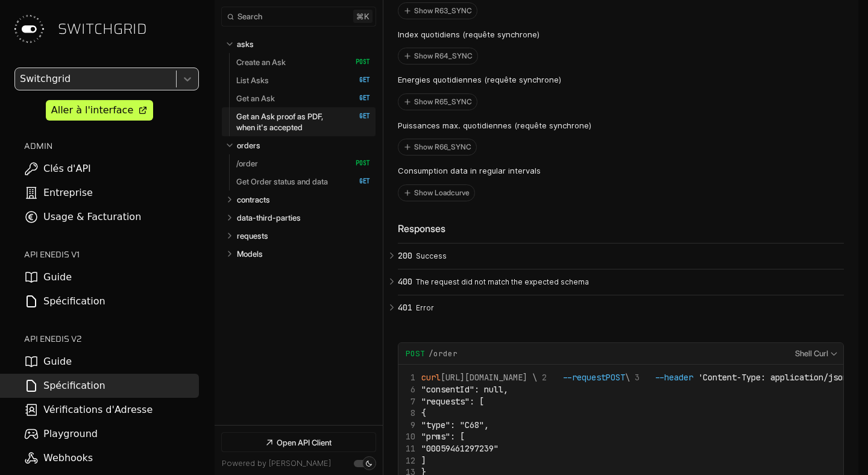
drag, startPoint x: 434, startPoint y: 117, endPoint x: 488, endPoint y: 117, distance: 53.7
click at [488, 110] on div "Energies quotidiennes (requête synchrone) Show R65_SYNC" at bounding box center [479, 89] width 163 height 42
click at [85, 192] on link "Entreprise" at bounding box center [99, 193] width 199 height 24
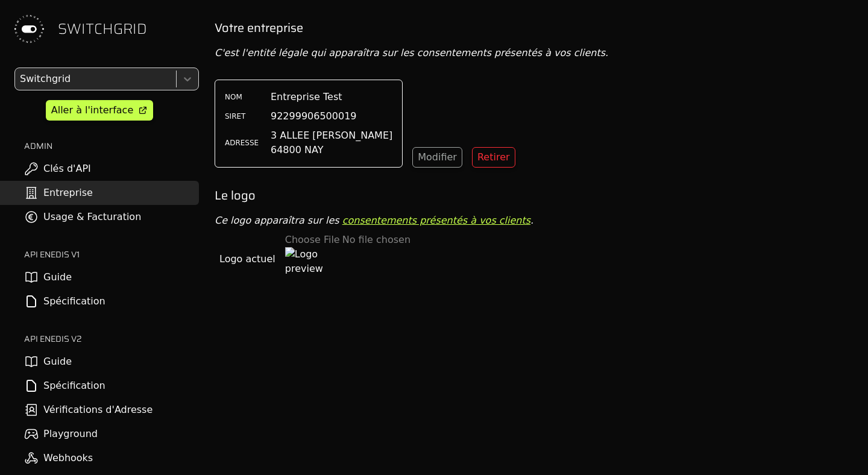
click at [71, 163] on link "Clés d'API" at bounding box center [99, 169] width 199 height 24
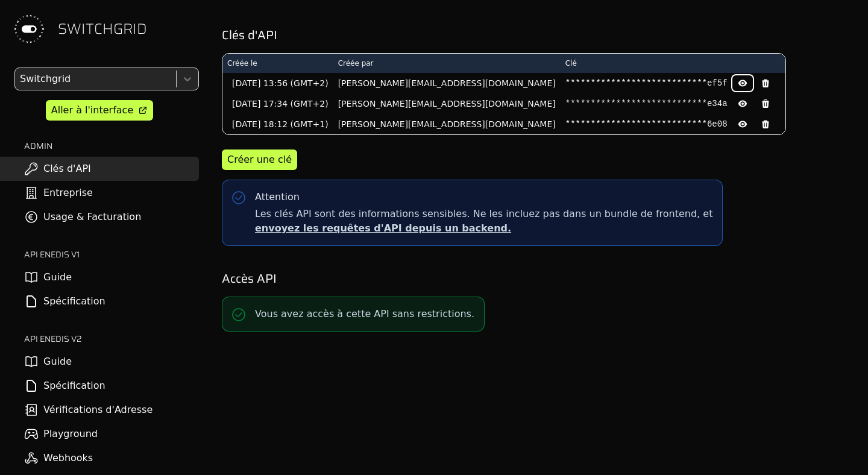
click at [738, 83] on icon at bounding box center [742, 83] width 8 height 7
click at [585, 83] on pre "d1c0f6308b943cda72da06562976ef5f" at bounding box center [646, 83] width 162 height 12
copy pre "d1c0f6308b943cda72da06562976ef5f"
click at [738, 79] on icon at bounding box center [743, 83] width 10 height 10
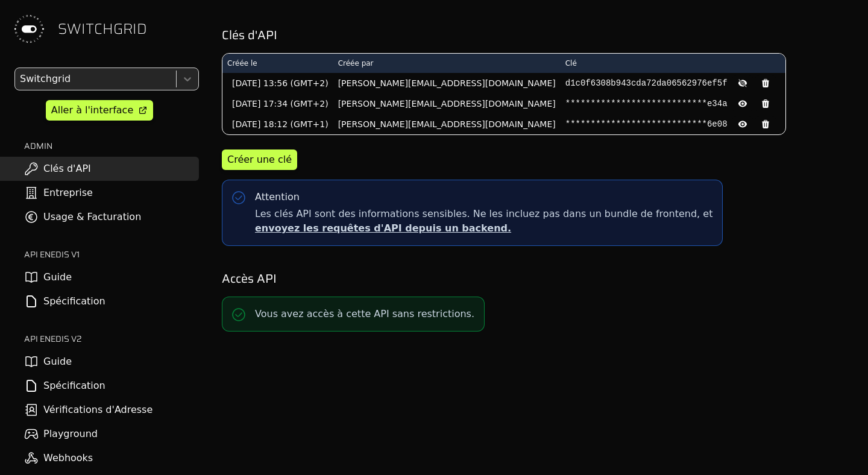
click at [565, 81] on pre "d1c0f6308b943cda72da06562976ef5f" at bounding box center [646, 83] width 162 height 12
copy pre "d1c0f6308b943cda72da06562976ef5f"
click at [797, 175] on div "**********" at bounding box center [537, 136] width 644 height 234
click at [565, 83] on pre "d1c0f6308b943cda72da06562976ef5f" at bounding box center [646, 83] width 162 height 12
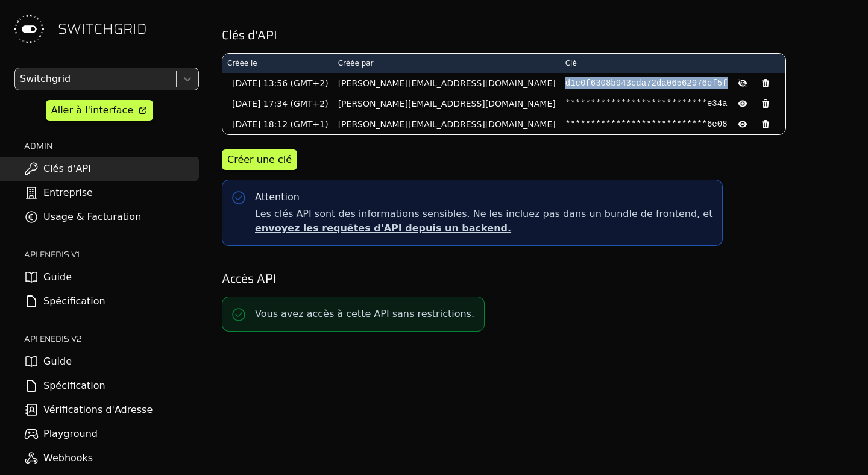
click at [565, 83] on pre "d1c0f6308b943cda72da06562976ef5f" at bounding box center [646, 83] width 162 height 12
copy pre "d1c0f6308b943cda72da06562976ef5f"
